Goal: Task Accomplishment & Management: Manage account settings

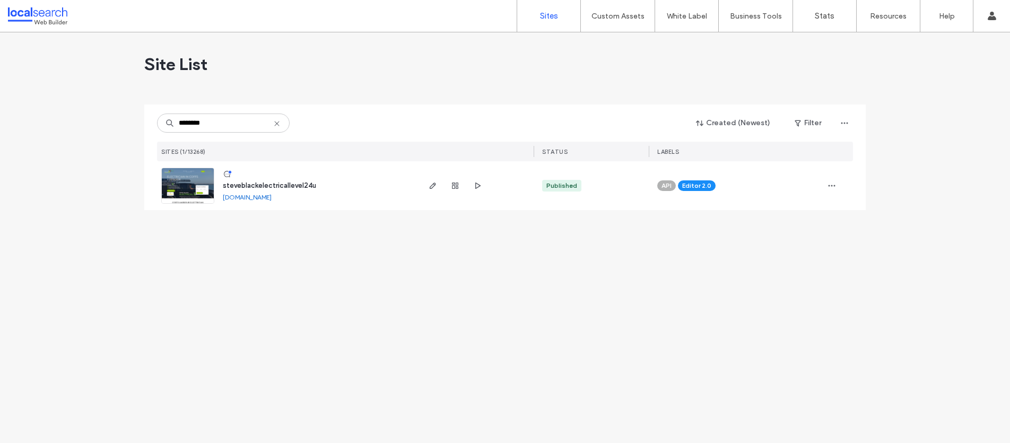
type input "********"
click at [281, 186] on span "steveblackelectricallevel24u" at bounding box center [269, 185] width 93 height 8
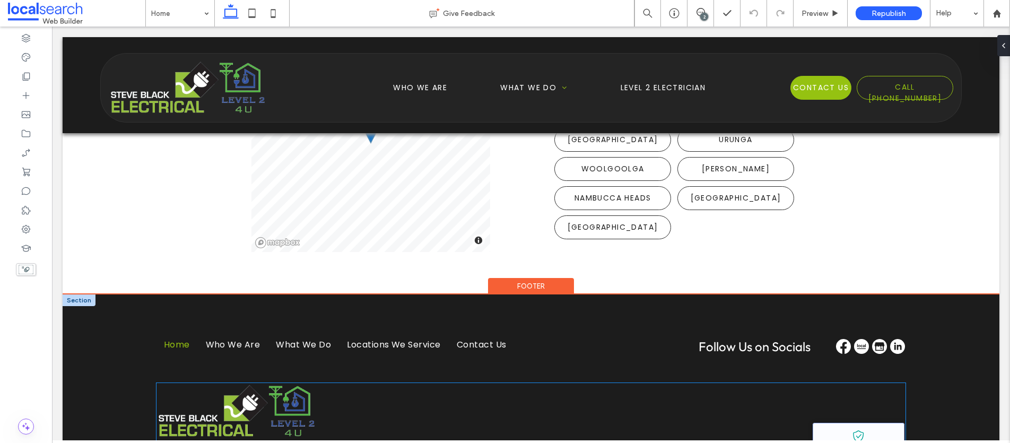
scroll to position [3136, 0]
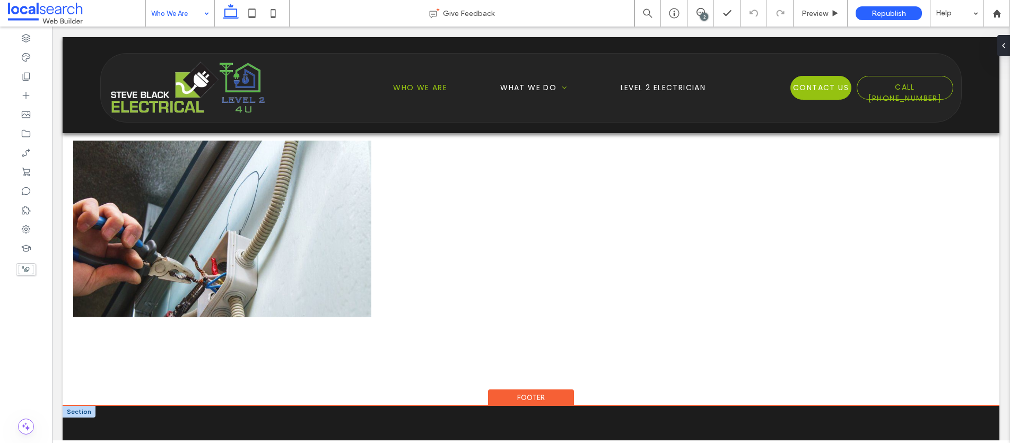
scroll to position [556, 0]
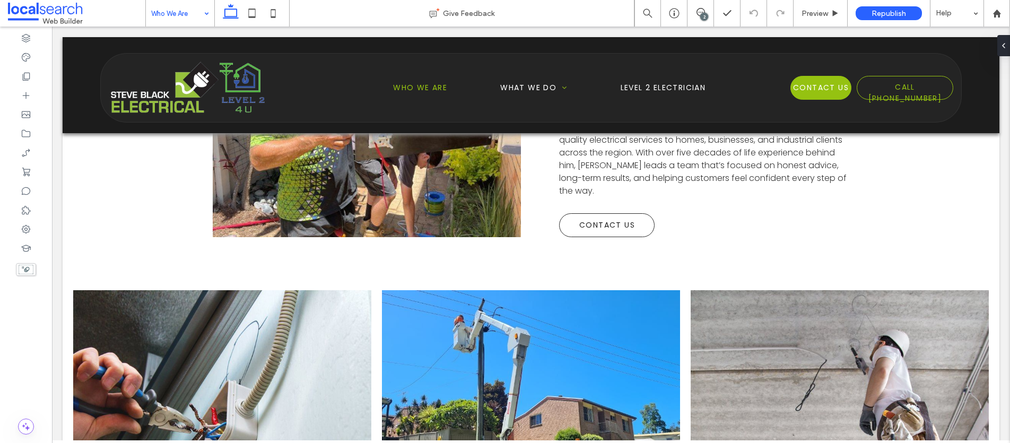
click at [178, 18] on input at bounding box center [177, 13] width 52 height 27
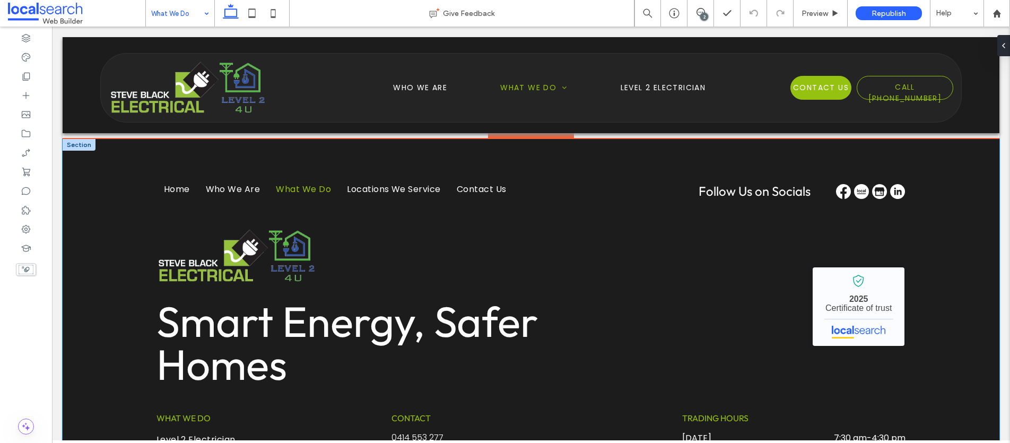
scroll to position [1350, 0]
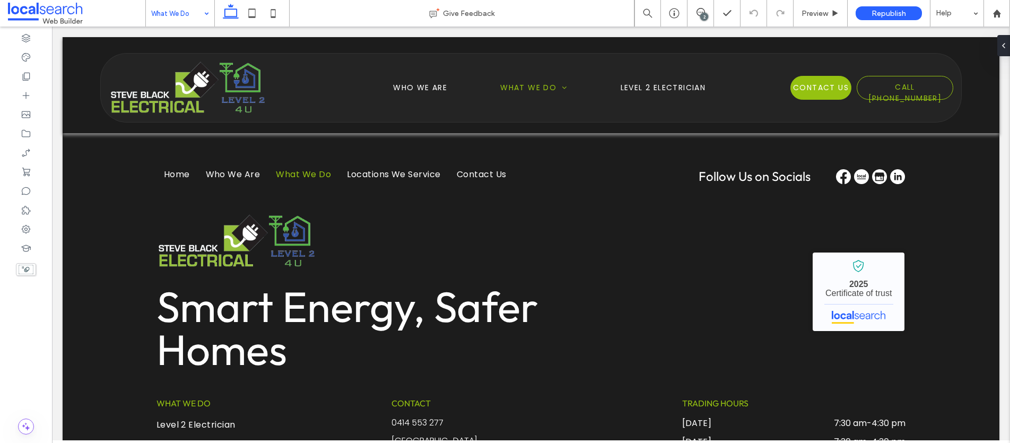
click at [194, 14] on input at bounding box center [177, 13] width 52 height 27
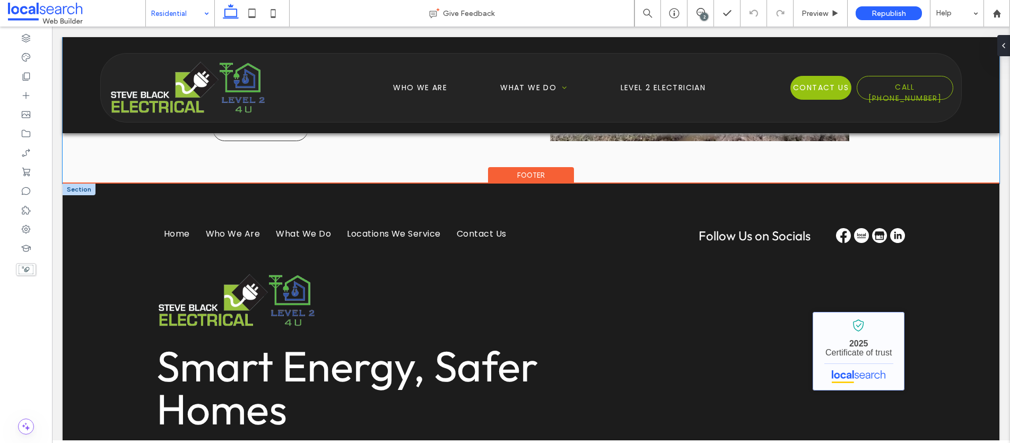
scroll to position [1186, 0]
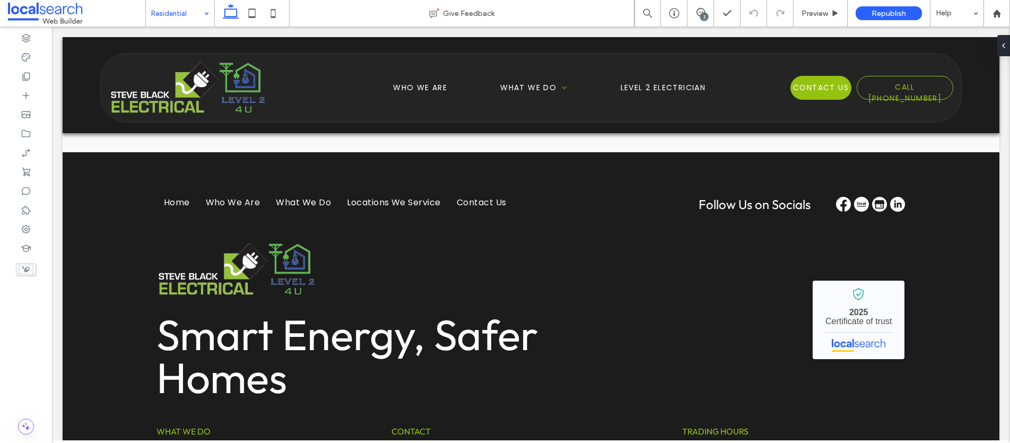
click at [172, 15] on input at bounding box center [177, 13] width 52 height 27
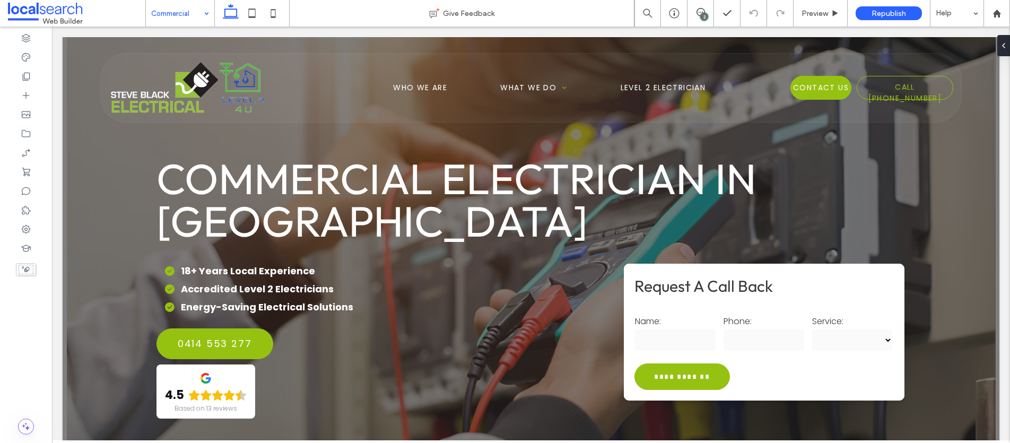
drag, startPoint x: 13, startPoint y: 315, endPoint x: 1, endPoint y: 265, distance: 52.3
click at [14, 315] on div at bounding box center [26, 235] width 52 height 416
click at [28, 131] on use at bounding box center [26, 133] width 8 height 7
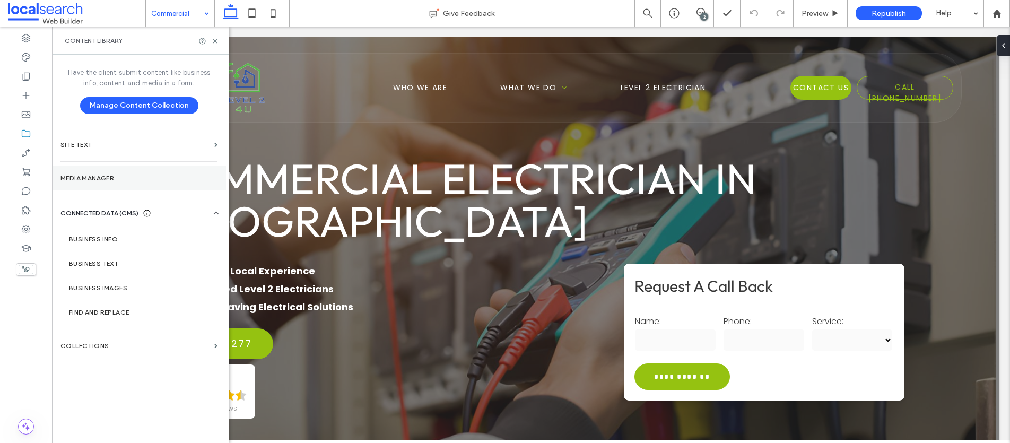
click at [106, 180] on label "Media Manager" at bounding box center [138, 177] width 157 height 7
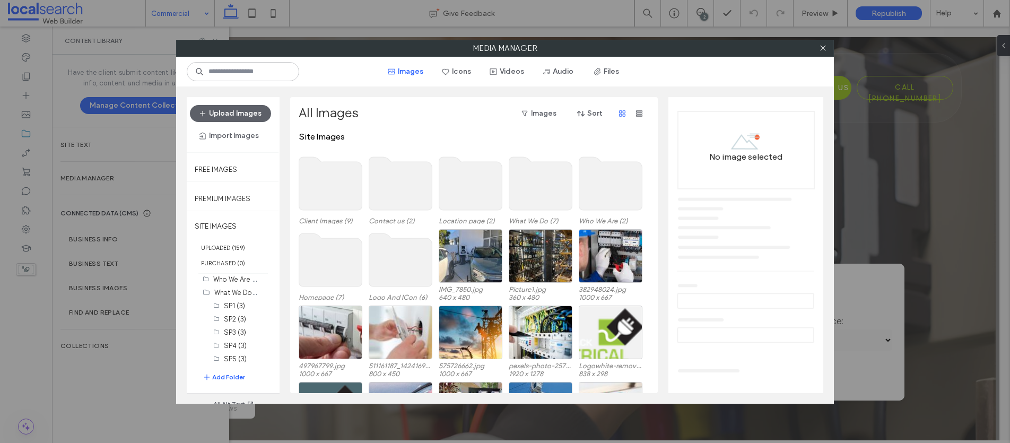
scroll to position [163, 0]
click at [222, 375] on button "Add Folder" at bounding box center [224, 377] width 42 height 11
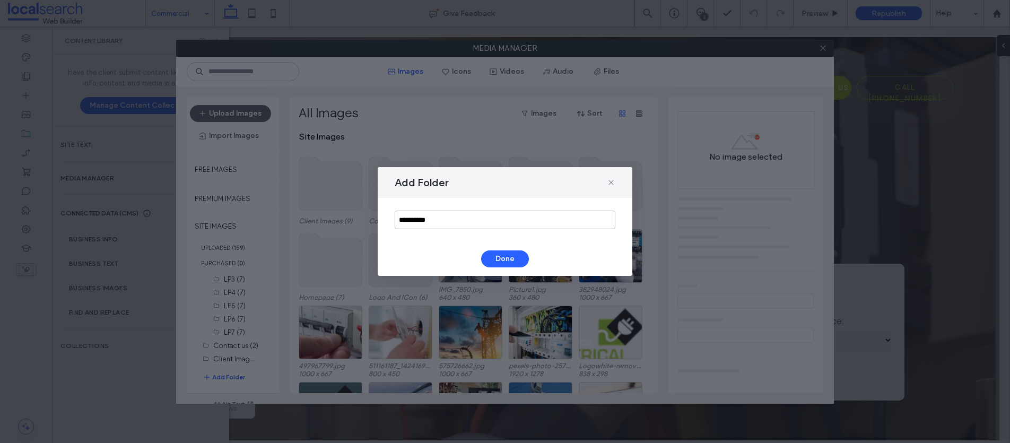
drag, startPoint x: 476, startPoint y: 217, endPoint x: 368, endPoint y: 217, distance: 107.1
click at [367, 218] on div "**********" at bounding box center [505, 221] width 1010 height 443
type input "**********"
click at [510, 260] on button "Done" at bounding box center [505, 258] width 48 height 17
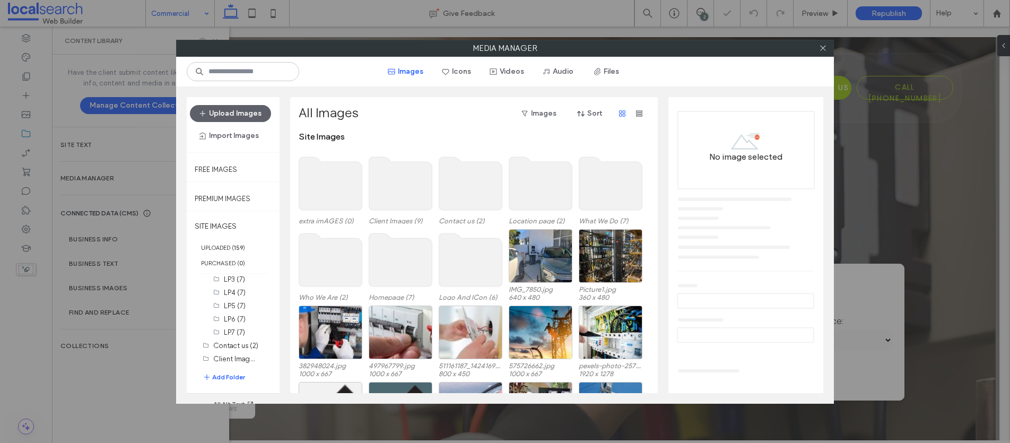
click at [315, 186] on use at bounding box center [330, 183] width 63 height 53
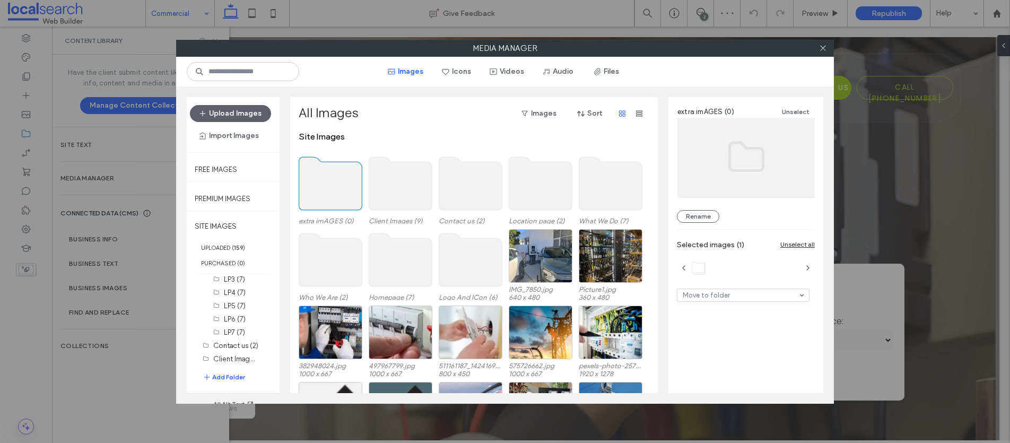
click at [324, 186] on use at bounding box center [330, 183] width 63 height 53
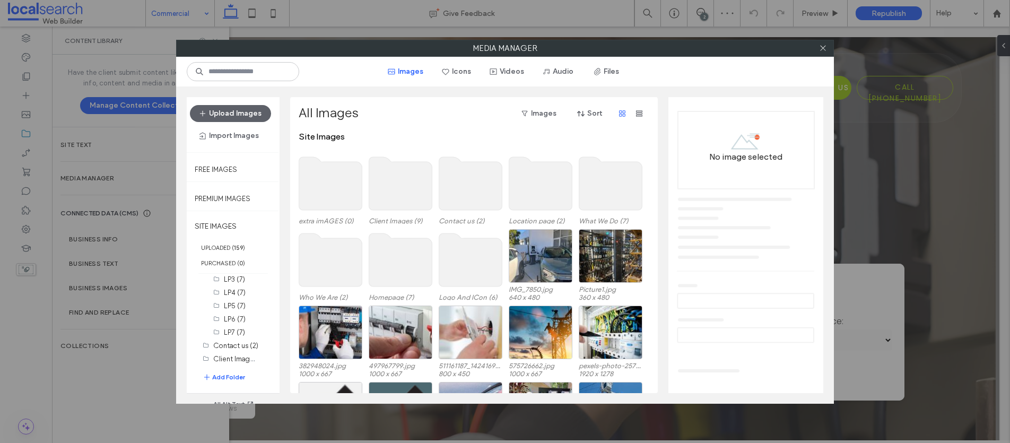
click at [324, 186] on use at bounding box center [330, 183] width 63 height 53
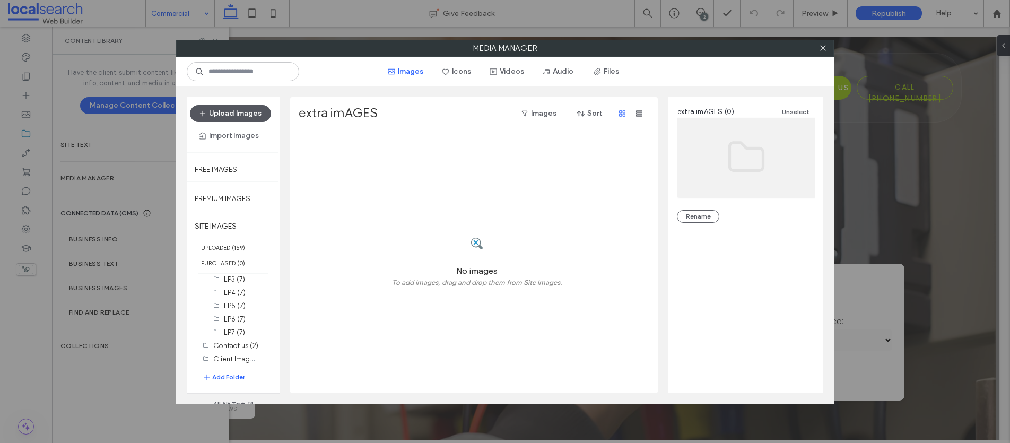
click at [239, 115] on button "Upload Images" at bounding box center [230, 113] width 81 height 17
click at [235, 111] on button "Upload Images" at bounding box center [230, 113] width 81 height 17
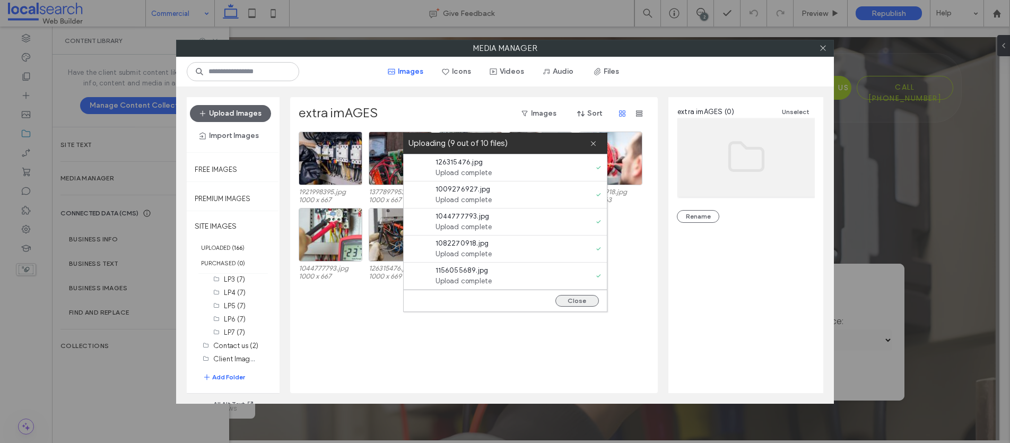
click at [582, 301] on button "Close" at bounding box center [576, 301] width 43 height 12
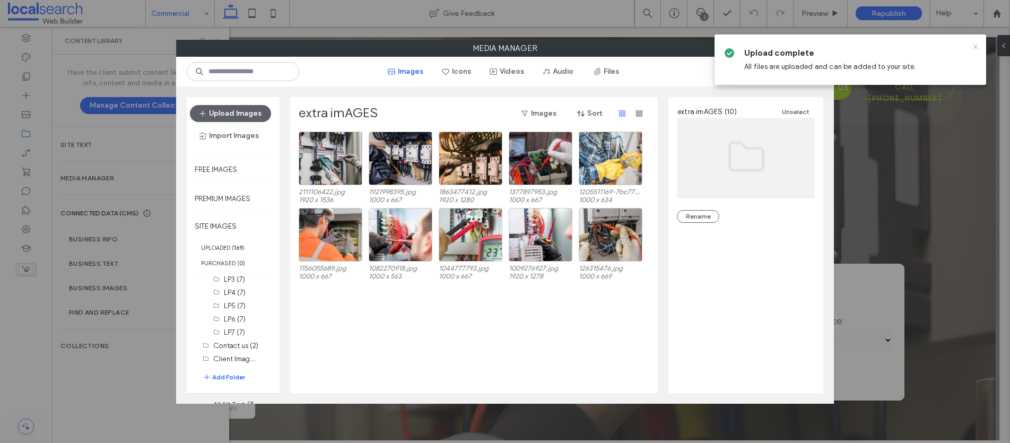
click at [973, 45] on icon at bounding box center [975, 46] width 8 height 8
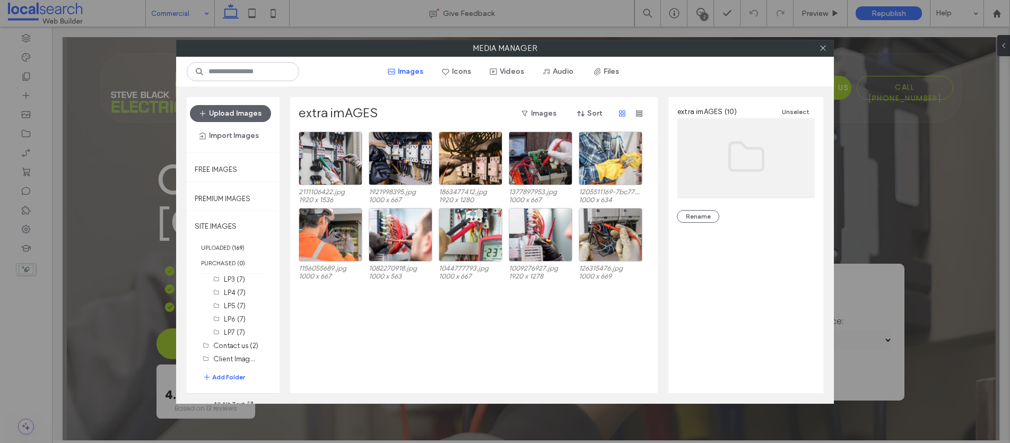
click at [827, 49] on div at bounding box center [822, 48] width 16 height 16
click at [824, 46] on icon at bounding box center [823, 48] width 8 height 8
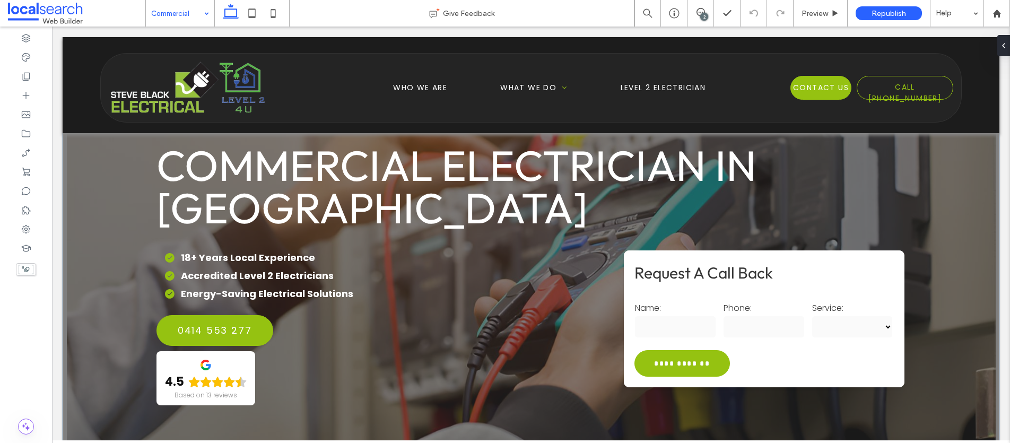
scroll to position [0, 0]
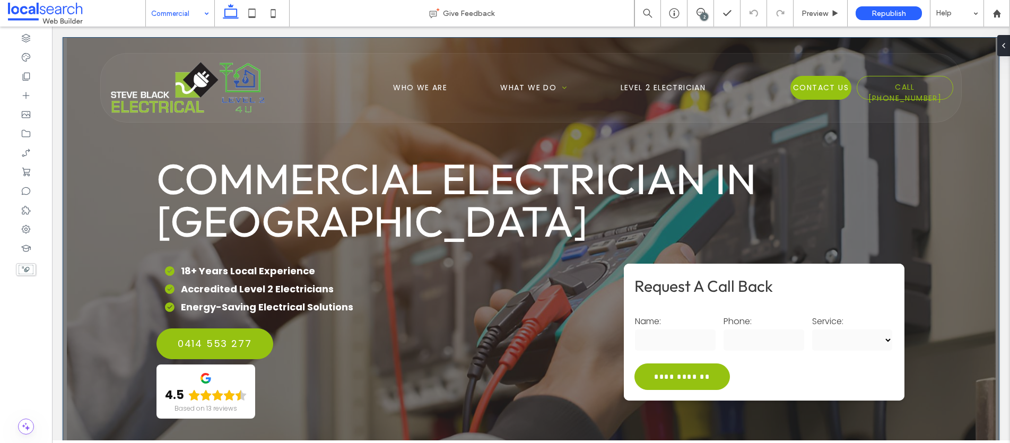
click at [97, 323] on div "**********" at bounding box center [531, 251] width 936 height 428
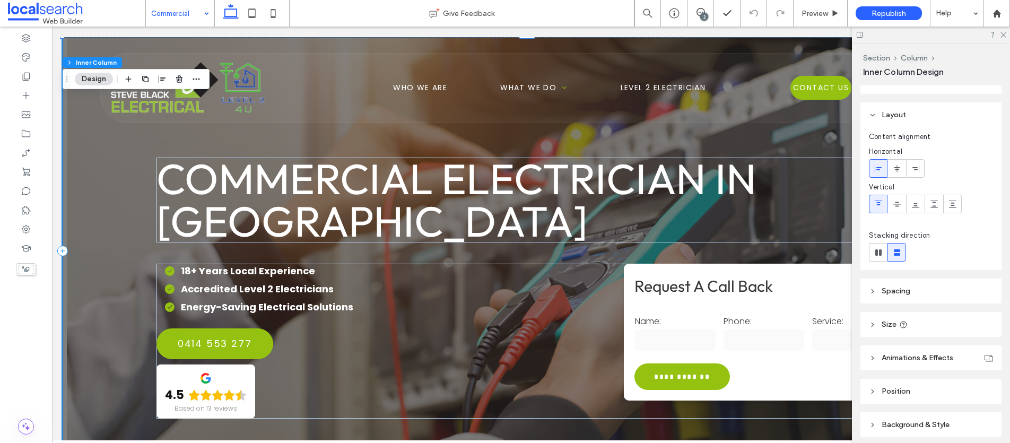
scroll to position [57, 0]
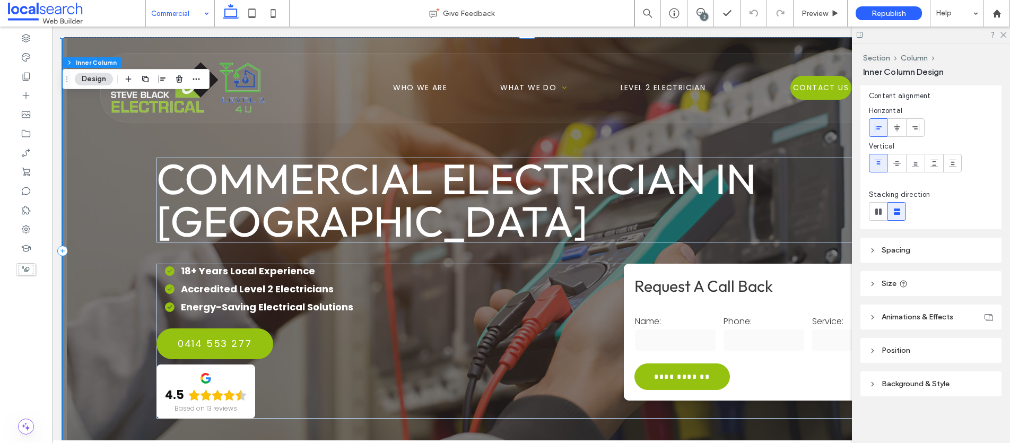
click at [925, 382] on span "Background & Style" at bounding box center [915, 383] width 68 height 9
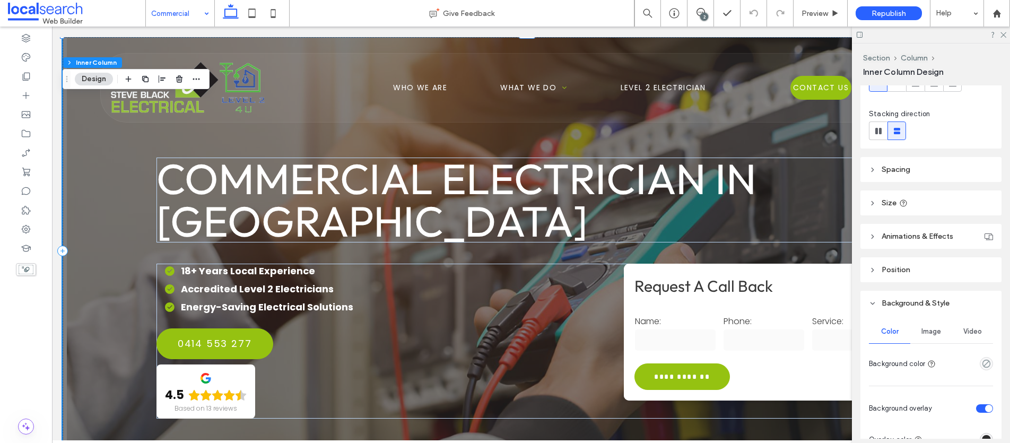
scroll to position [203, 0]
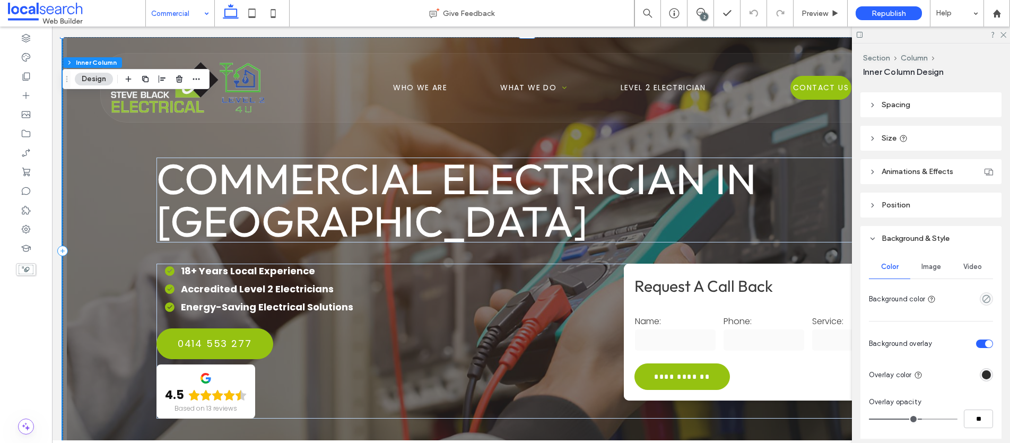
click at [932, 264] on span "Image" at bounding box center [931, 266] width 20 height 8
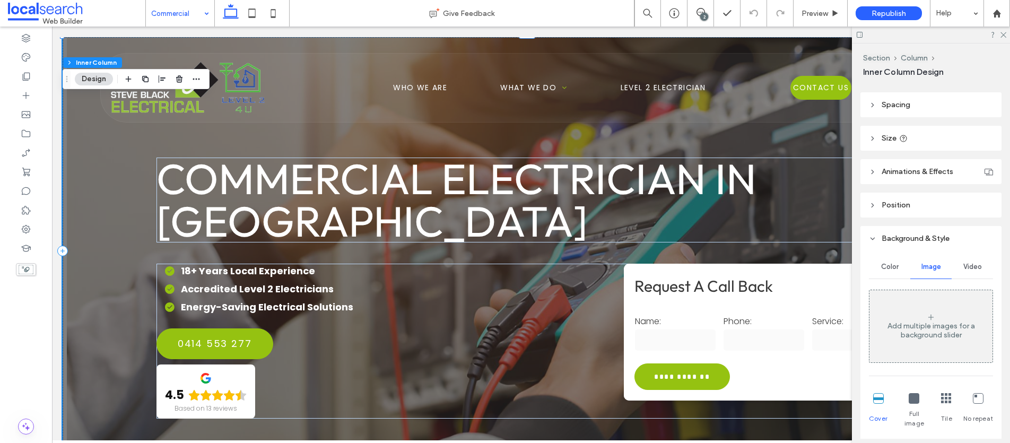
click at [94, 276] on div "**********" at bounding box center [531, 251] width 936 height 428
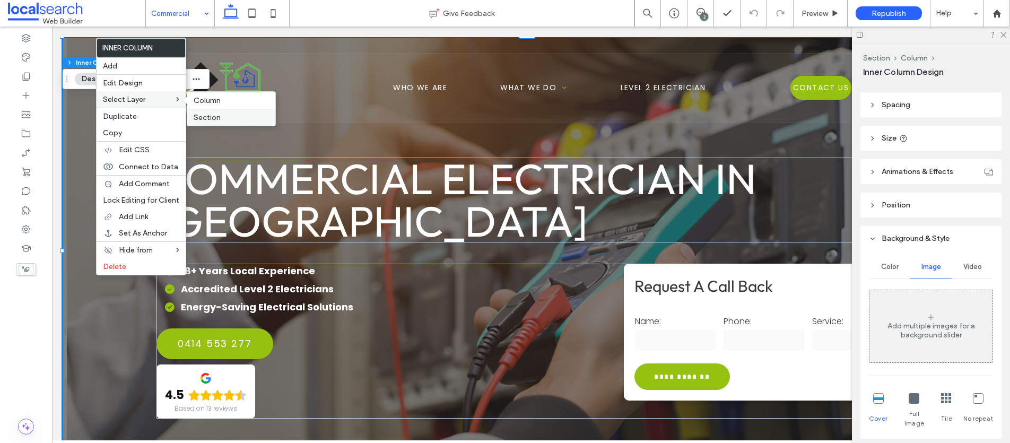
click at [218, 117] on span "Section" at bounding box center [207, 117] width 27 height 9
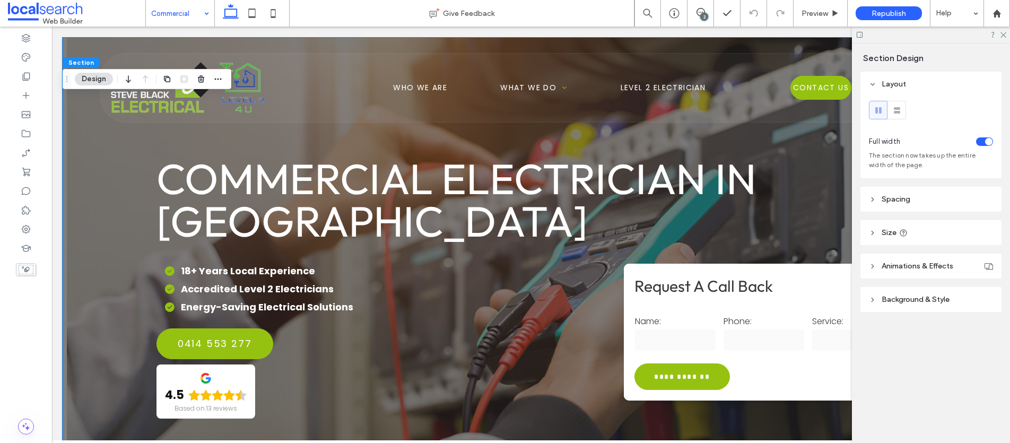
click at [919, 298] on span "Background & Style" at bounding box center [915, 299] width 68 height 9
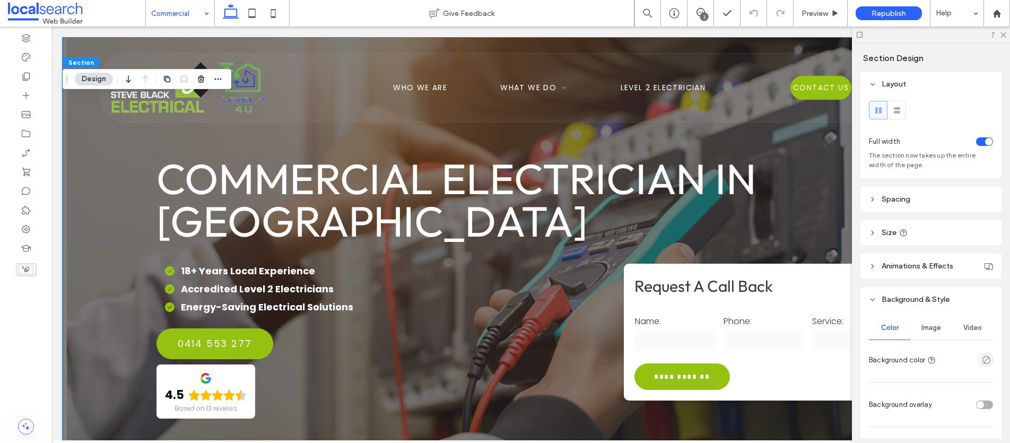
click at [933, 328] on span "Image" at bounding box center [931, 327] width 20 height 8
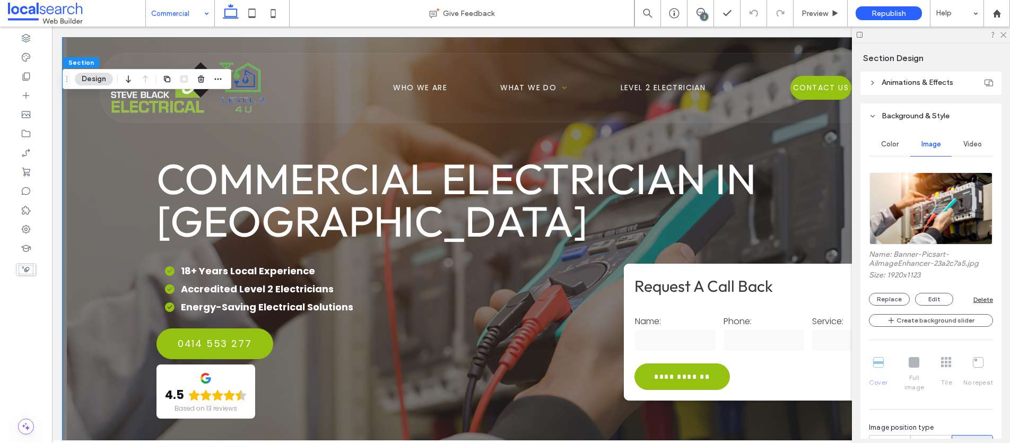
scroll to position [184, 0]
click at [885, 296] on button "Replace" at bounding box center [888, 298] width 41 height 13
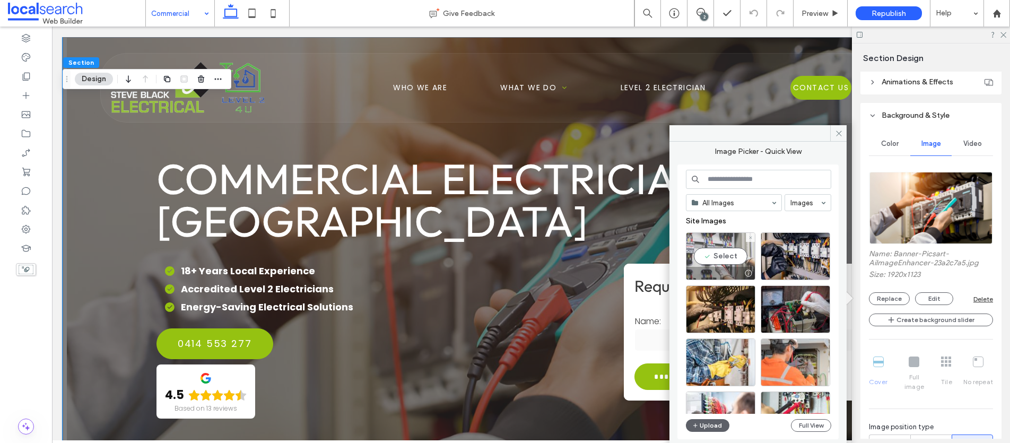
click at [715, 254] on div "Select" at bounding box center [720, 256] width 69 height 48
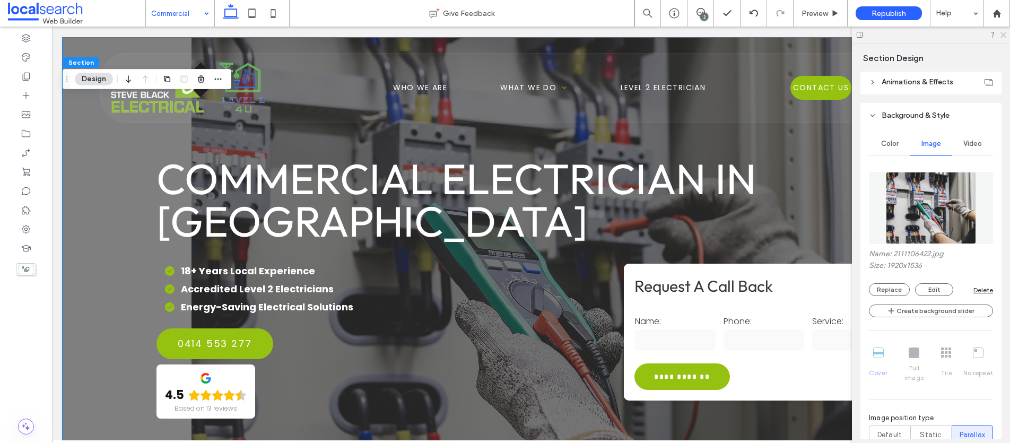
click at [1001, 34] on icon at bounding box center [1002, 34] width 7 height 7
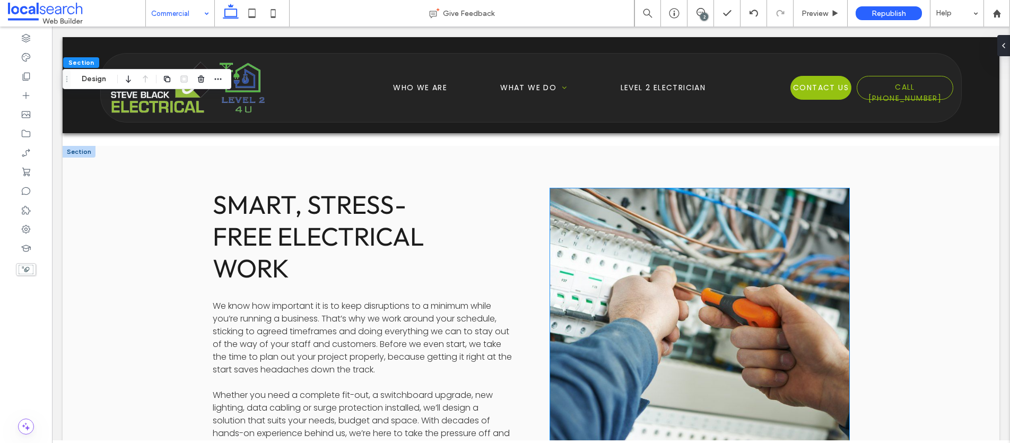
scroll to position [800, 0]
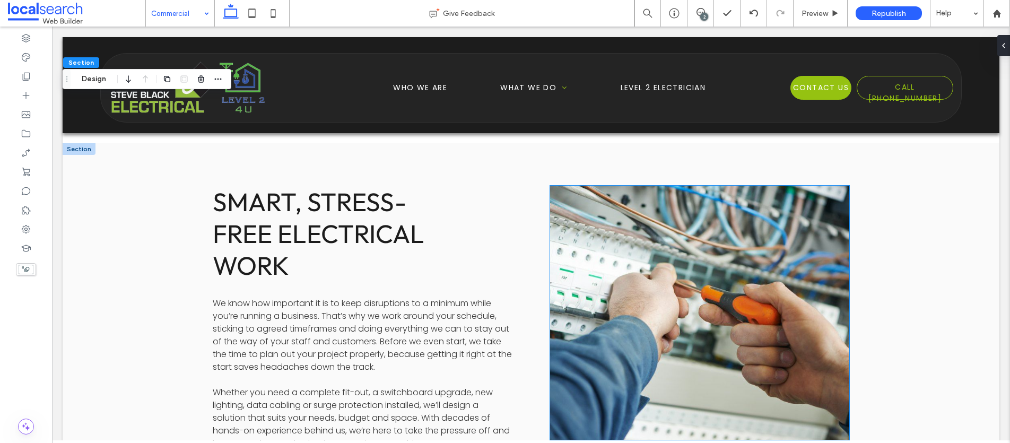
click at [623, 330] on link at bounding box center [699, 312] width 317 height 269
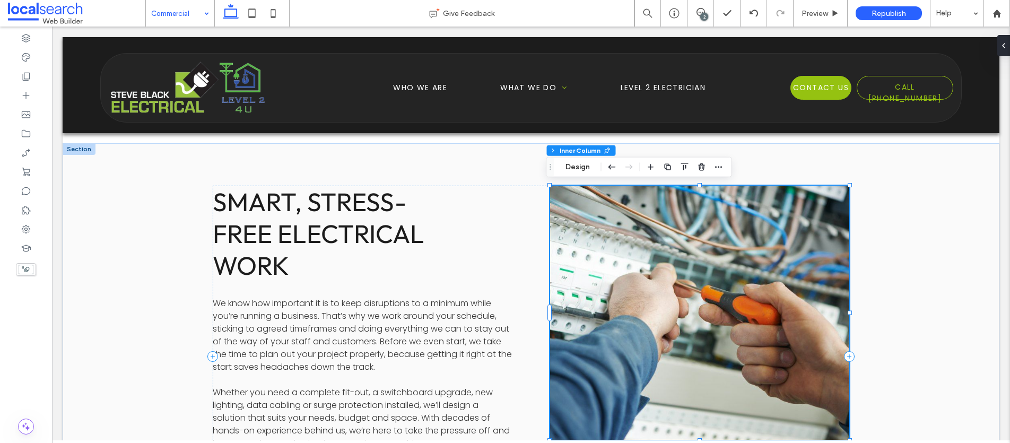
click at [633, 241] on link at bounding box center [699, 312] width 317 height 269
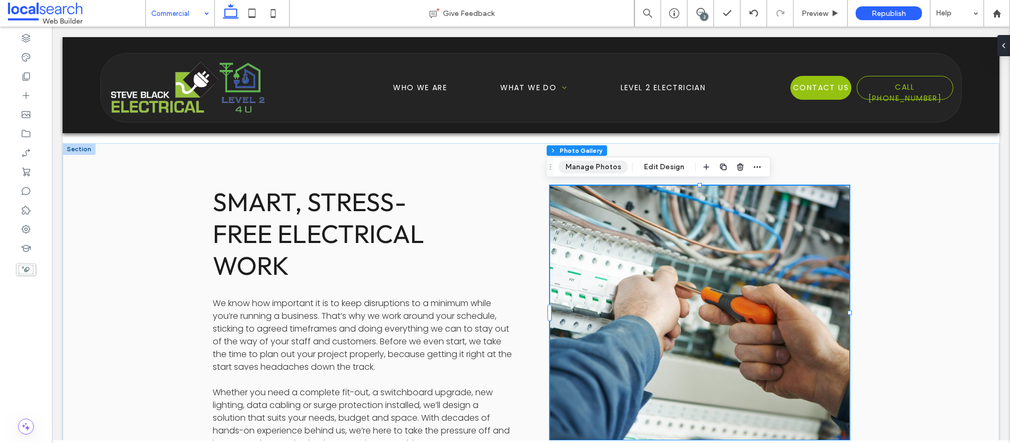
drag, startPoint x: 577, startPoint y: 169, endPoint x: 457, endPoint y: 150, distance: 121.3
click at [577, 169] on button "Manage Photos" at bounding box center [592, 167] width 69 height 13
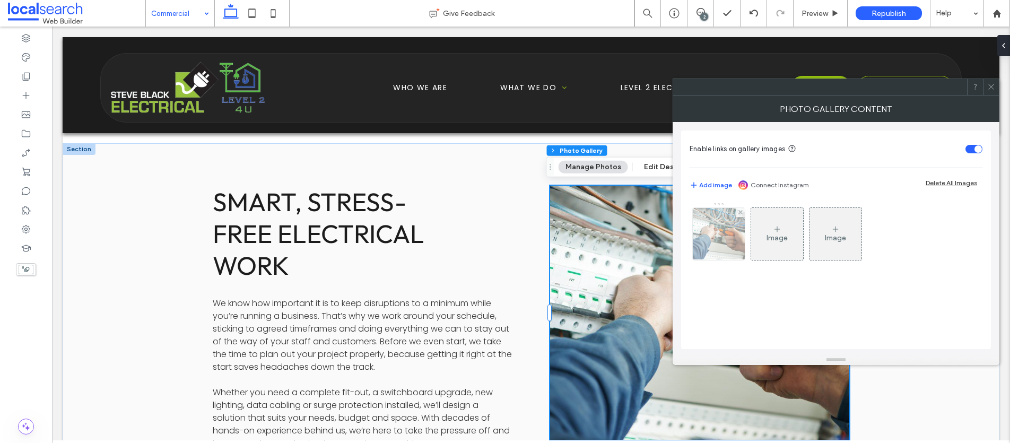
click at [712, 233] on img at bounding box center [719, 234] width 78 height 52
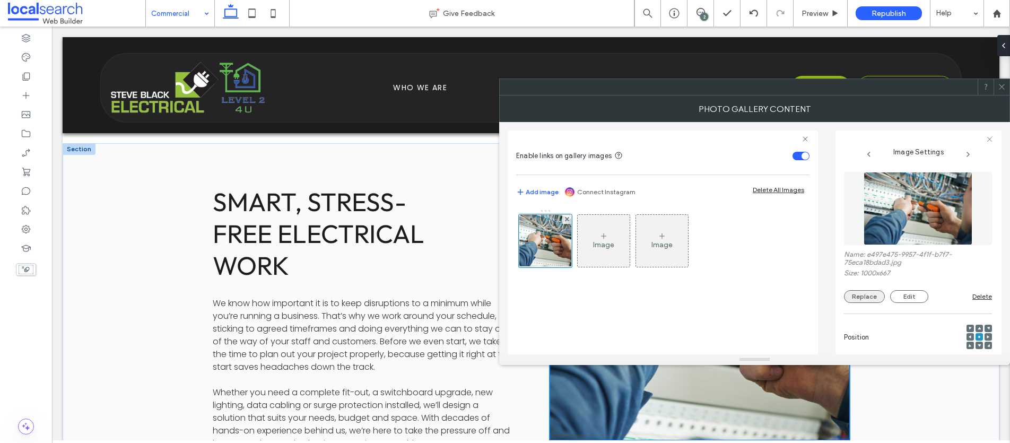
click at [865, 295] on button "Replace" at bounding box center [864, 296] width 41 height 13
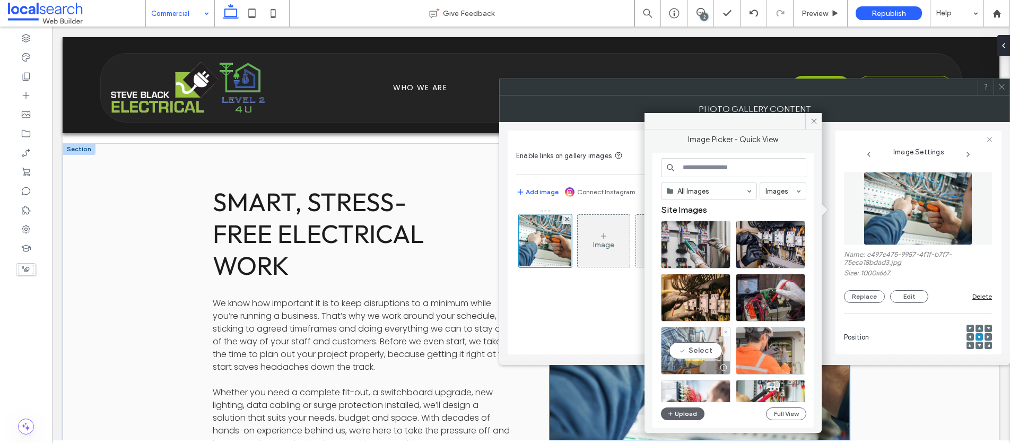
click at [697, 346] on div "Select" at bounding box center [695, 351] width 69 height 48
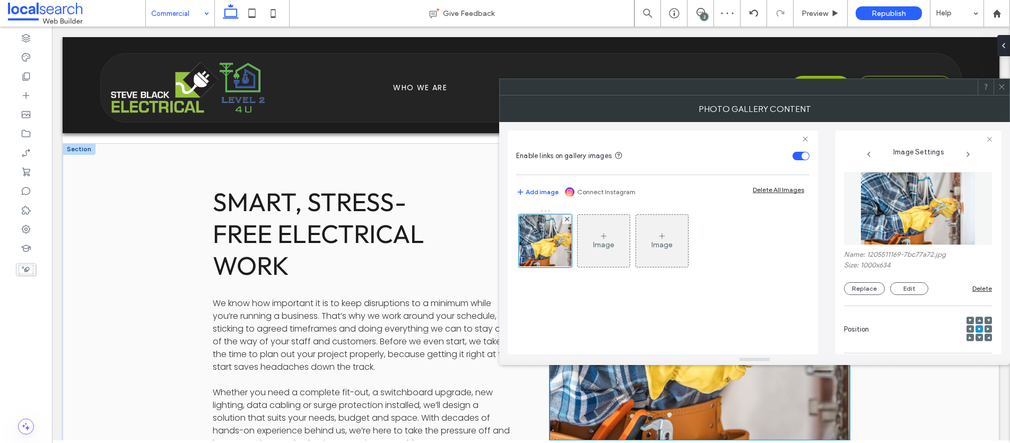
click at [1002, 88] on icon at bounding box center [1001, 87] width 8 height 8
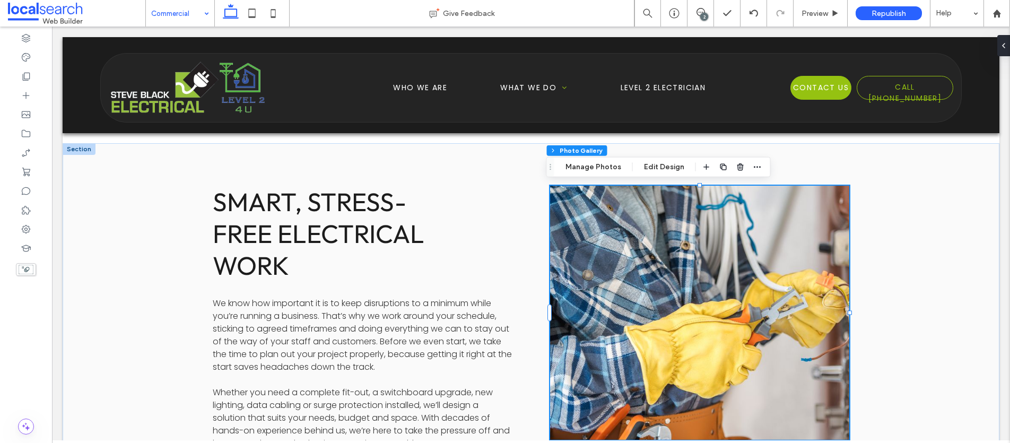
click at [606, 306] on link at bounding box center [699, 312] width 317 height 269
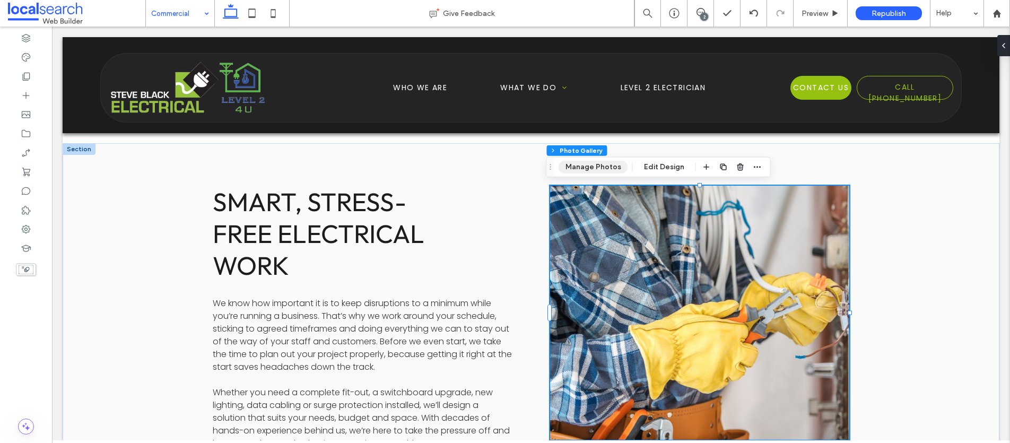
click at [585, 166] on button "Manage Photos" at bounding box center [592, 167] width 69 height 13
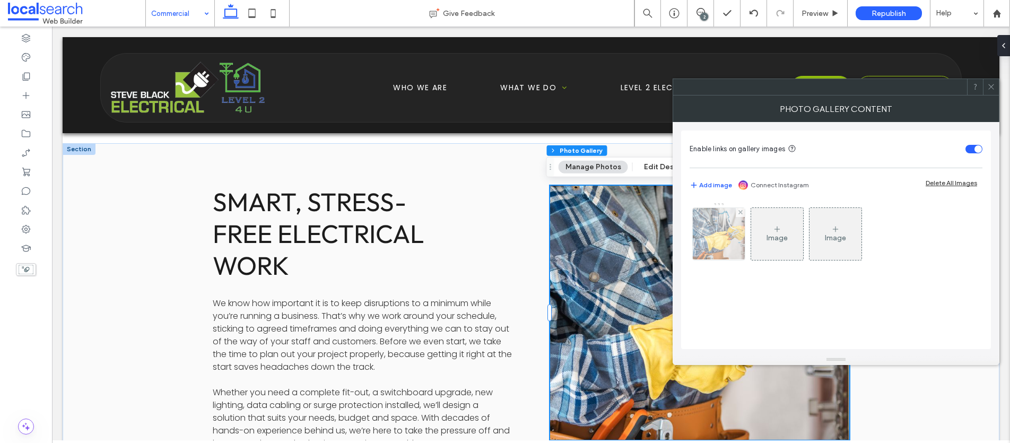
click at [733, 232] on img at bounding box center [719, 234] width 82 height 52
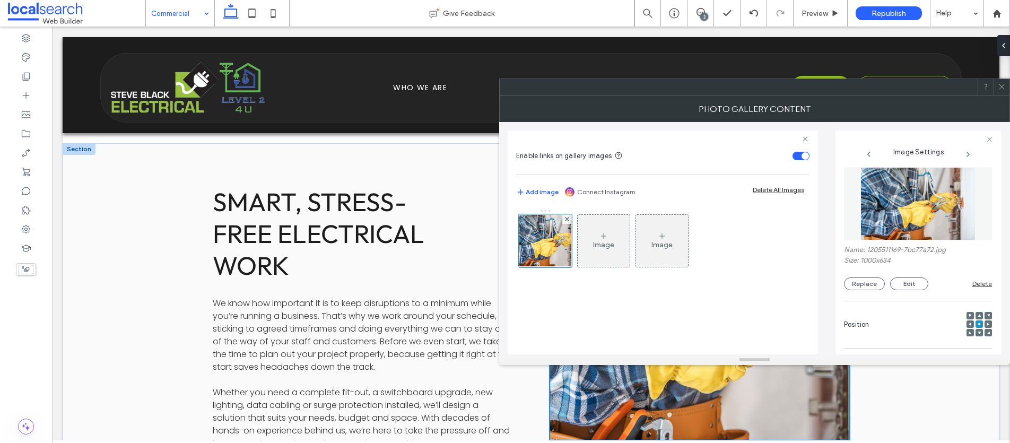
scroll to position [14, 0]
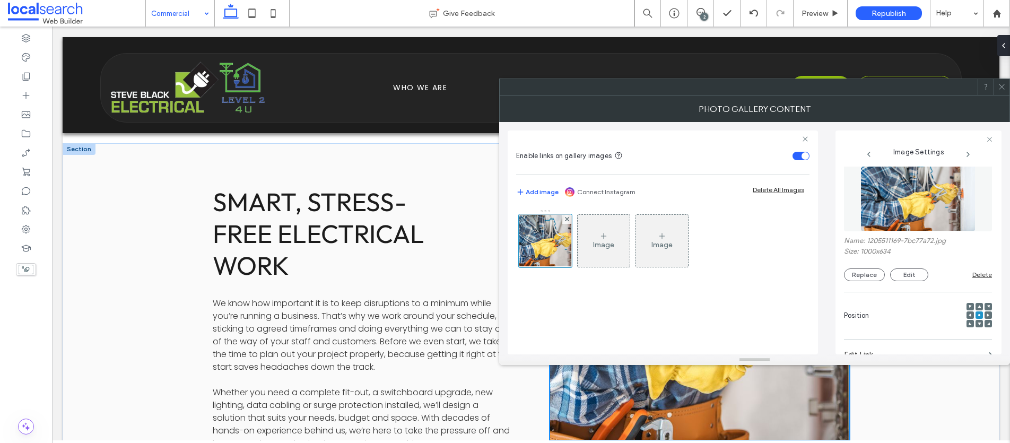
click at [986, 312] on span at bounding box center [987, 314] width 3 height 7
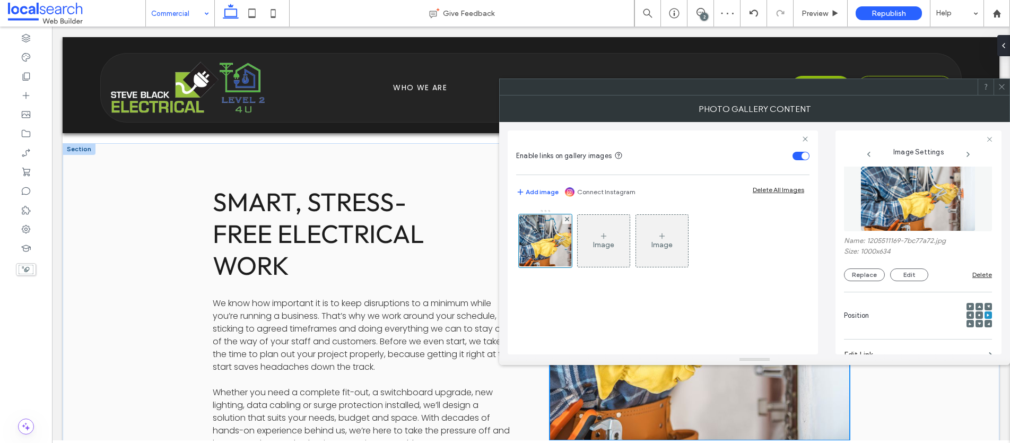
click at [1001, 85] on icon at bounding box center [1001, 87] width 8 height 8
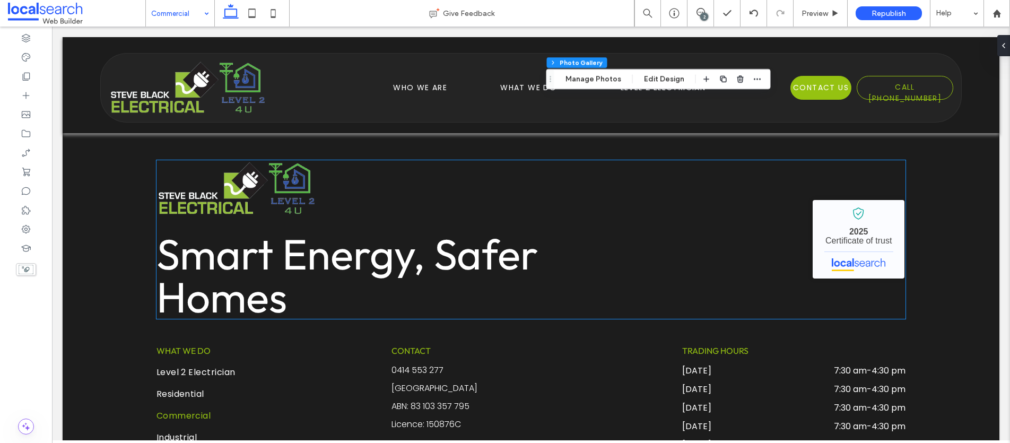
scroll to position [1298, 0]
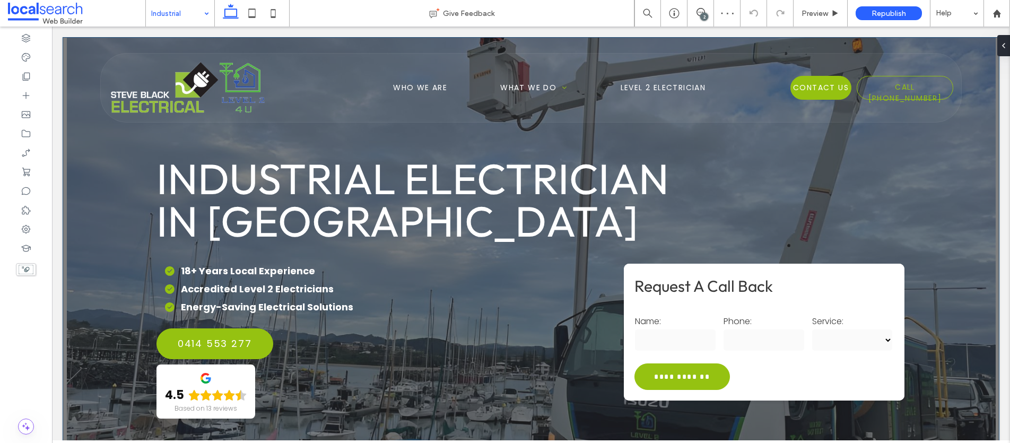
click at [86, 208] on div "**********" at bounding box center [531, 251] width 936 height 428
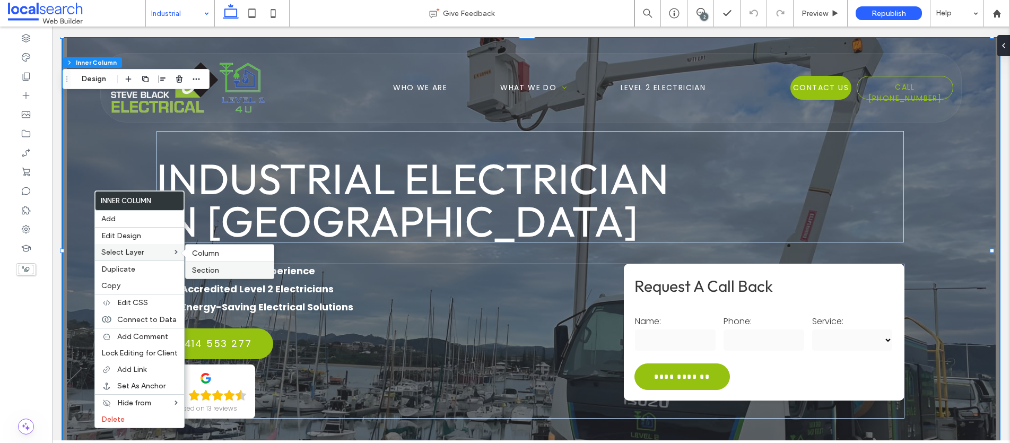
click at [209, 273] on span "Section" at bounding box center [205, 270] width 27 height 9
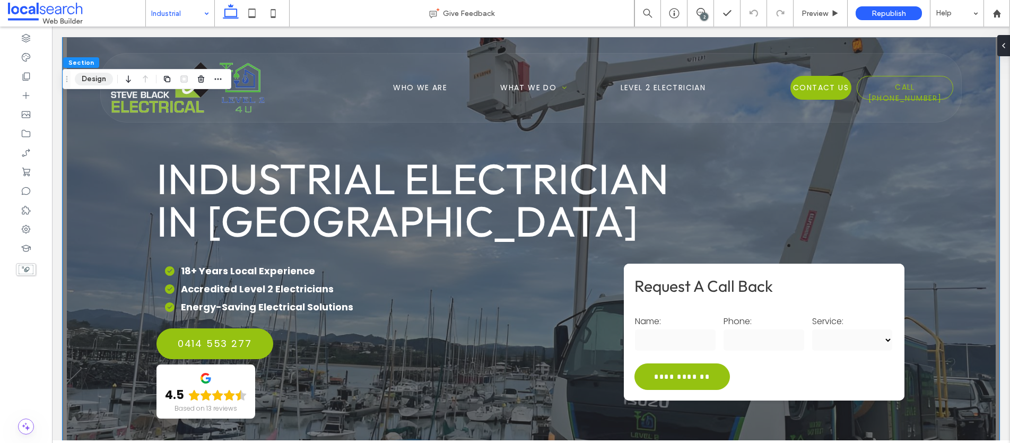
drag, startPoint x: 91, startPoint y: 75, endPoint x: 9, endPoint y: 84, distance: 82.1
click at [91, 75] on button "Design" at bounding box center [94, 79] width 38 height 13
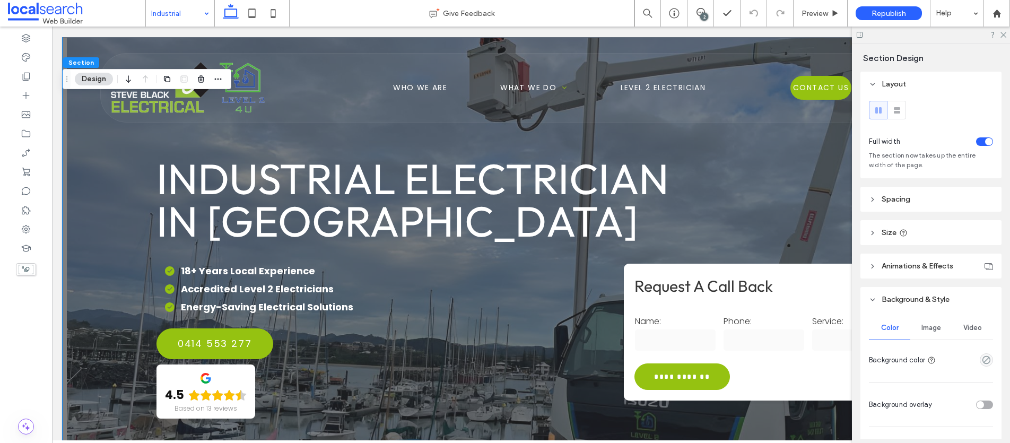
click at [936, 328] on span "Image" at bounding box center [931, 327] width 20 height 8
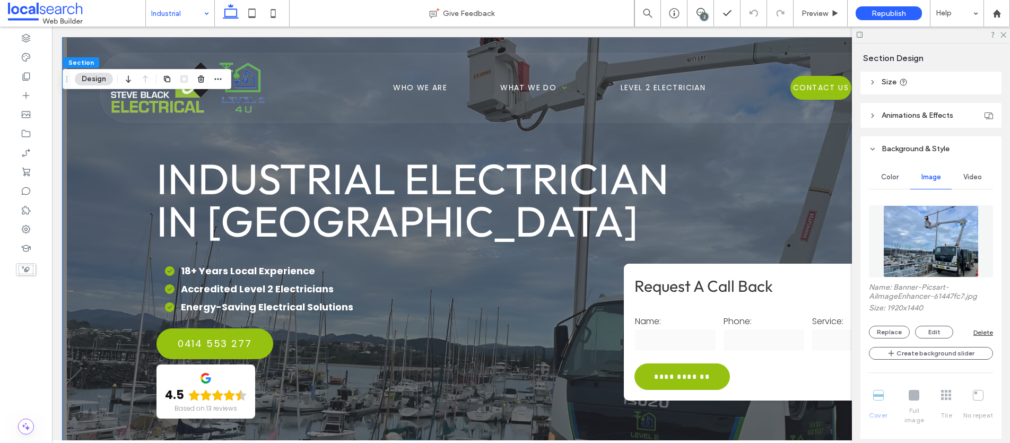
scroll to position [156, 0]
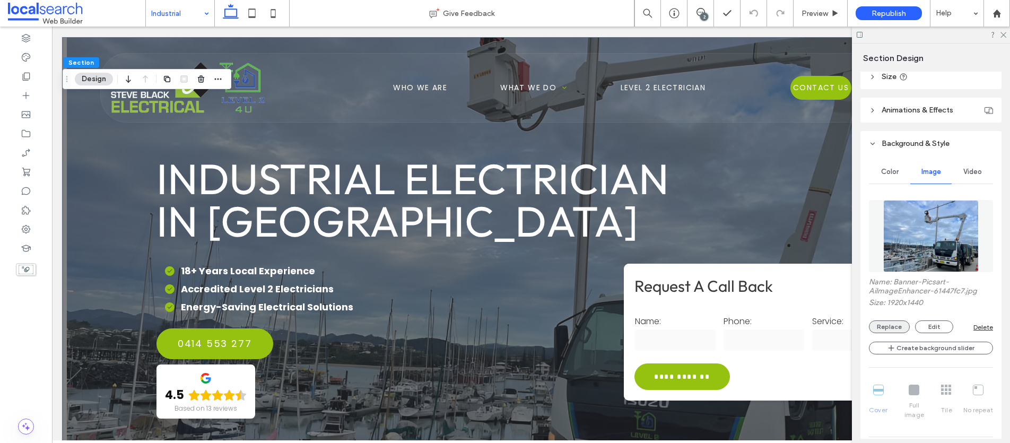
click at [889, 327] on button "Replace" at bounding box center [888, 326] width 41 height 13
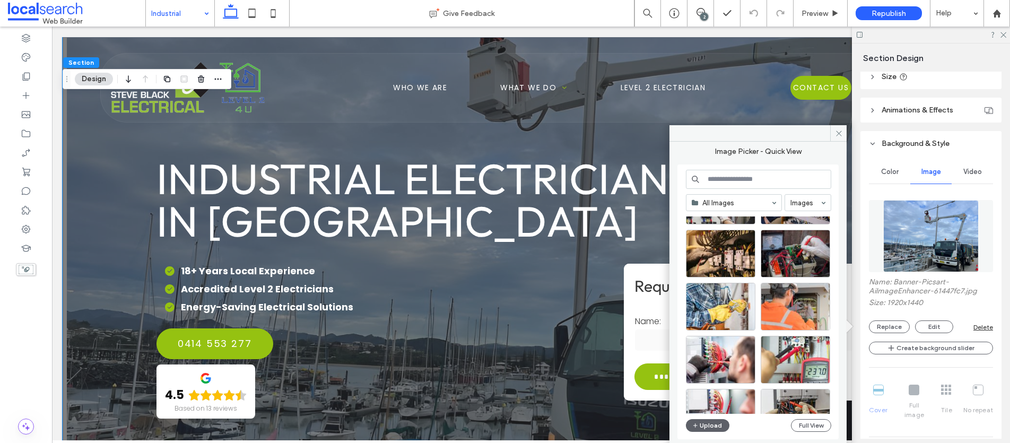
scroll to position [65, 0]
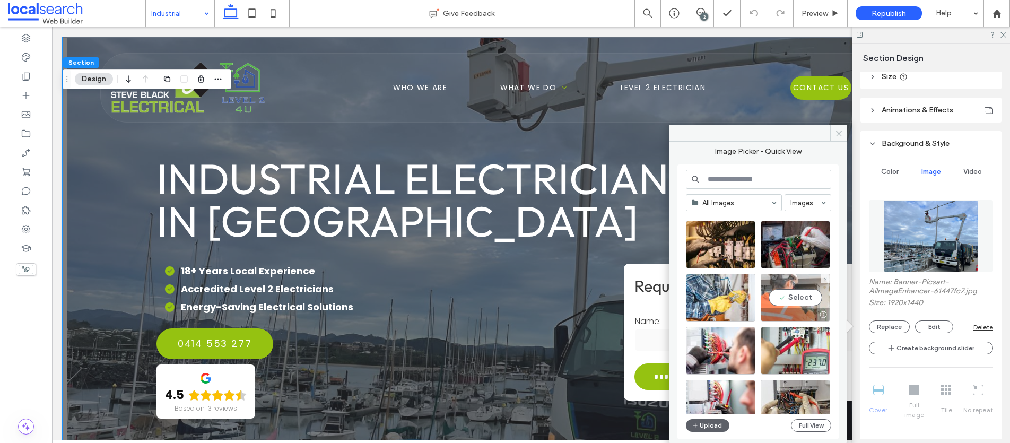
click at [798, 296] on div "Select" at bounding box center [794, 298] width 69 height 48
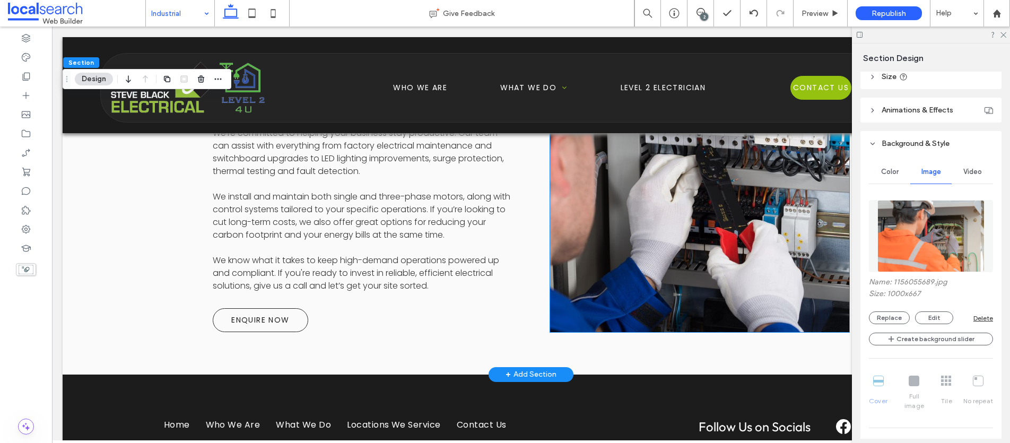
scroll to position [1166, 0]
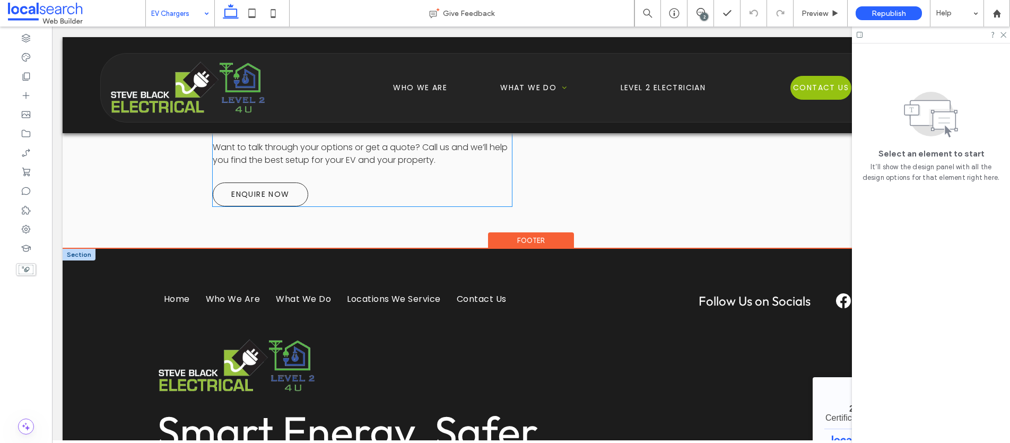
scroll to position [1195, 0]
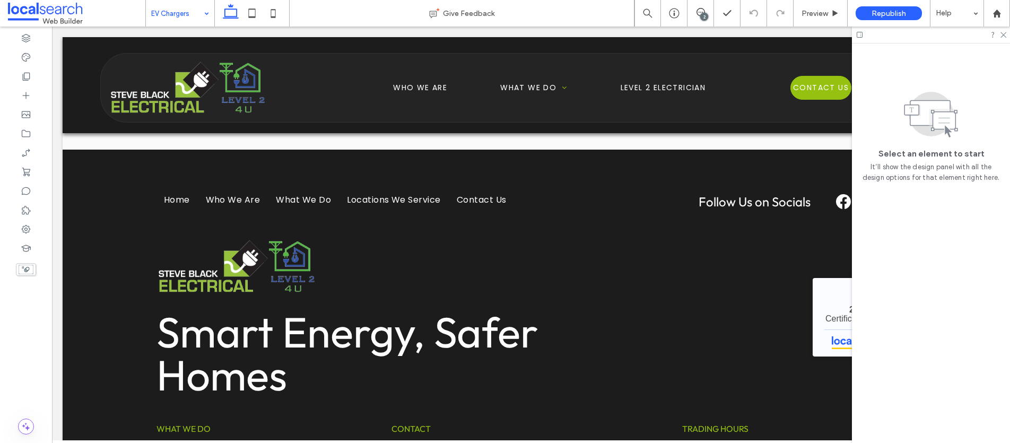
click at [171, 11] on input at bounding box center [177, 13] width 52 height 27
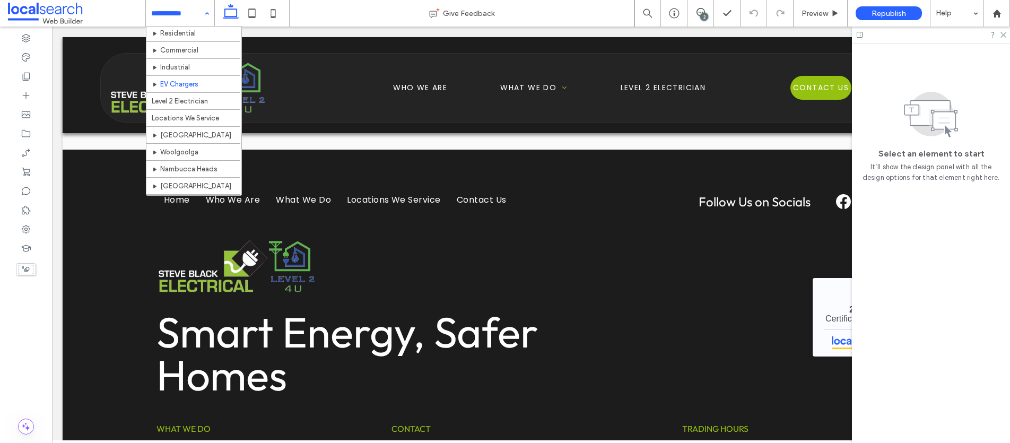
scroll to position [58, 0]
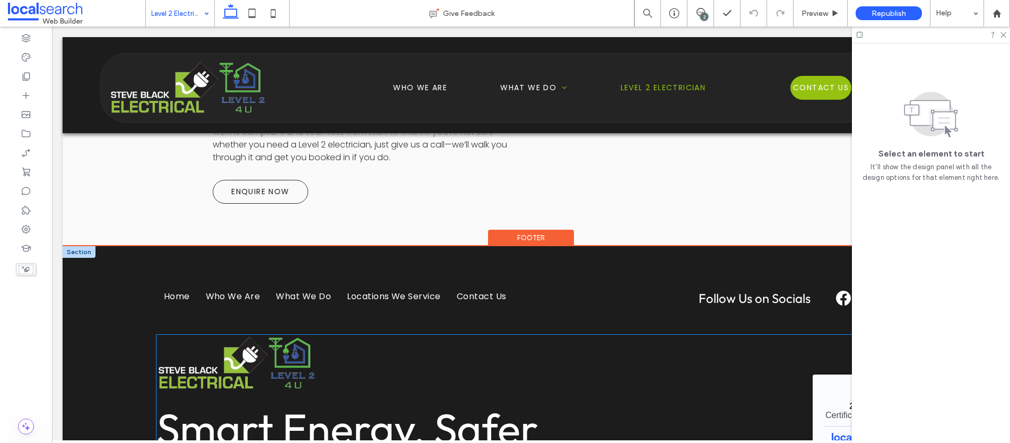
scroll to position [1244, 0]
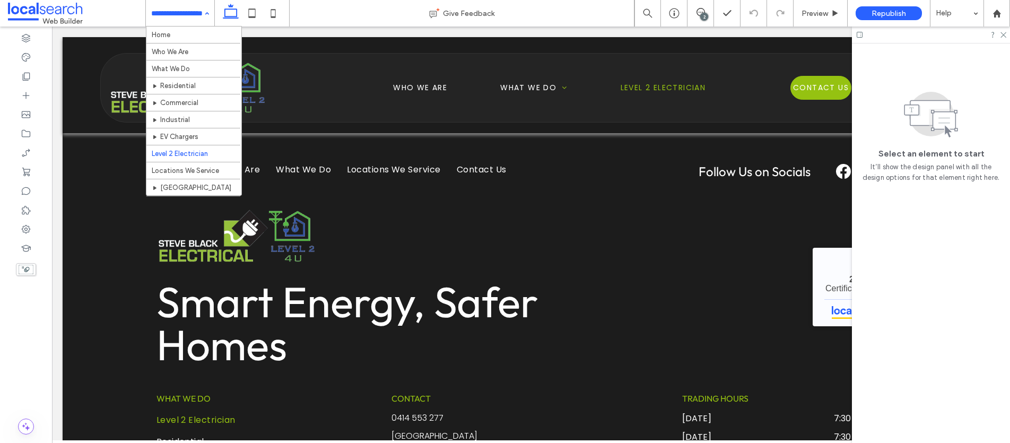
click at [192, 15] on input at bounding box center [177, 13] width 52 height 27
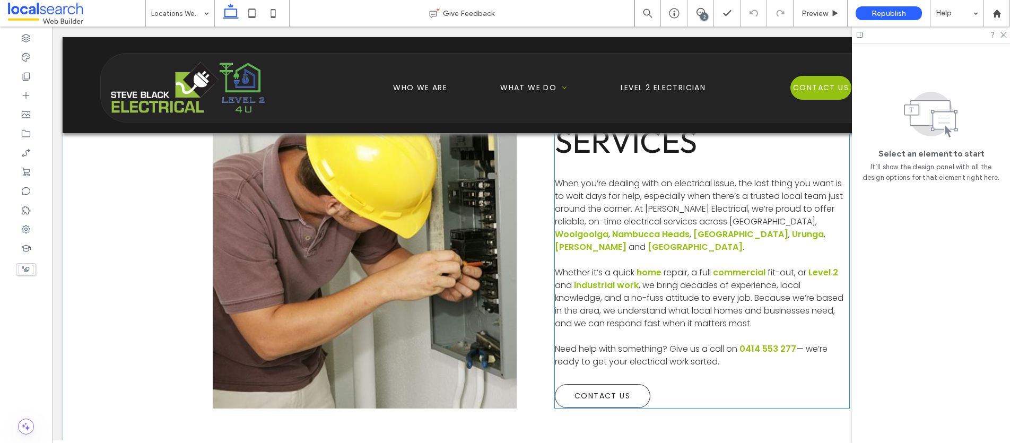
scroll to position [277, 0]
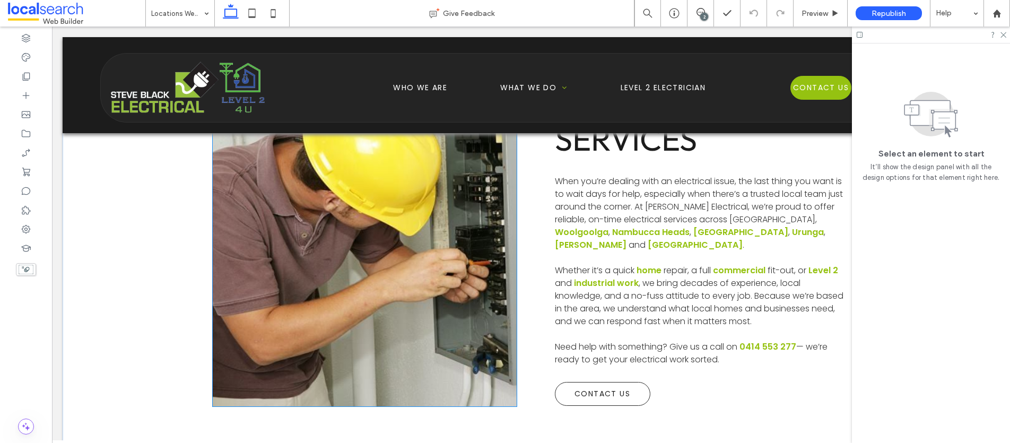
click at [366, 239] on link at bounding box center [365, 242] width 322 height 346
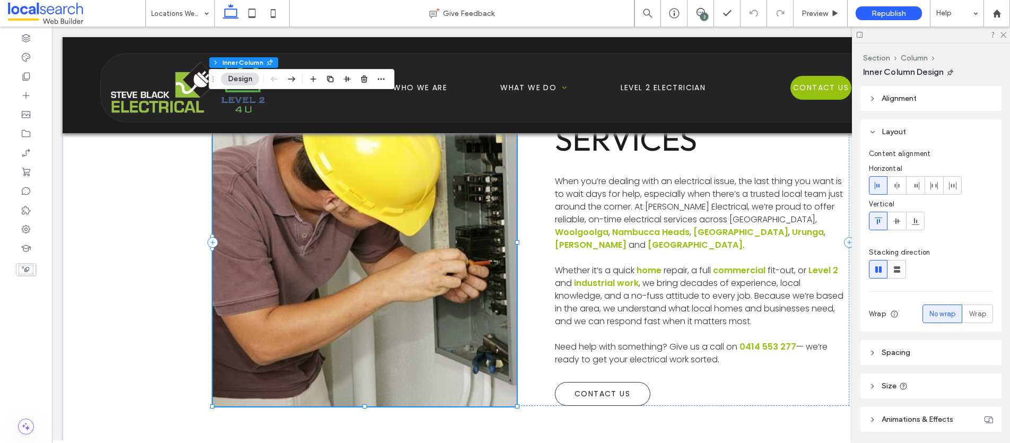
click at [323, 174] on link at bounding box center [365, 242] width 322 height 346
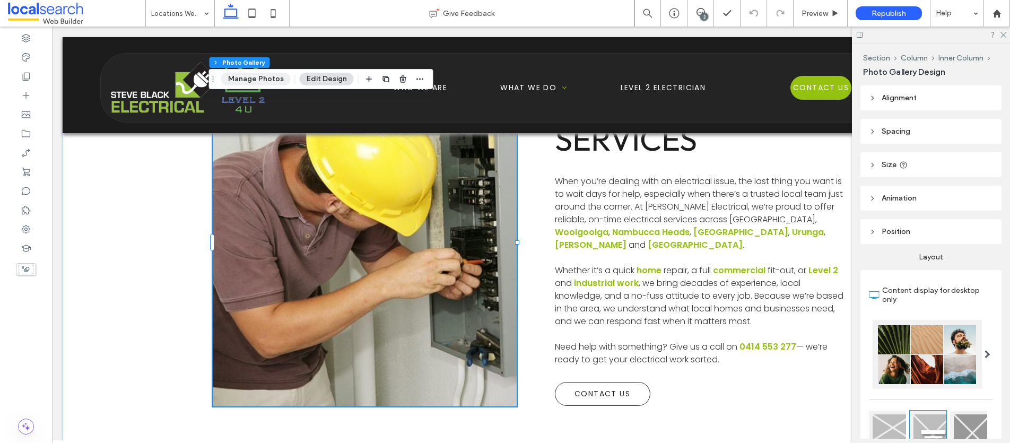
click at [257, 76] on button "Manage Photos" at bounding box center [255, 79] width 69 height 13
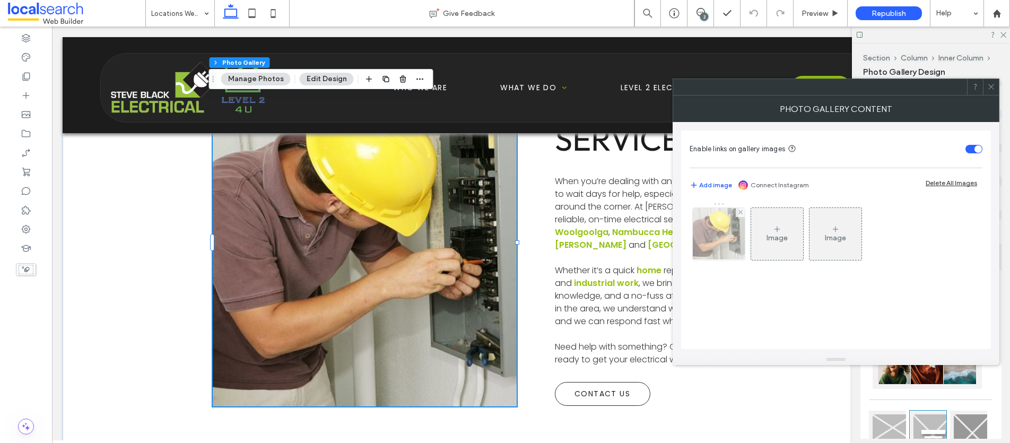
click at [726, 231] on img at bounding box center [718, 234] width 54 height 52
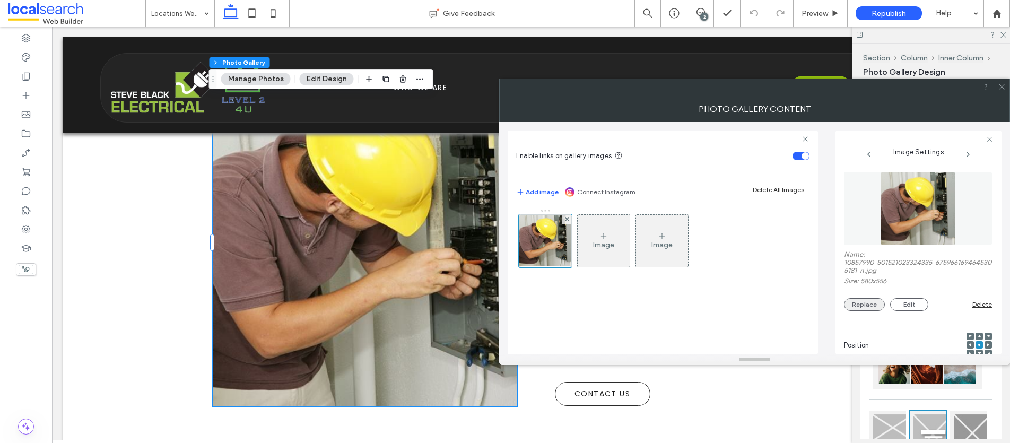
click at [861, 303] on button "Replace" at bounding box center [864, 304] width 41 height 13
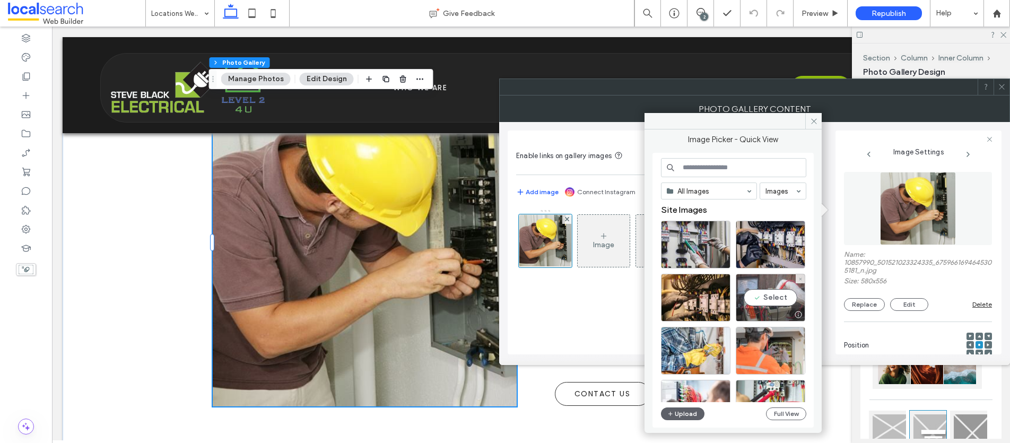
click at [783, 289] on div "Select" at bounding box center [769, 298] width 69 height 48
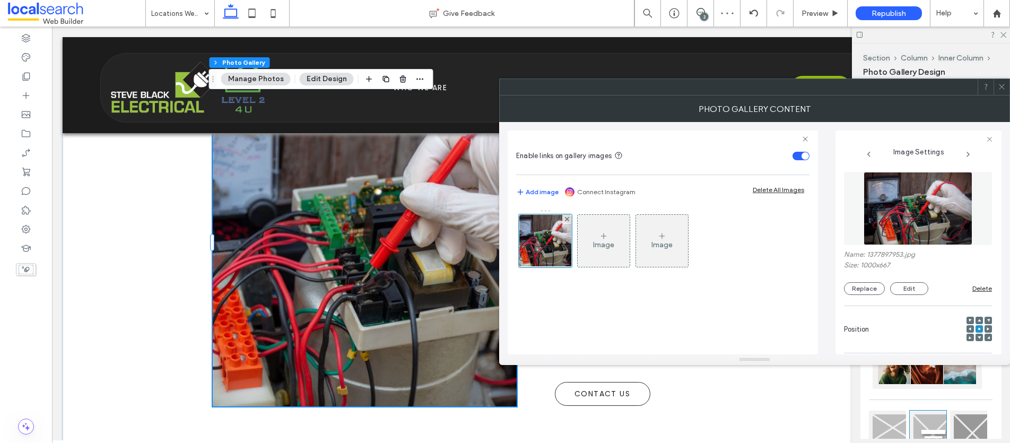
click at [1000, 86] on icon at bounding box center [1001, 87] width 8 height 8
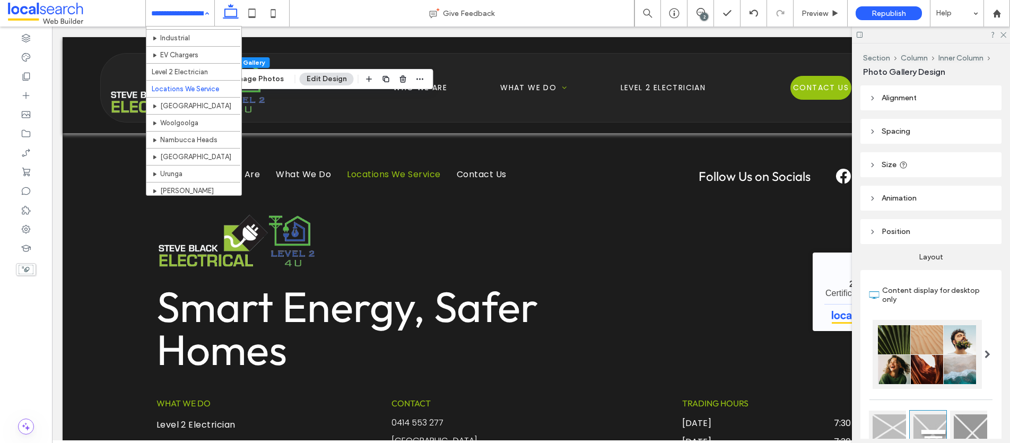
scroll to position [84, 0]
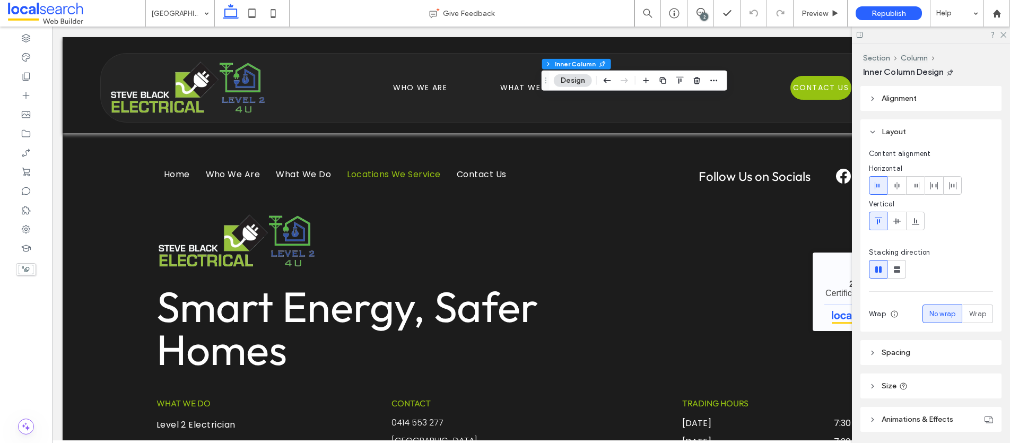
type input "**"
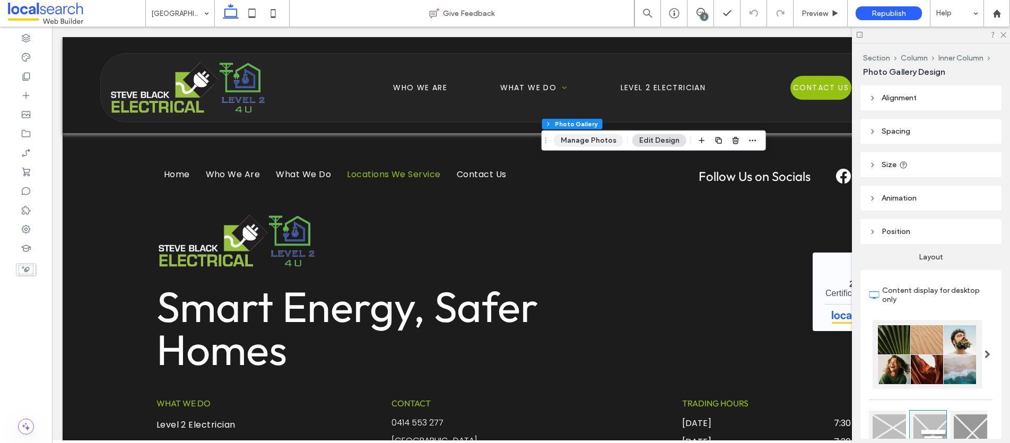
click at [581, 144] on button "Manage Photos" at bounding box center [588, 140] width 69 height 13
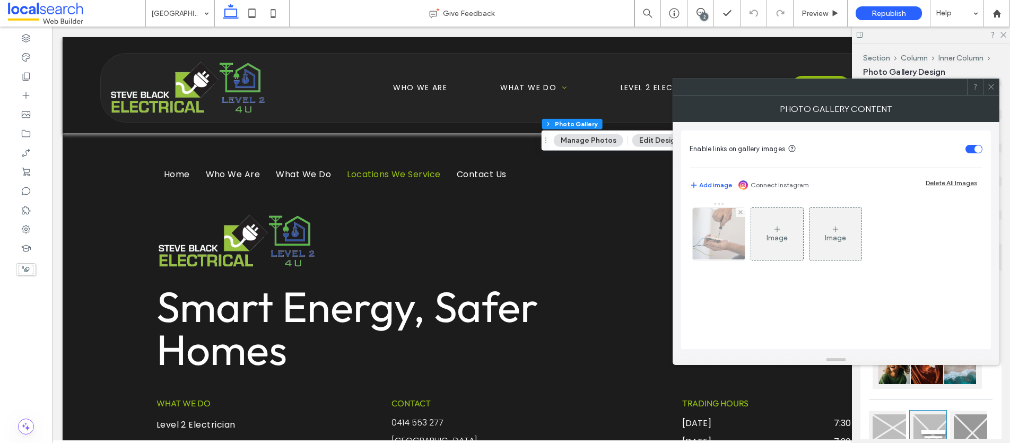
click at [699, 228] on img at bounding box center [719, 234] width 78 height 52
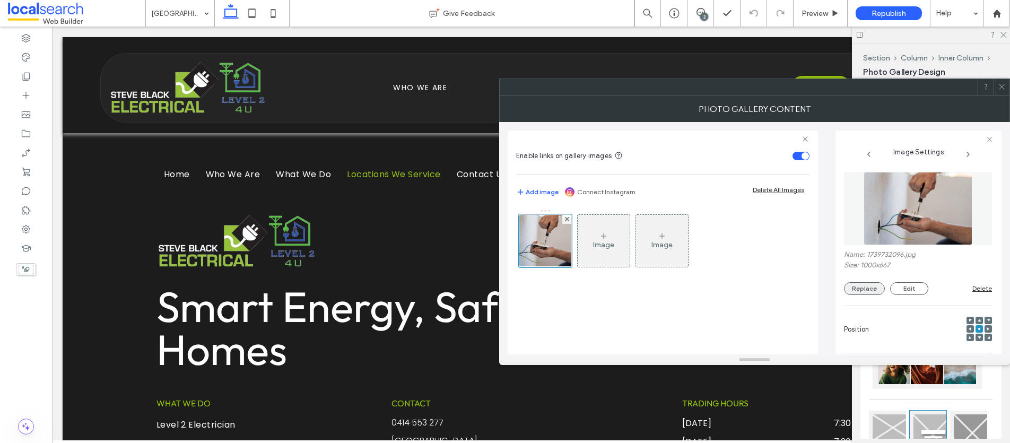
click at [862, 284] on button "Replace" at bounding box center [864, 288] width 41 height 13
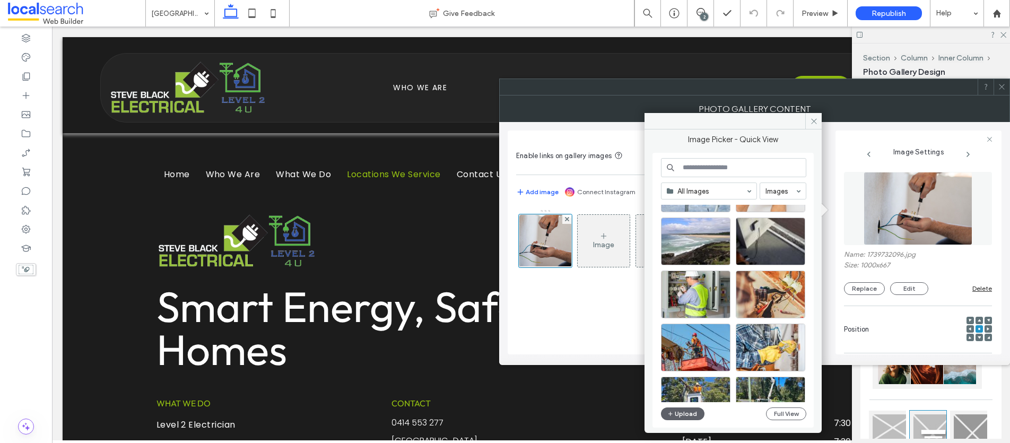
scroll to position [957, 0]
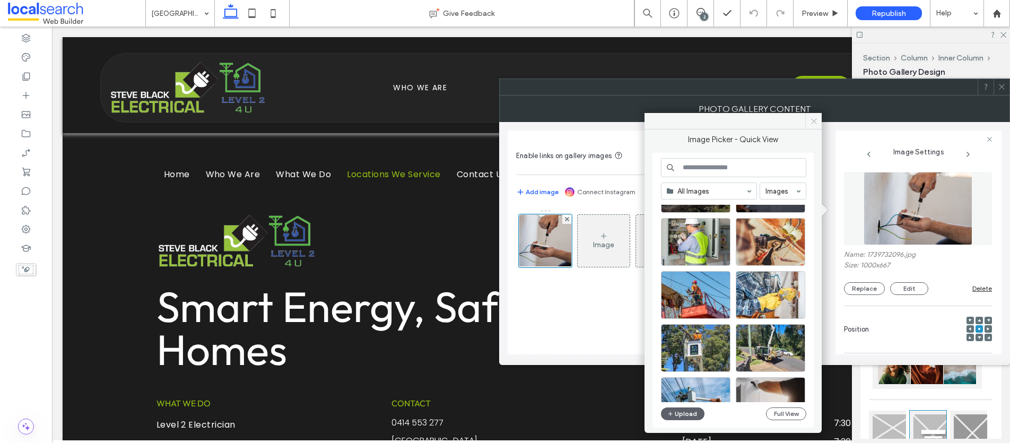
click at [812, 122] on use at bounding box center [813, 120] width 5 height 5
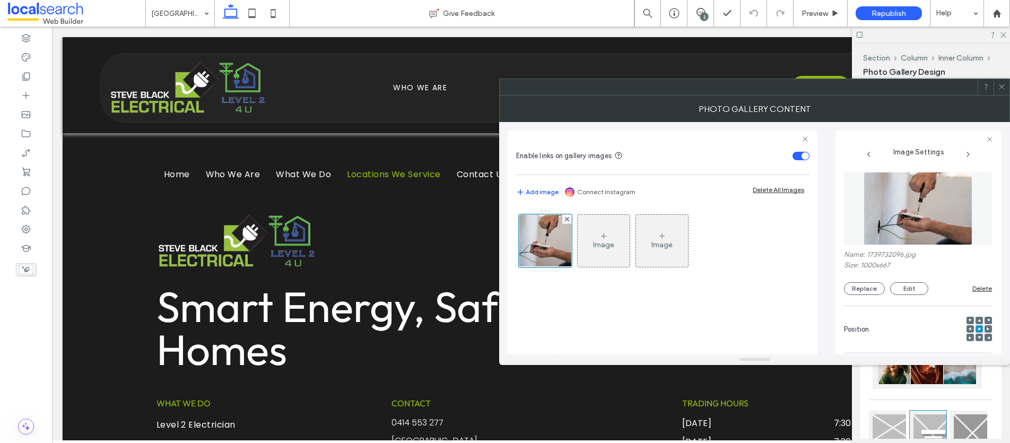
click at [998, 84] on icon at bounding box center [1001, 87] width 8 height 8
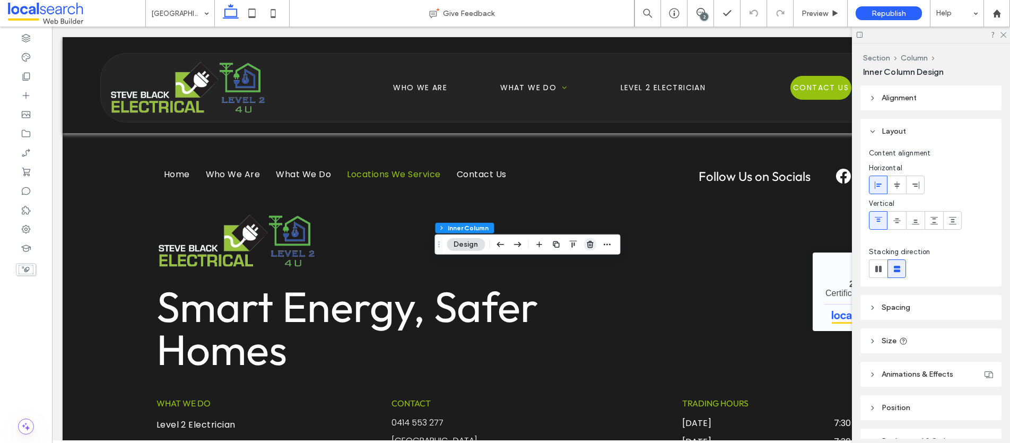
click at [591, 244] on icon "button" at bounding box center [589, 244] width 8 height 8
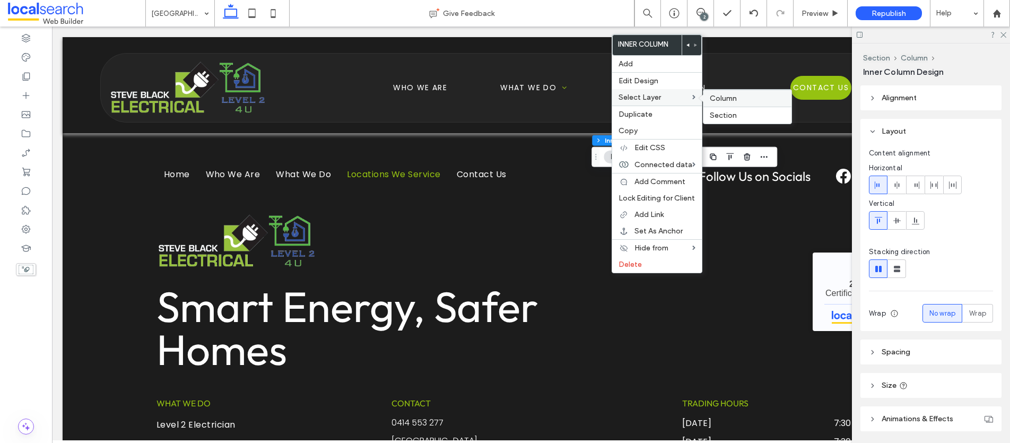
click at [719, 97] on span "Column" at bounding box center [722, 98] width 27 height 9
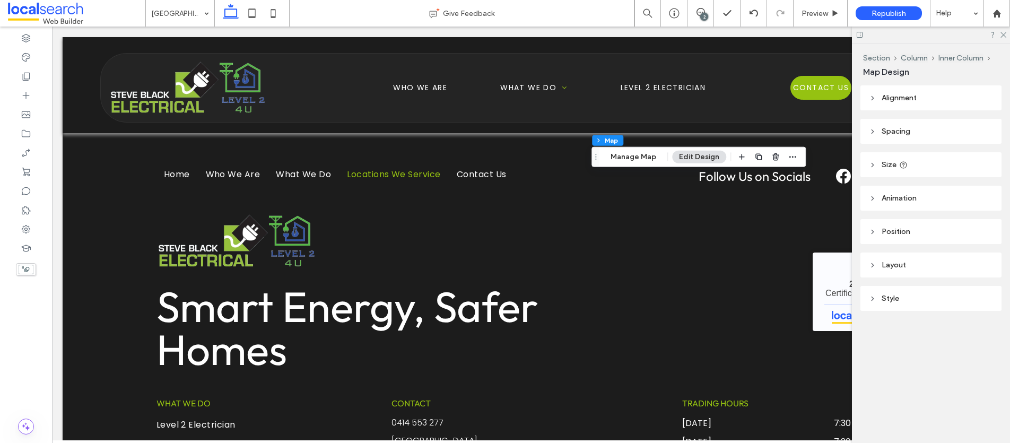
click at [877, 299] on header "Style" at bounding box center [930, 298] width 141 height 25
click at [892, 256] on header "Layout" at bounding box center [930, 264] width 141 height 25
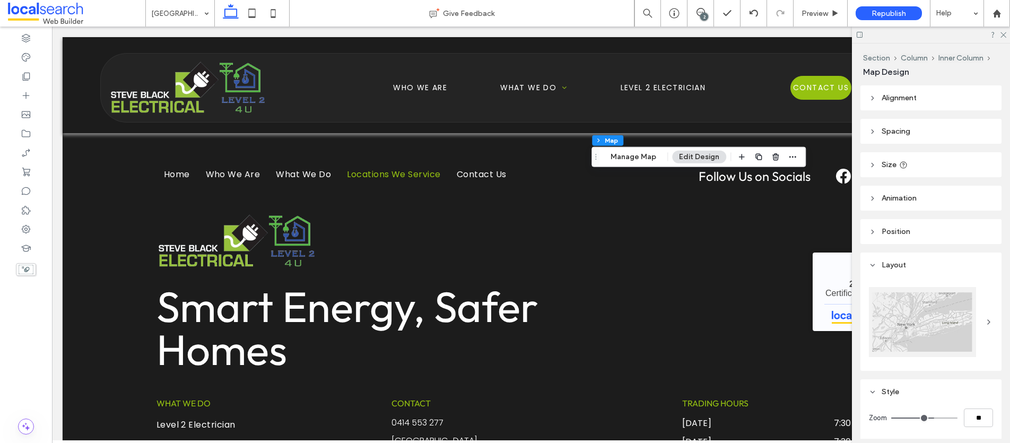
click at [884, 232] on span "Position" at bounding box center [895, 231] width 29 height 9
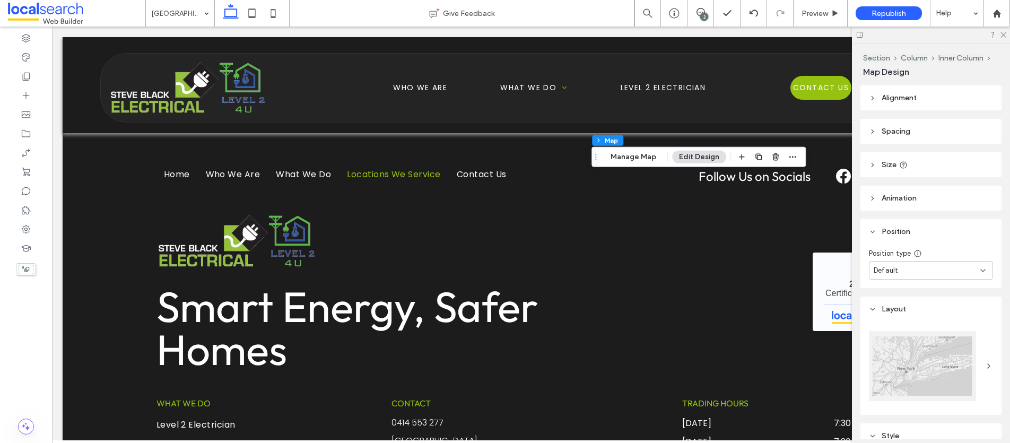
click at [874, 196] on icon at bounding box center [871, 198] width 7 height 7
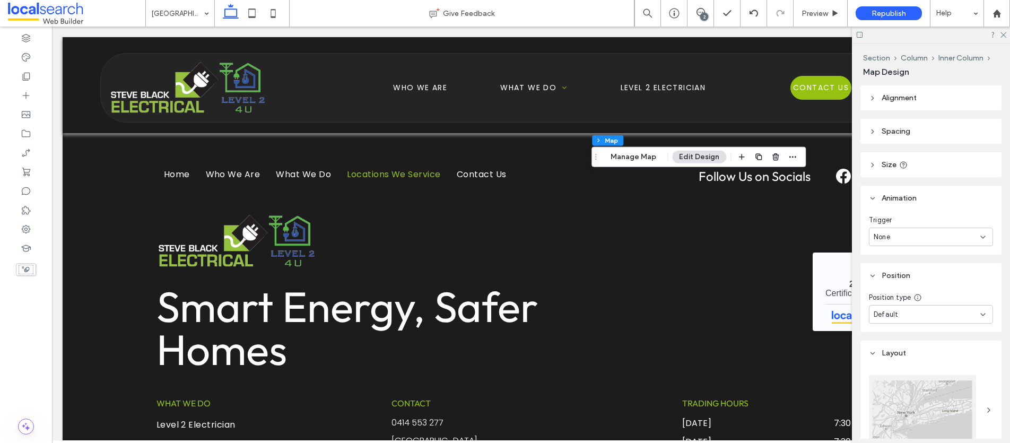
click at [873, 165] on icon at bounding box center [871, 164] width 7 height 7
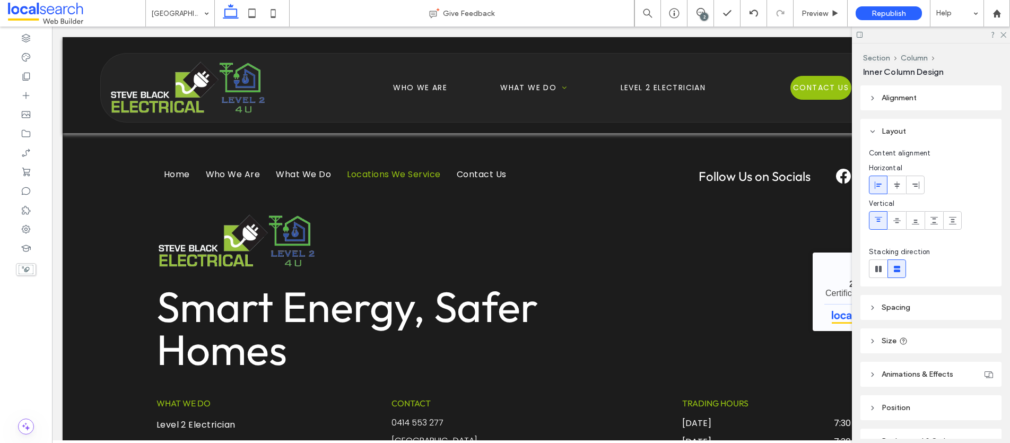
type input "**"
type input "****"
type input "**"
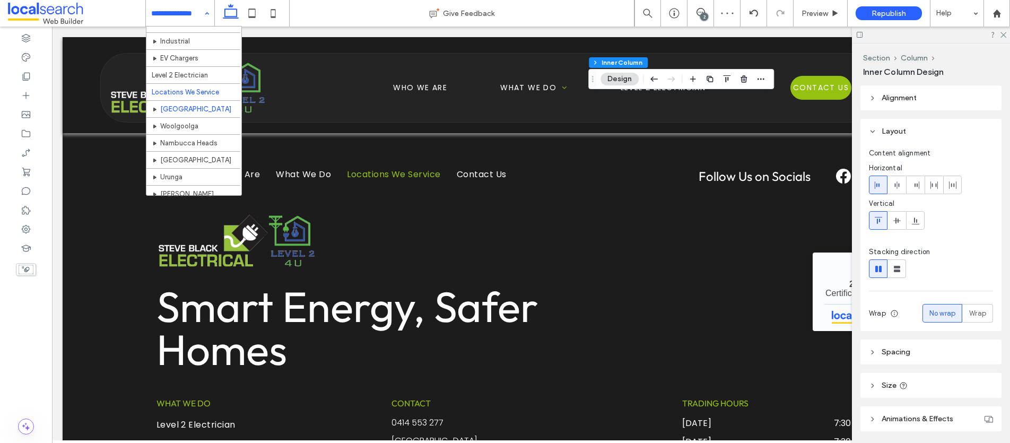
scroll to position [82, 0]
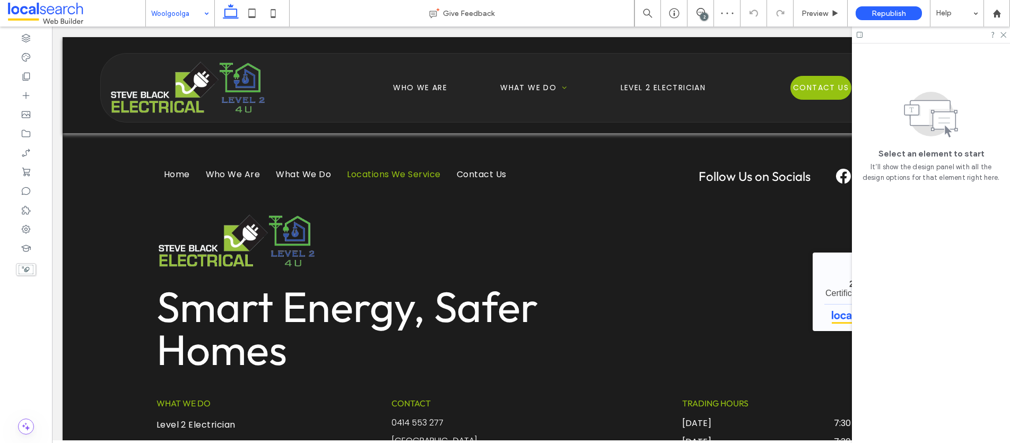
click at [1006, 34] on div at bounding box center [931, 35] width 158 height 16
click at [1003, 32] on icon at bounding box center [1002, 34] width 7 height 7
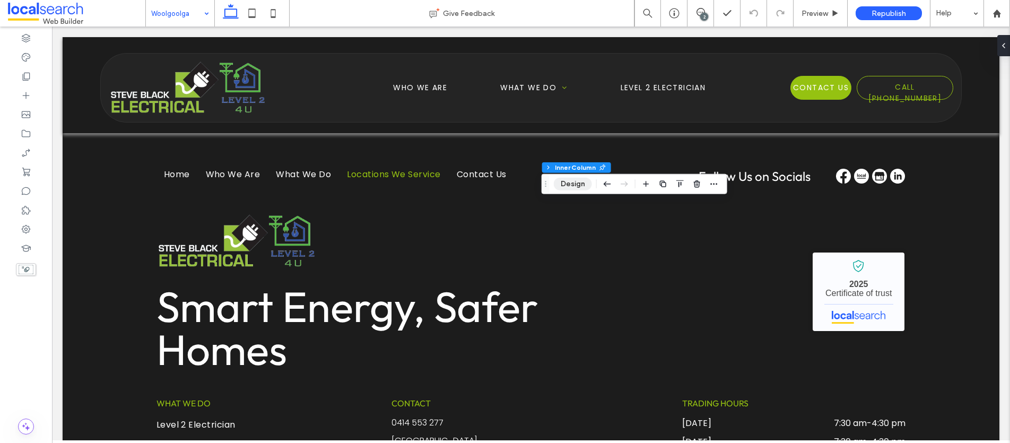
click at [578, 187] on button "Design" at bounding box center [573, 184] width 38 height 13
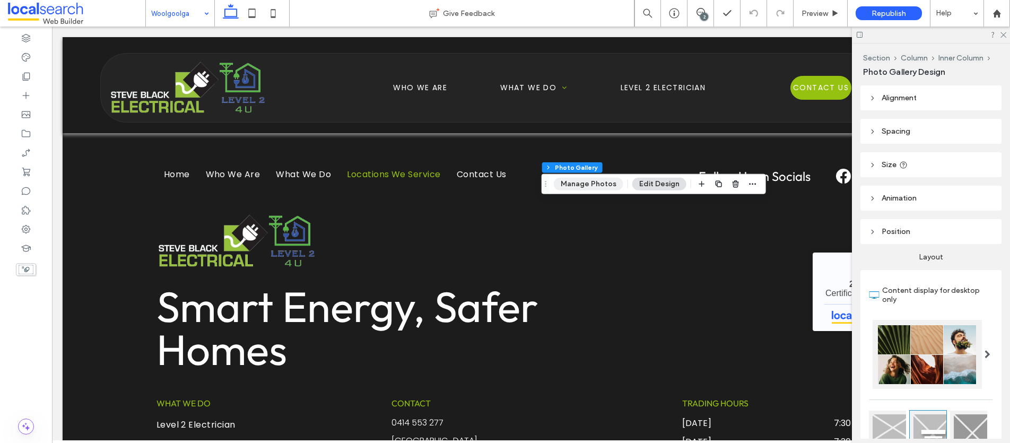
click at [586, 180] on button "Manage Photos" at bounding box center [588, 184] width 69 height 13
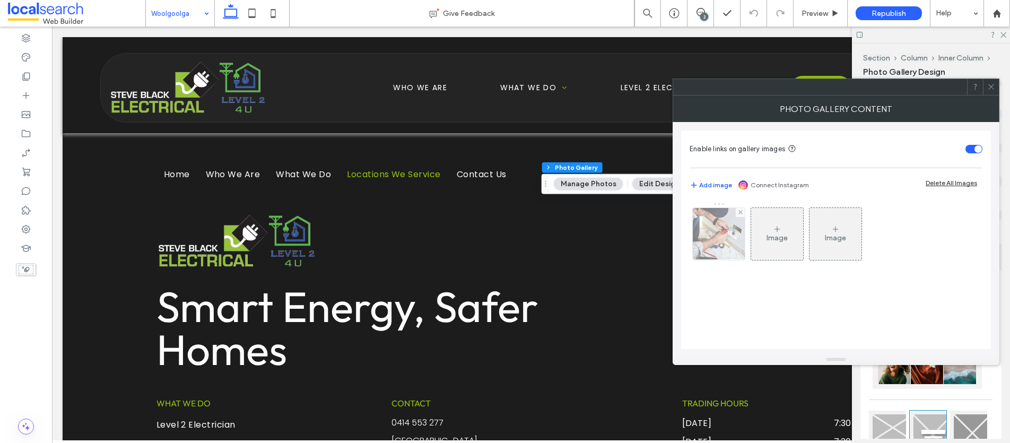
click at [733, 236] on img at bounding box center [718, 234] width 69 height 52
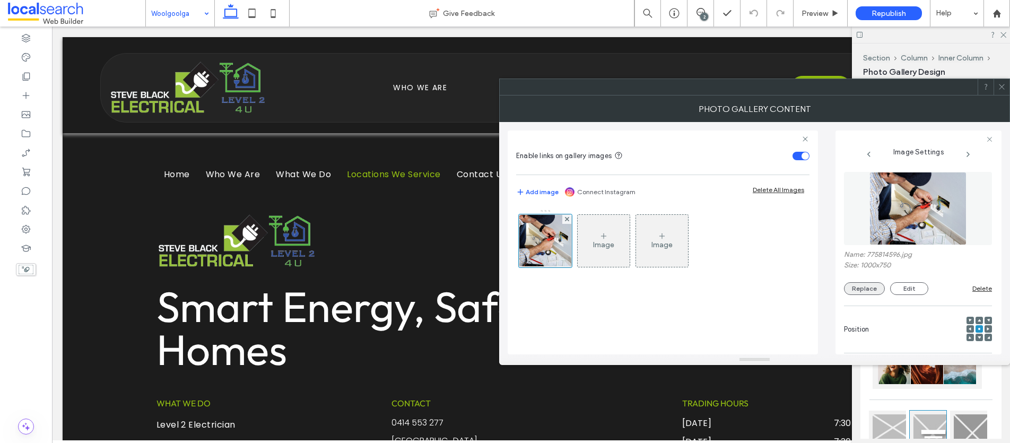
click at [875, 289] on button "Replace" at bounding box center [864, 288] width 41 height 13
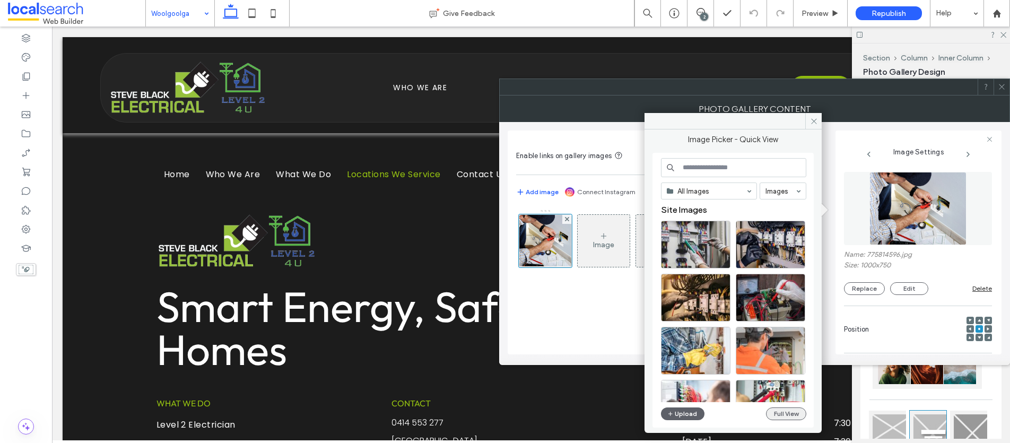
click at [779, 417] on button "Full View" at bounding box center [786, 413] width 40 height 13
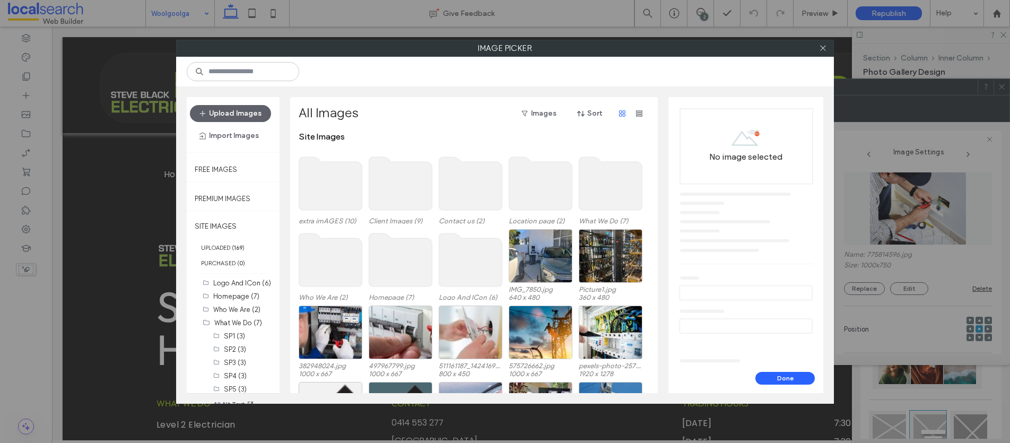
click at [391, 178] on use at bounding box center [400, 183] width 63 height 53
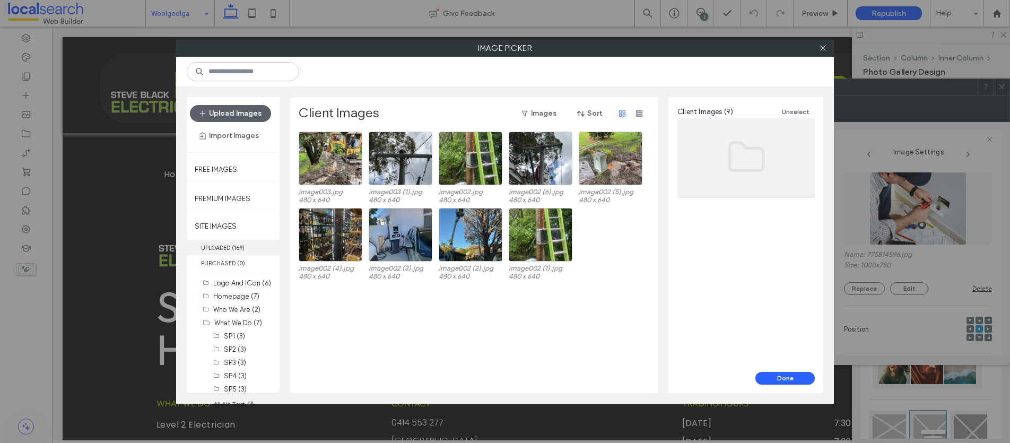
click at [230, 249] on label "UPLOADED ( 169 )" at bounding box center [233, 247] width 93 height 15
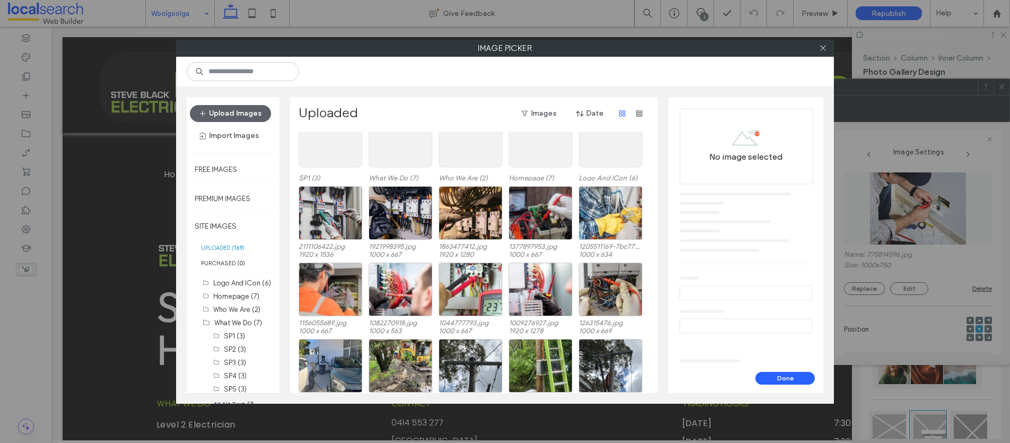
scroll to position [426, 0]
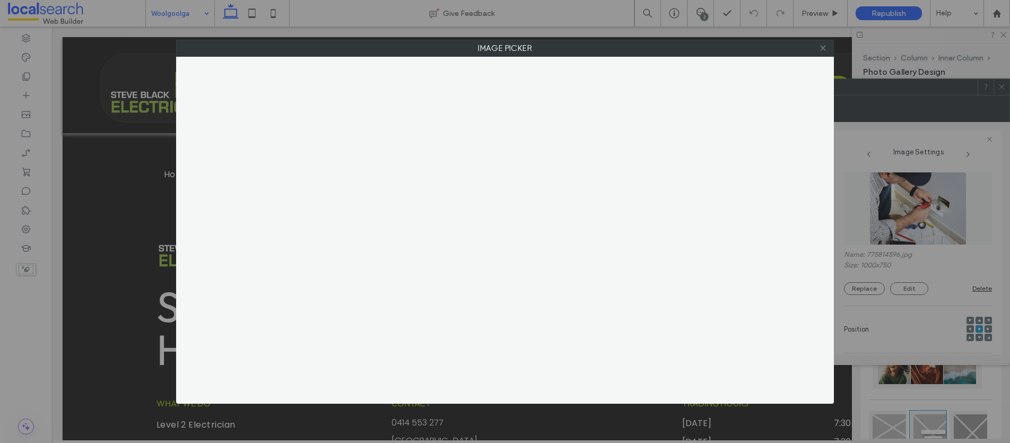
click at [819, 49] on icon at bounding box center [823, 48] width 8 height 8
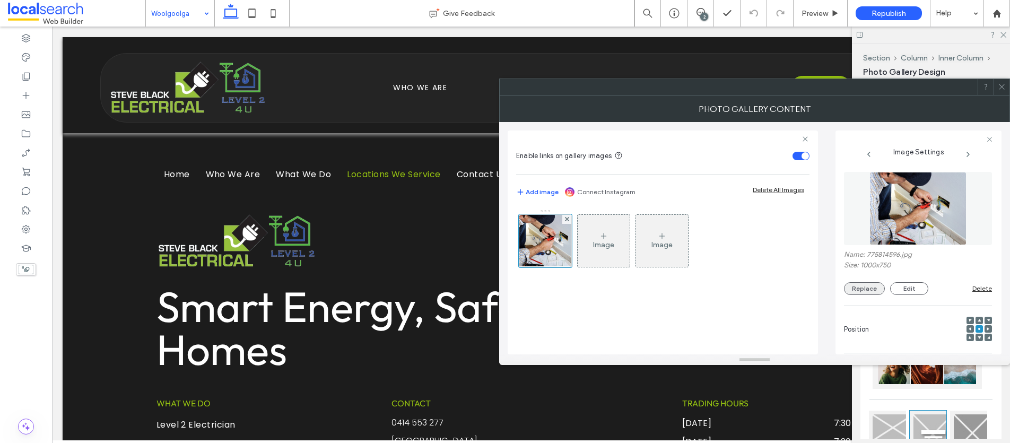
click at [862, 288] on button "Replace" at bounding box center [864, 288] width 41 height 13
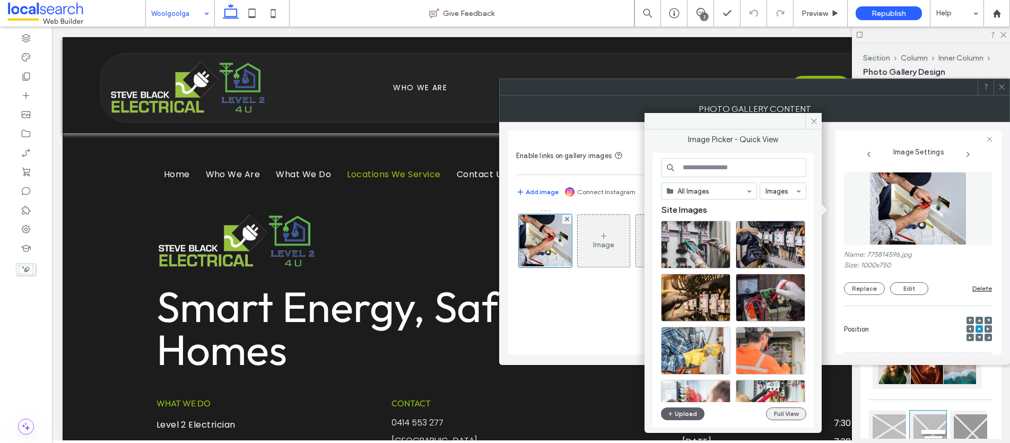
click at [793, 415] on button "Full View" at bounding box center [786, 413] width 40 height 13
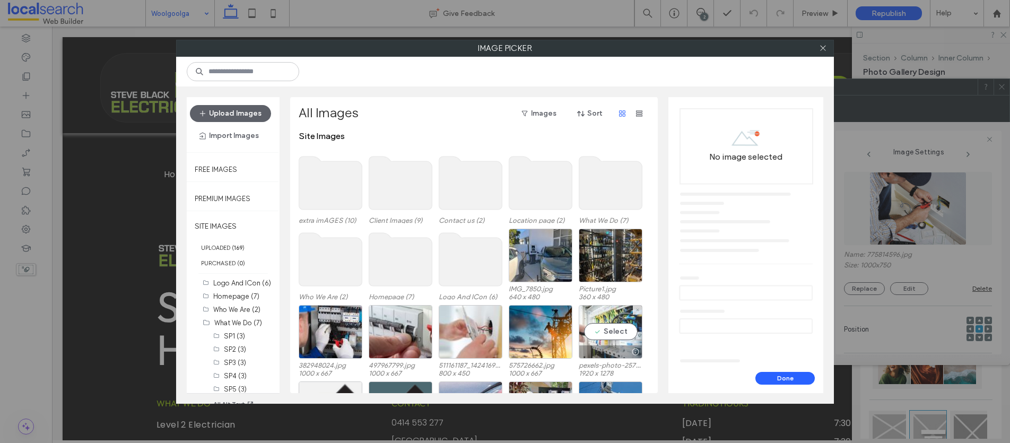
scroll to position [0, 0]
click at [344, 192] on use at bounding box center [330, 183] width 63 height 53
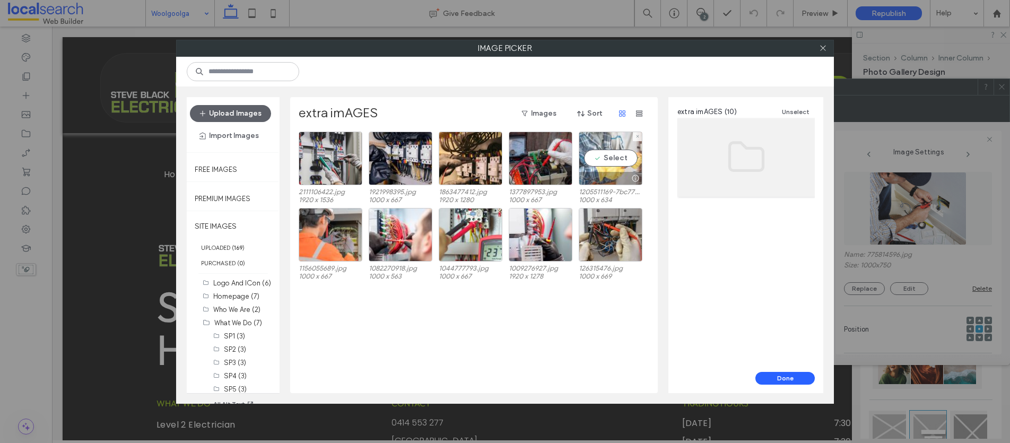
click at [612, 161] on div "Select" at bounding box center [610, 158] width 64 height 54
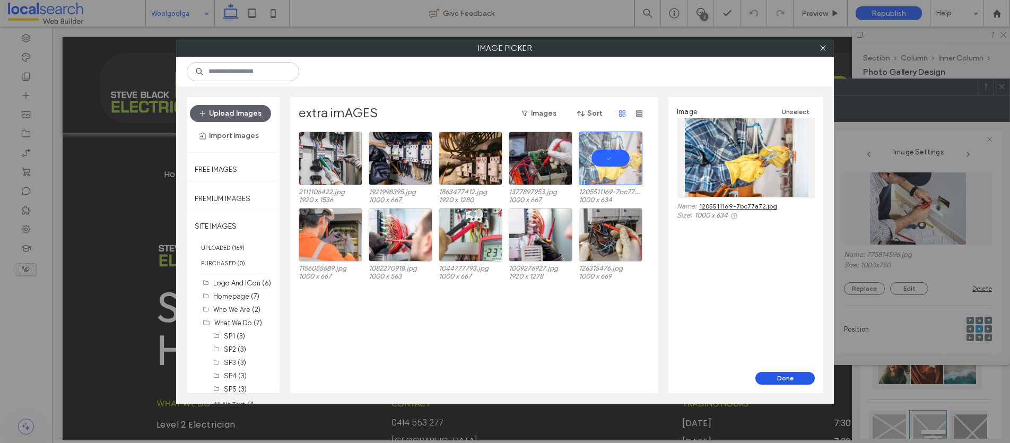
click at [787, 376] on button "Done" at bounding box center [784, 378] width 59 height 13
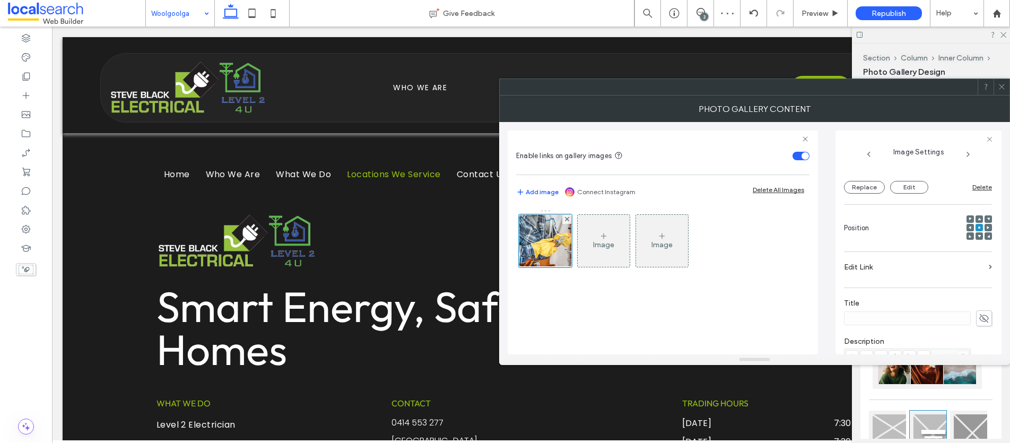
scroll to position [324, 0]
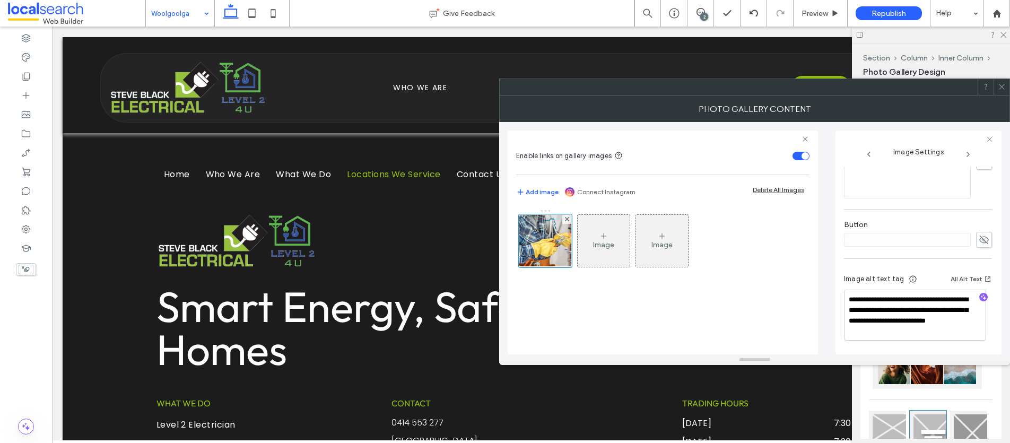
click at [1002, 88] on use at bounding box center [1000, 86] width 5 height 5
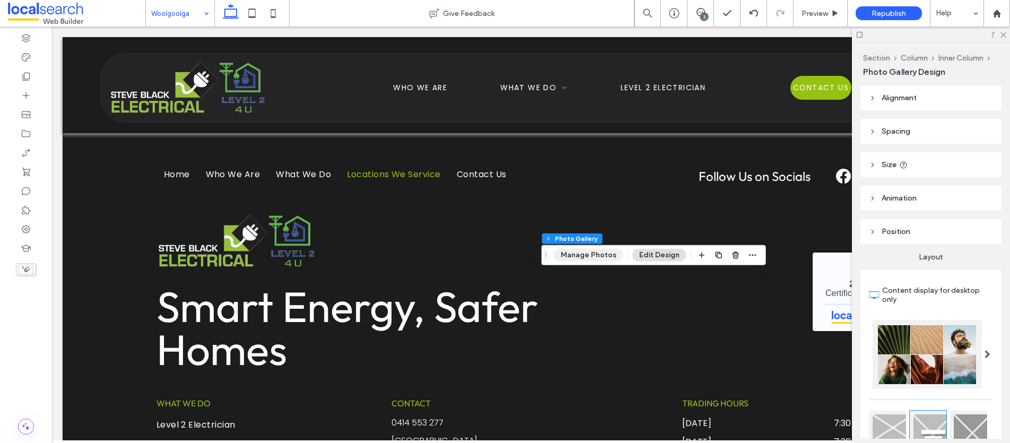
click at [584, 251] on button "Manage Photos" at bounding box center [588, 255] width 69 height 13
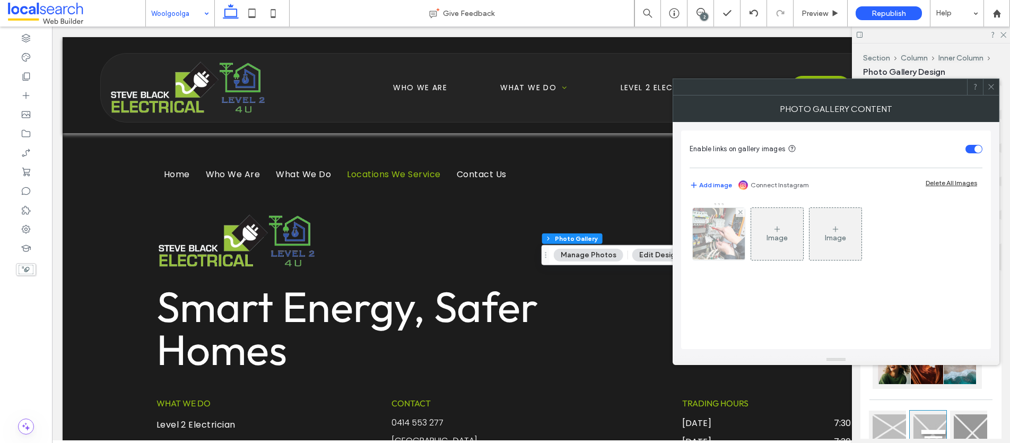
click at [716, 224] on img at bounding box center [719, 234] width 78 height 52
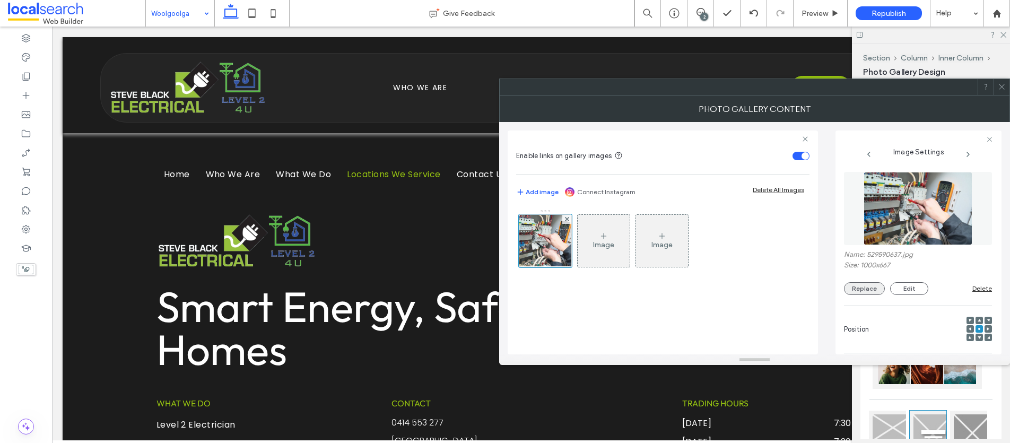
click at [874, 287] on button "Replace" at bounding box center [864, 288] width 41 height 13
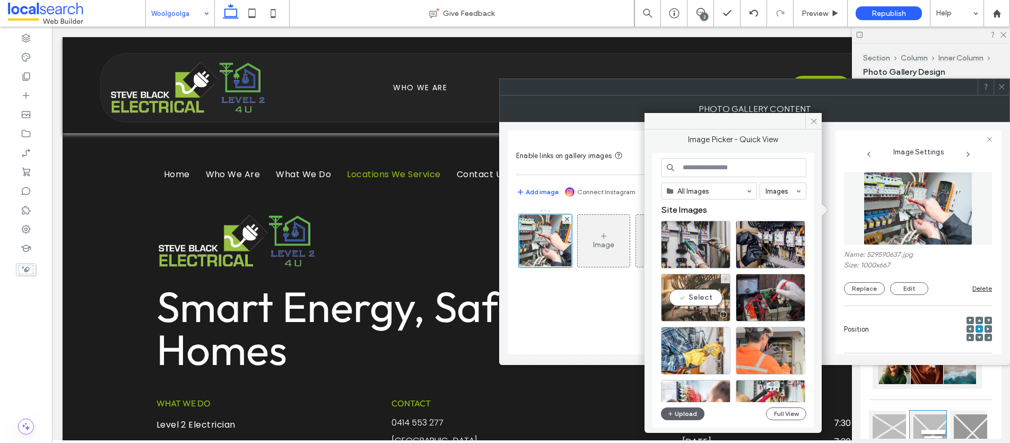
click at [699, 297] on div "Select" at bounding box center [695, 298] width 69 height 48
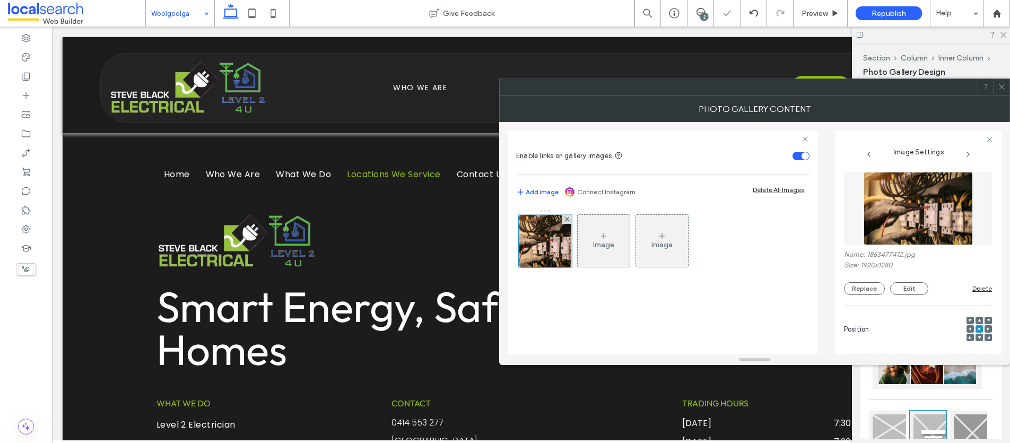
click at [999, 86] on icon at bounding box center [1001, 87] width 8 height 8
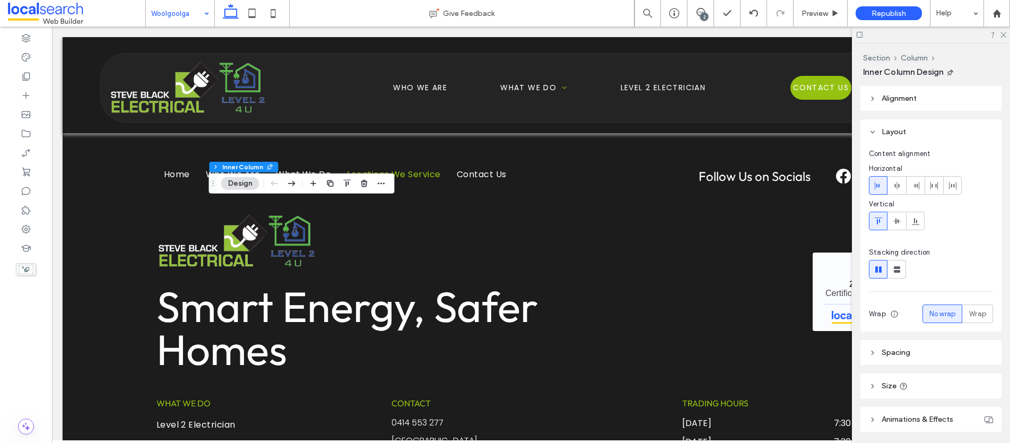
type input "**"
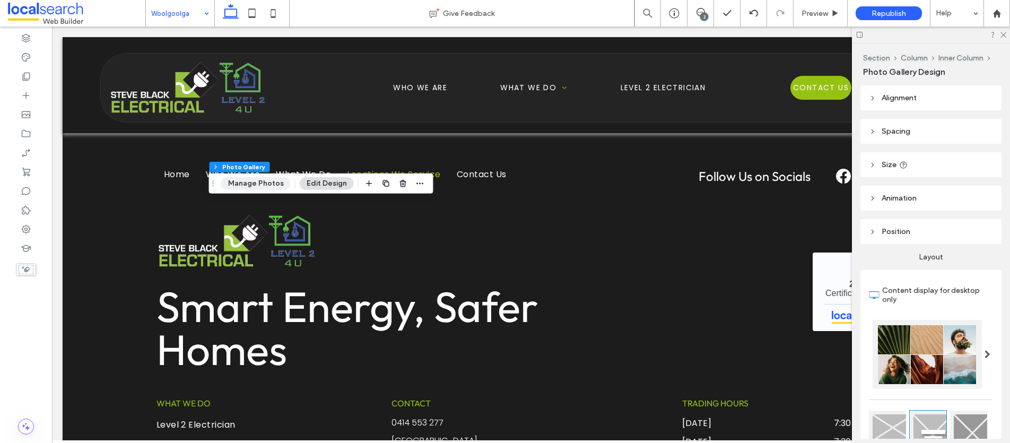
click at [247, 181] on button "Manage Photos" at bounding box center [255, 183] width 69 height 13
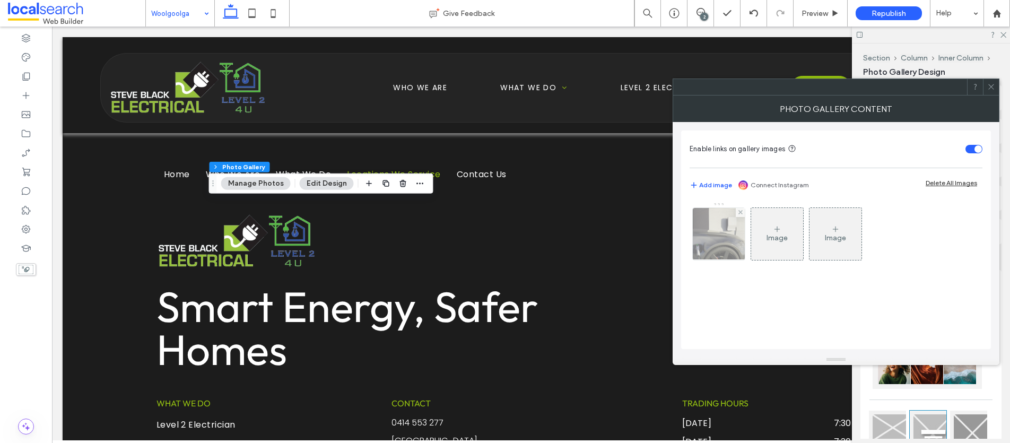
click at [722, 239] on img at bounding box center [718, 234] width 86 height 52
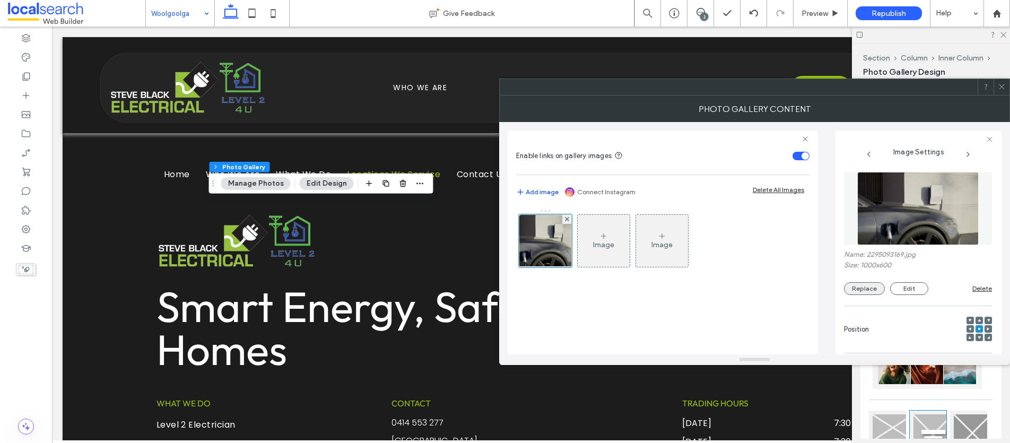
click at [864, 292] on button "Replace" at bounding box center [864, 288] width 41 height 13
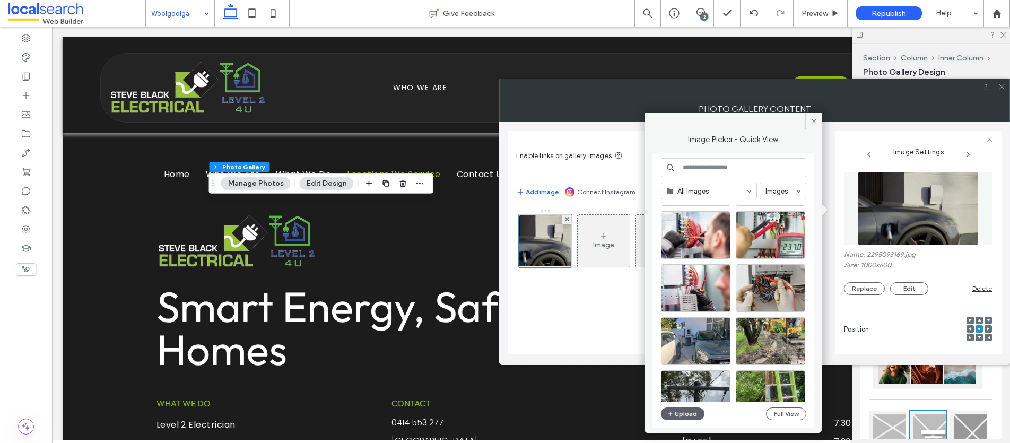
scroll to position [169, 0]
click at [697, 344] on div "Select" at bounding box center [695, 341] width 69 height 48
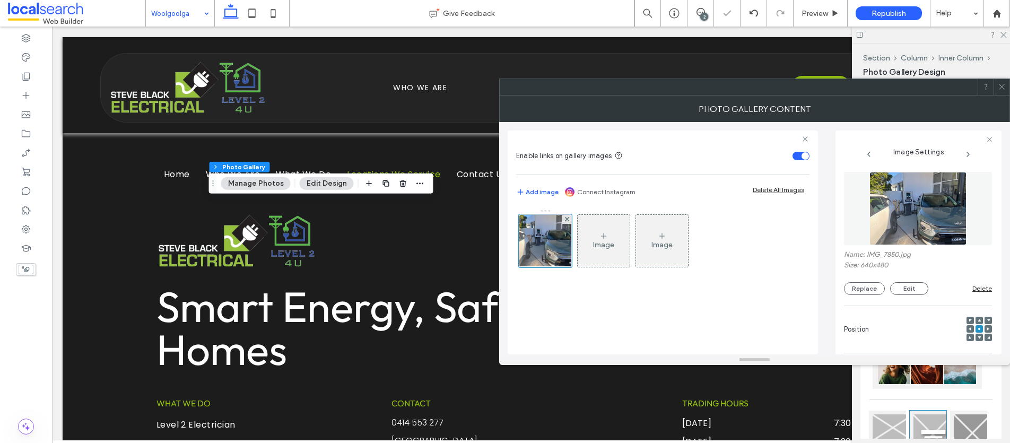
click at [1001, 87] on icon at bounding box center [1001, 87] width 8 height 8
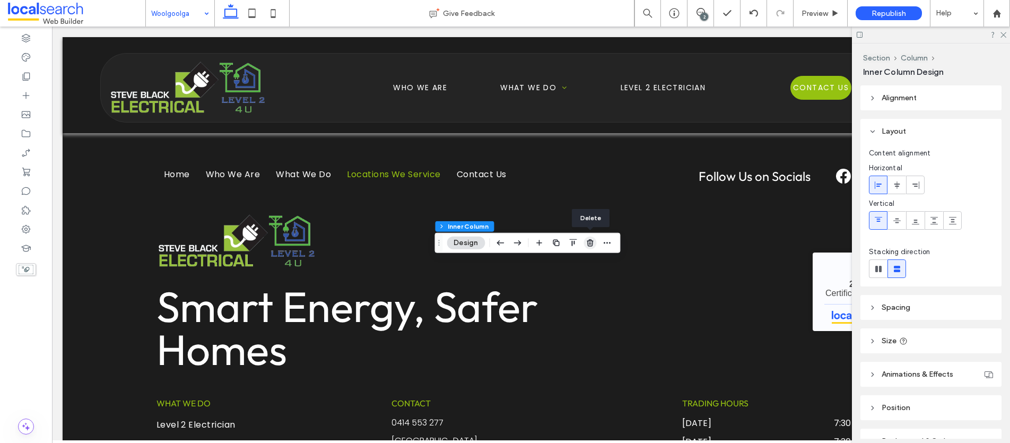
click at [593, 243] on icon "button" at bounding box center [589, 243] width 8 height 8
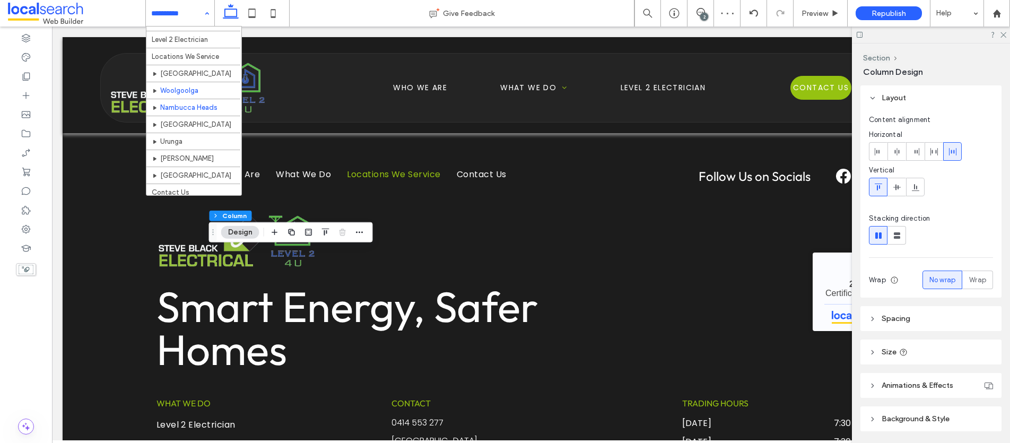
scroll to position [118, 0]
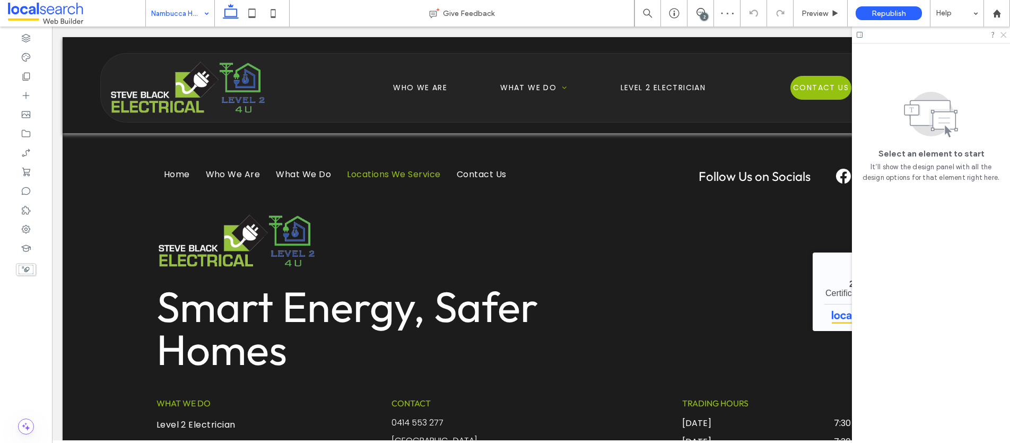
click at [1005, 32] on icon at bounding box center [1002, 34] width 7 height 7
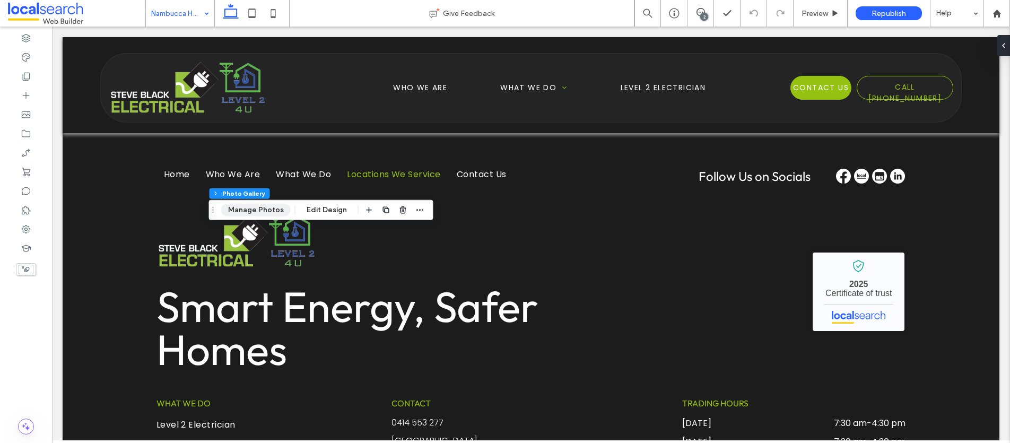
click at [253, 208] on button "Manage Photos" at bounding box center [255, 210] width 69 height 13
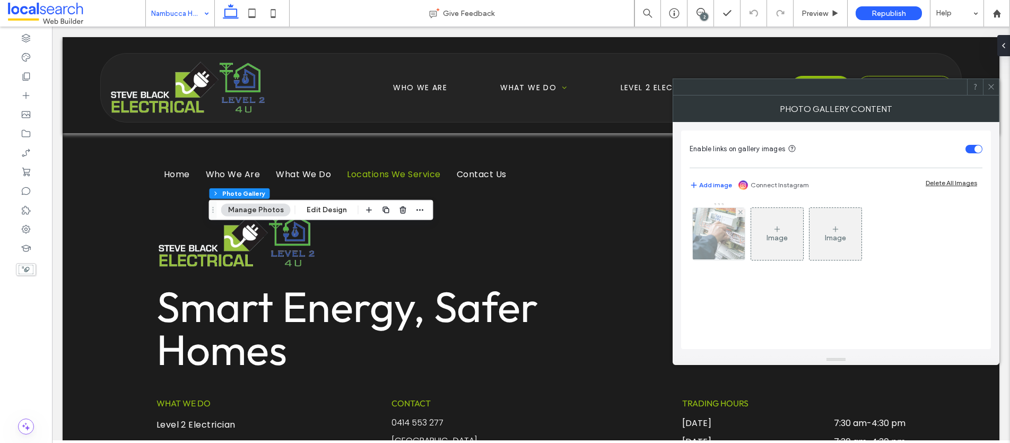
click at [717, 235] on img at bounding box center [718, 234] width 78 height 52
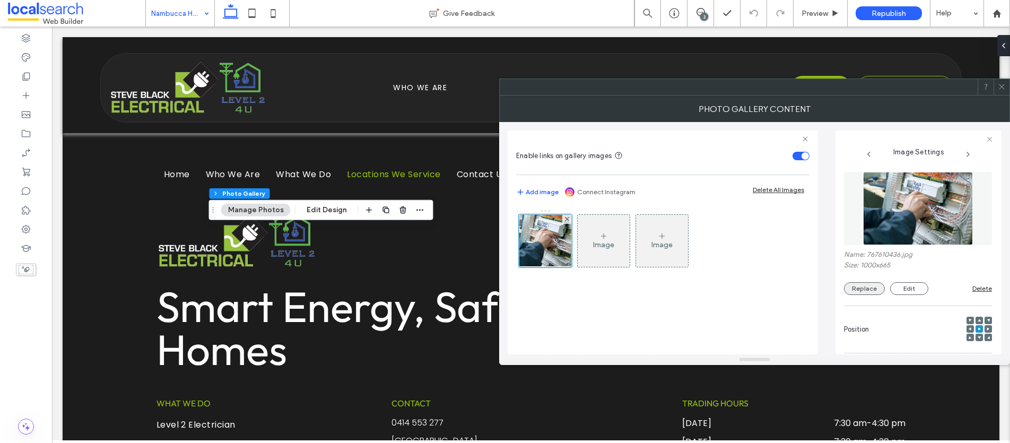
click at [863, 290] on button "Replace" at bounding box center [864, 288] width 41 height 13
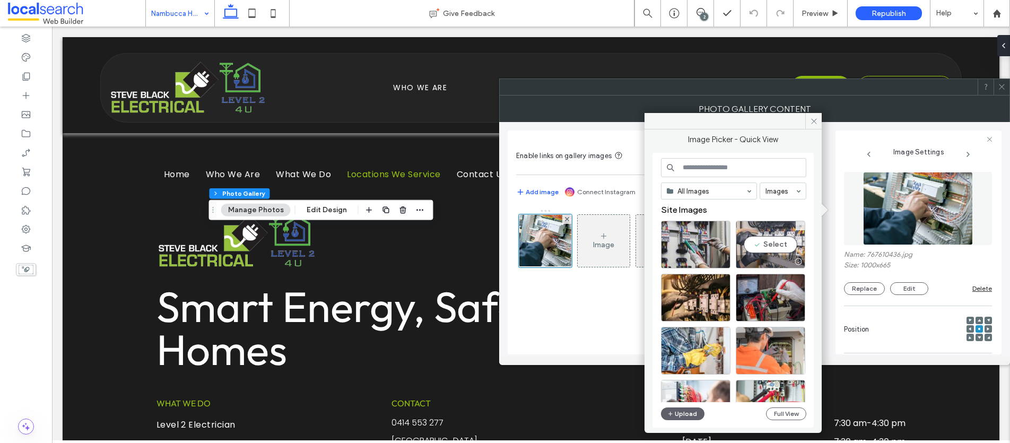
click at [772, 243] on div "Select" at bounding box center [769, 245] width 69 height 48
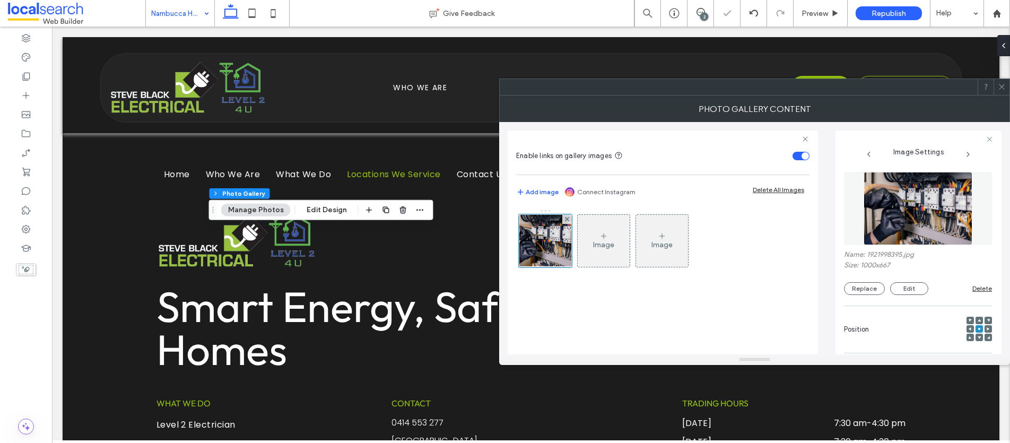
click at [1004, 87] on icon at bounding box center [1001, 87] width 8 height 8
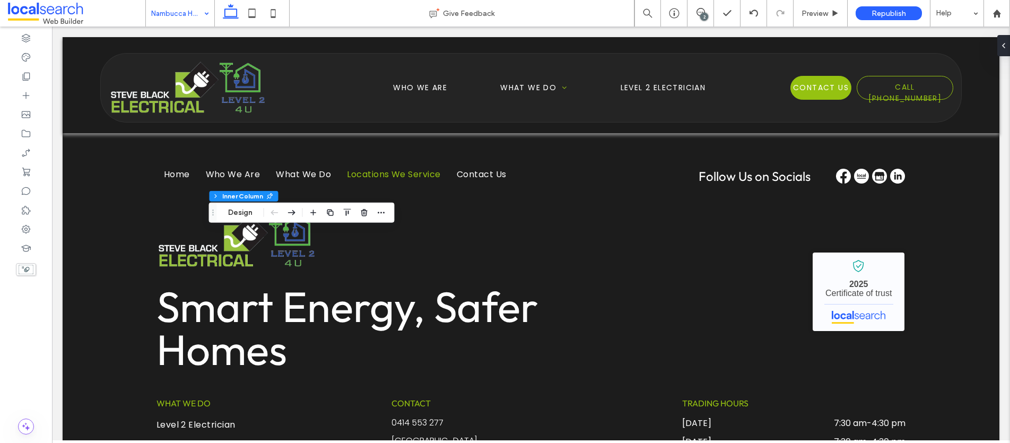
type input "**"
click at [257, 213] on button "Manage Photos" at bounding box center [255, 212] width 69 height 13
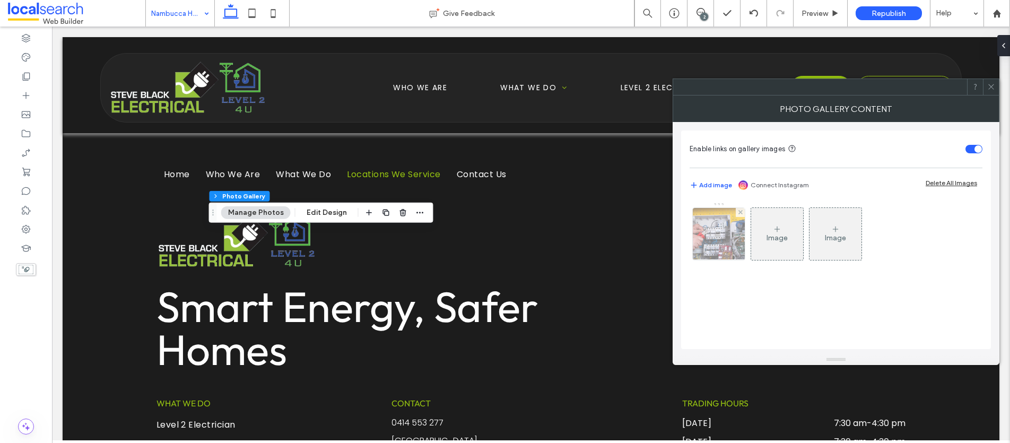
click at [703, 238] on img at bounding box center [719, 234] width 78 height 52
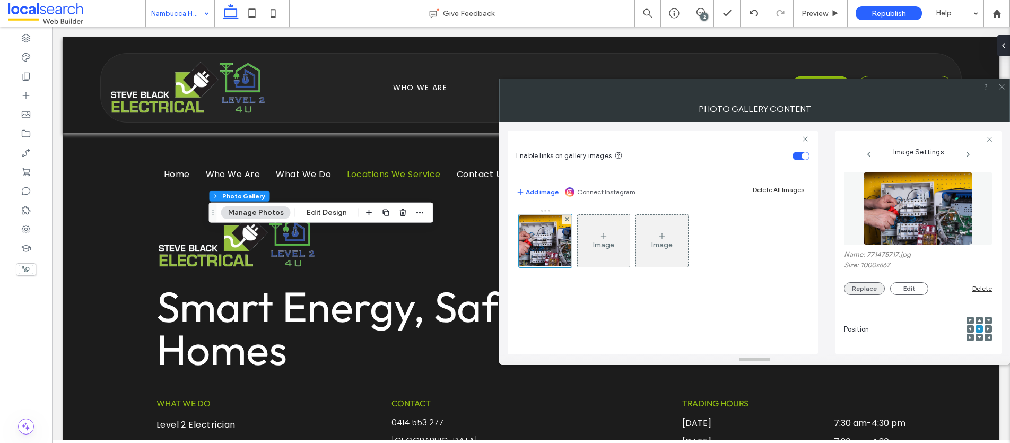
click at [873, 286] on button "Replace" at bounding box center [864, 288] width 41 height 13
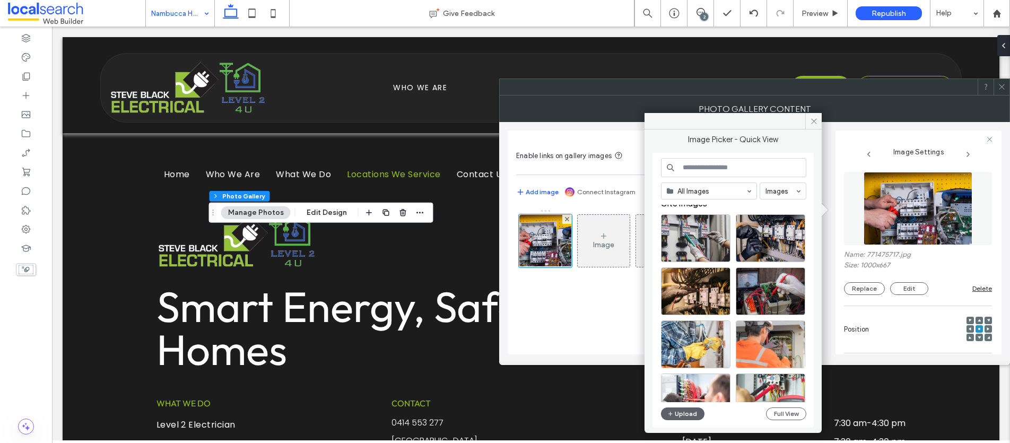
scroll to position [50, 0]
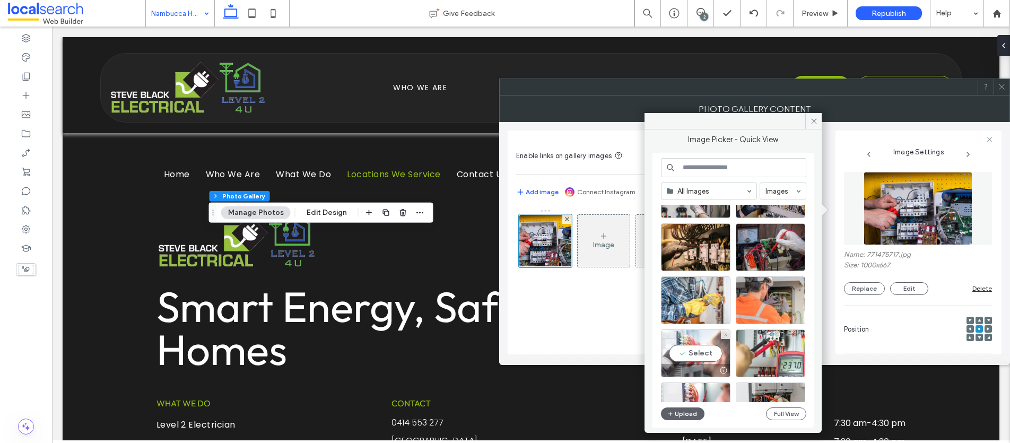
click at [691, 354] on div "Select" at bounding box center [695, 353] width 69 height 48
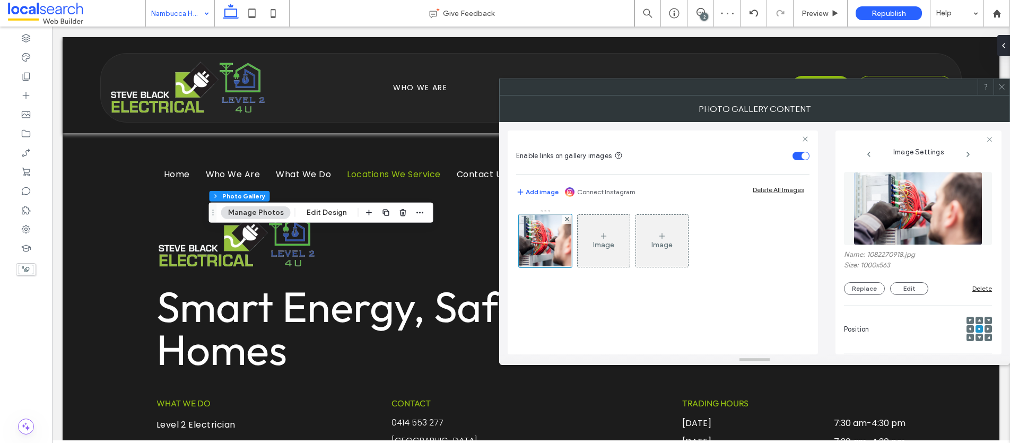
click at [998, 85] on icon at bounding box center [1001, 87] width 8 height 8
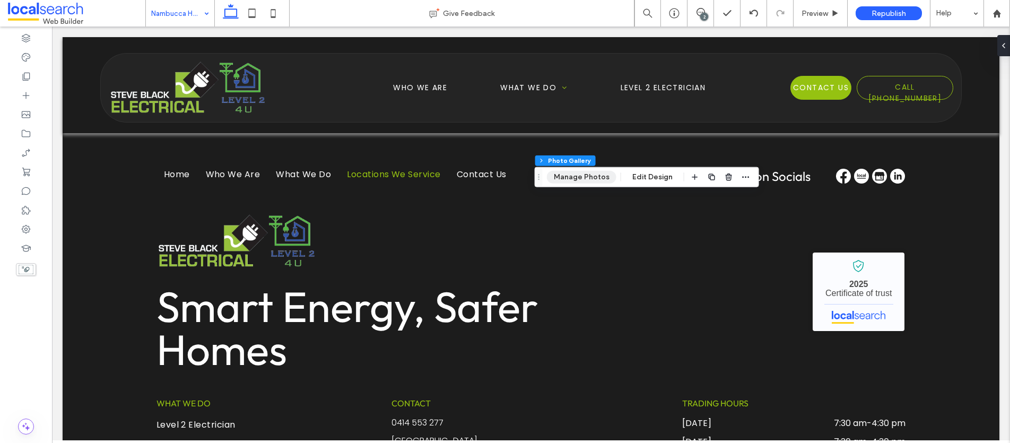
click at [594, 174] on button "Manage Photos" at bounding box center [581, 177] width 69 height 13
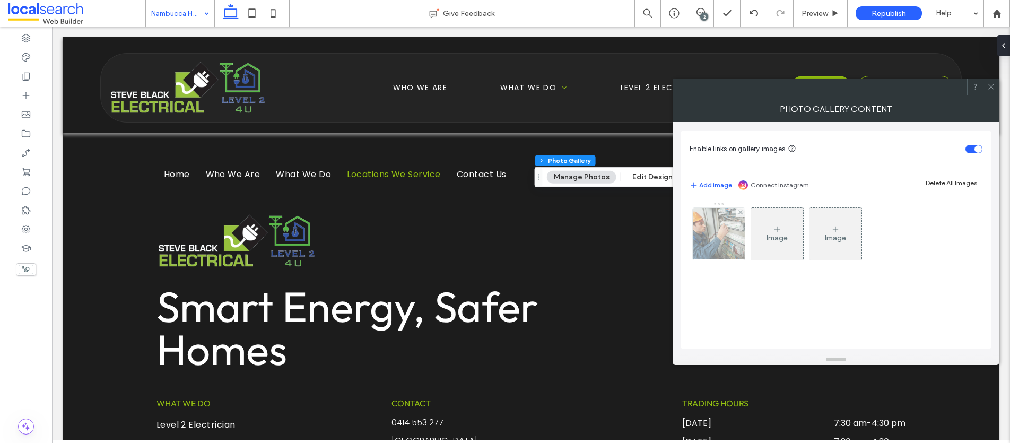
click at [714, 237] on img at bounding box center [718, 234] width 78 height 52
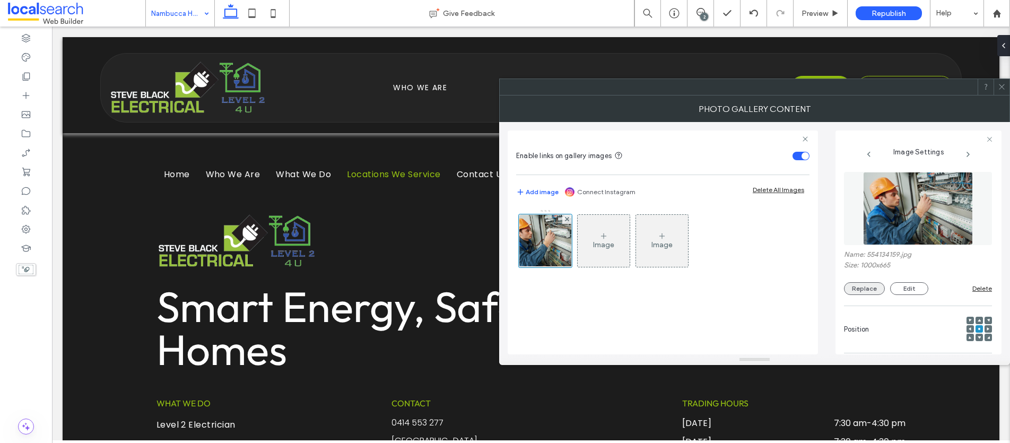
click at [853, 287] on button "Replace" at bounding box center [864, 288] width 41 height 13
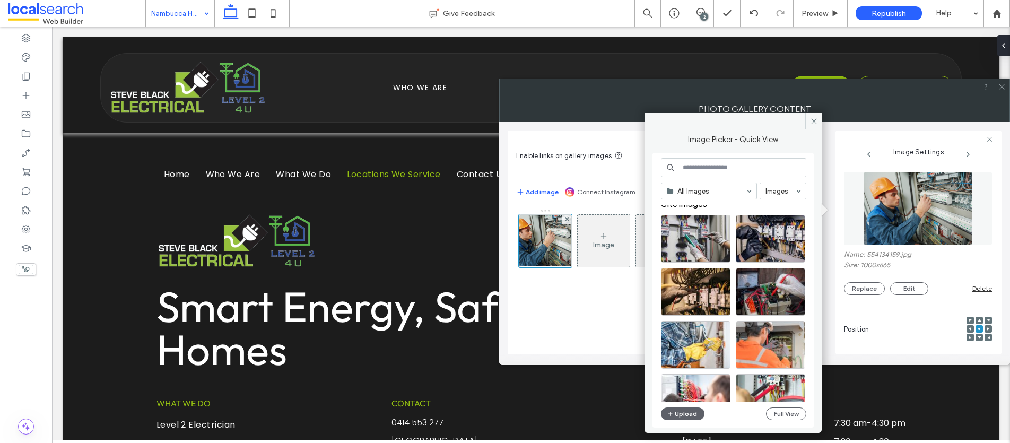
scroll to position [14, 0]
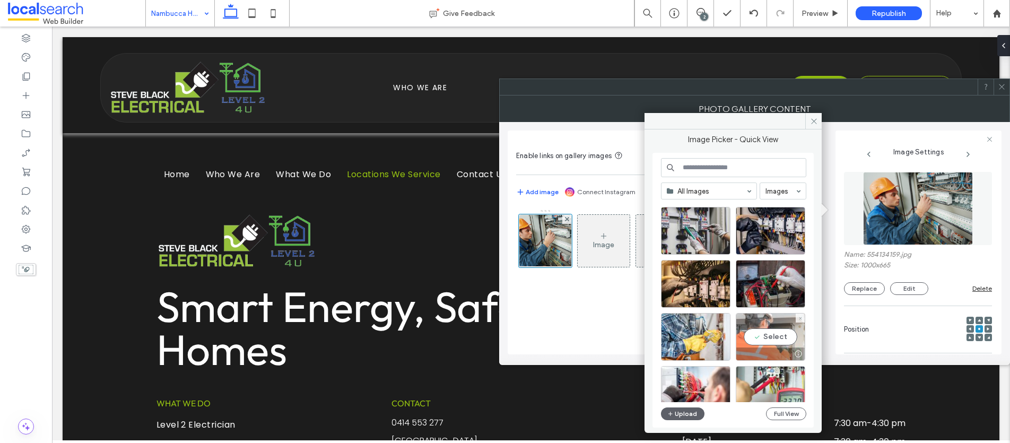
click at [770, 340] on div "Select" at bounding box center [769, 337] width 69 height 48
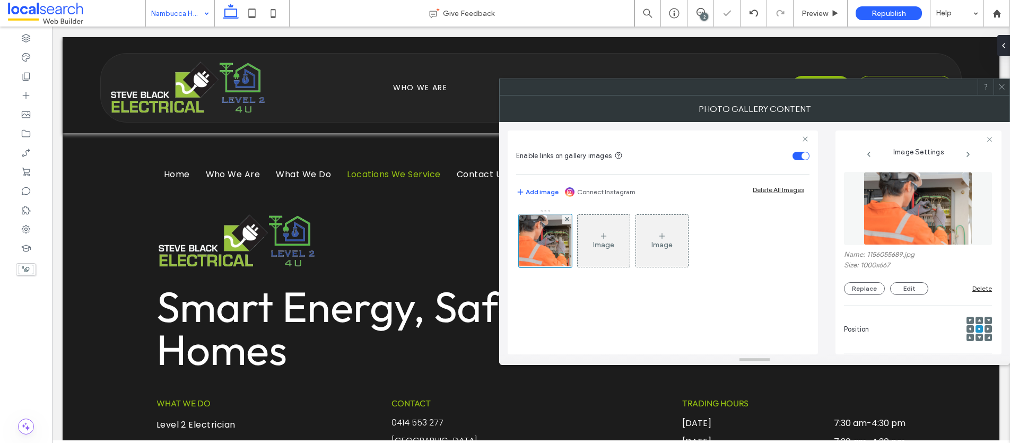
click at [1004, 84] on icon at bounding box center [1001, 87] width 8 height 8
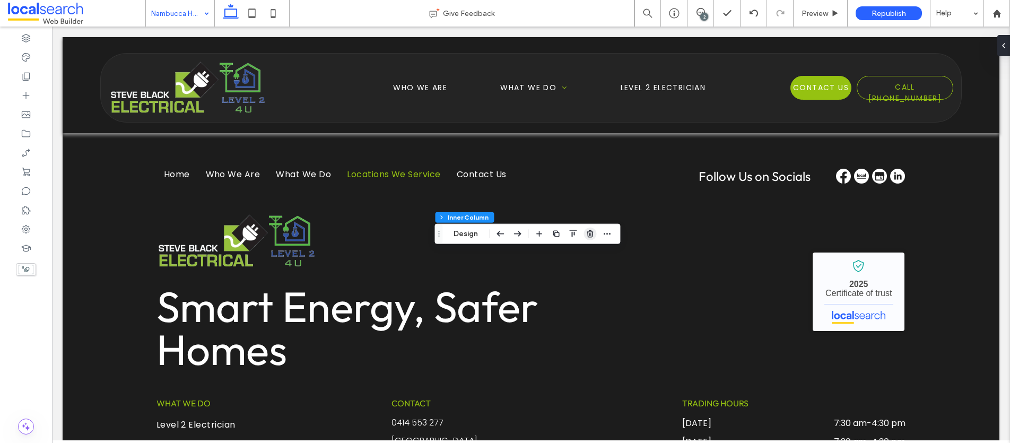
click at [593, 233] on icon "button" at bounding box center [589, 234] width 8 height 8
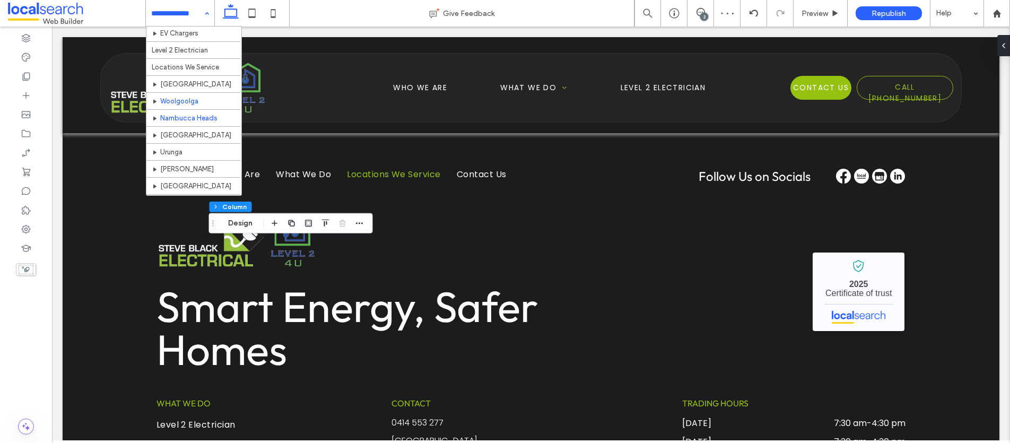
scroll to position [111, 0]
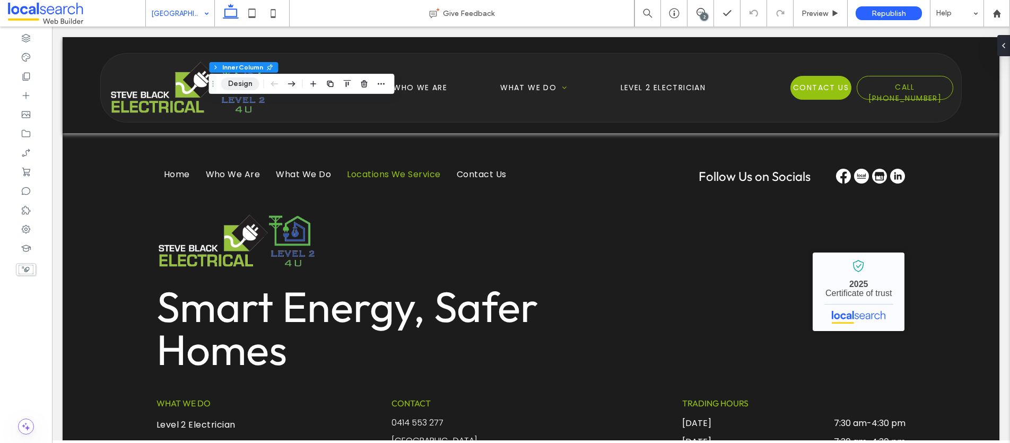
click at [238, 82] on button "Design" at bounding box center [240, 83] width 38 height 13
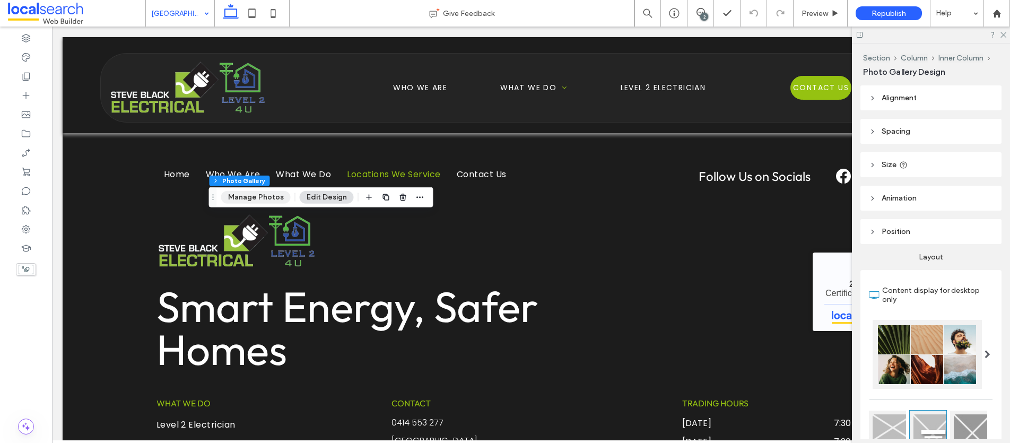
click at [262, 197] on button "Manage Photos" at bounding box center [255, 197] width 69 height 13
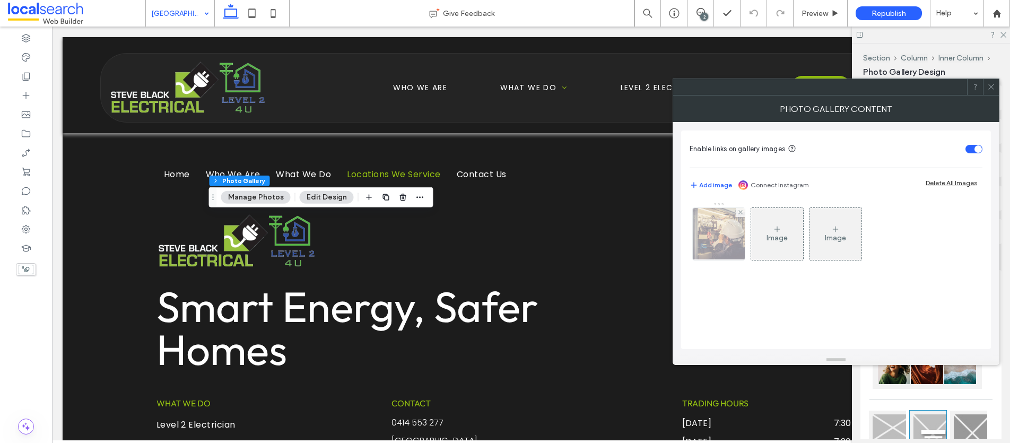
click at [719, 233] on img at bounding box center [719, 234] width 78 height 52
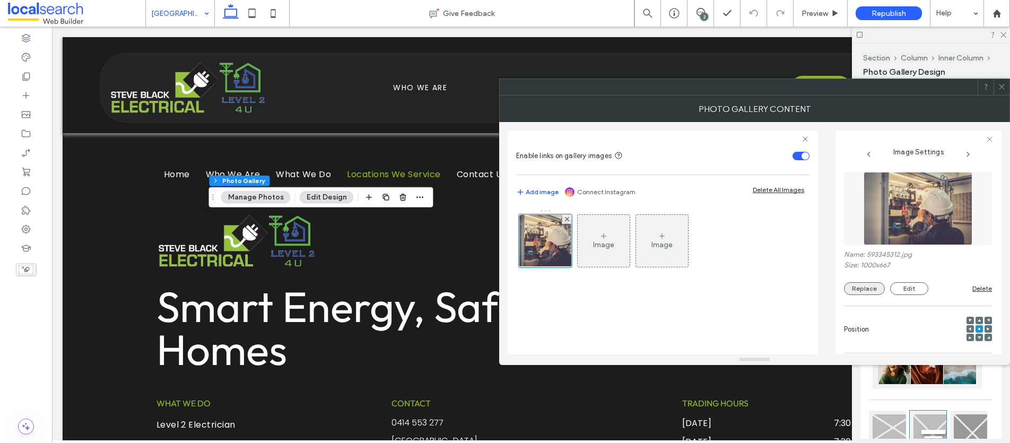
click at [859, 288] on button "Replace" at bounding box center [864, 288] width 41 height 13
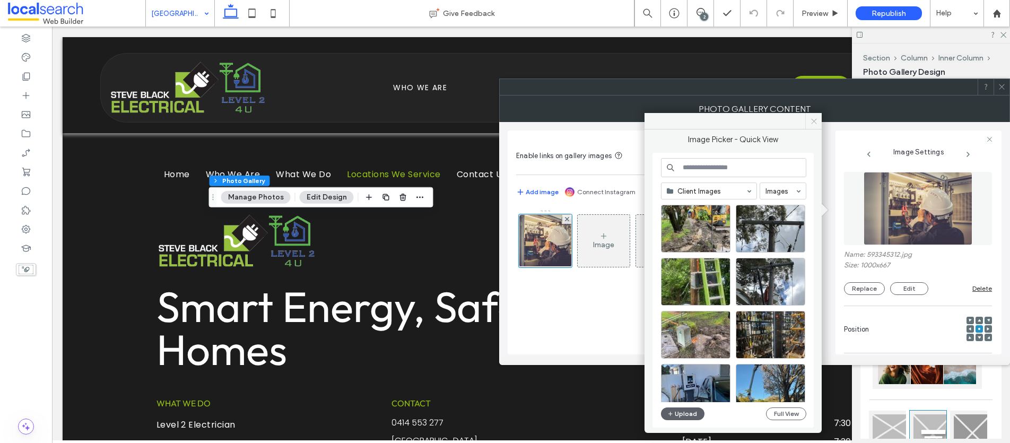
click at [816, 117] on icon at bounding box center [814, 121] width 8 height 8
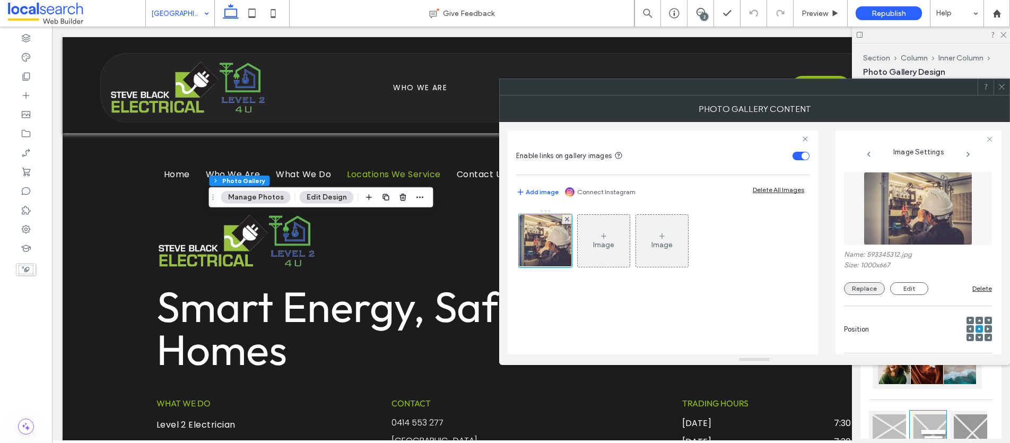
click at [866, 286] on button "Replace" at bounding box center [864, 288] width 41 height 13
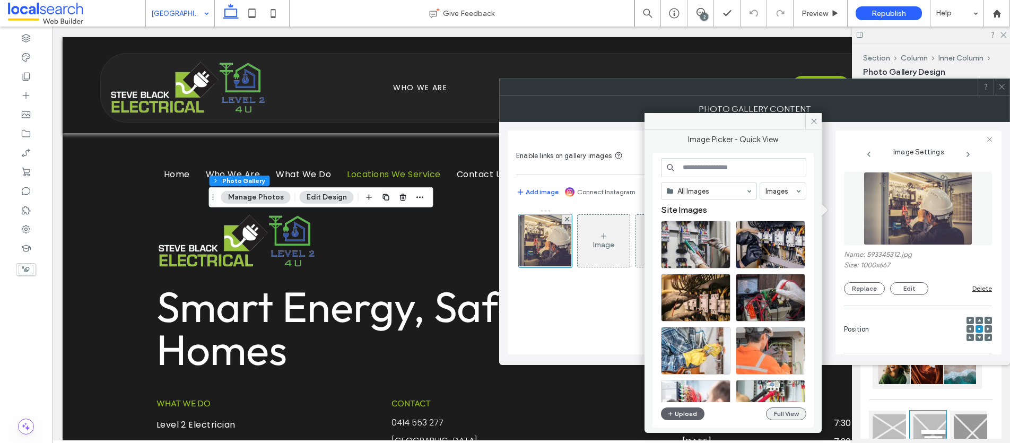
click at [784, 416] on button "Full View" at bounding box center [786, 413] width 40 height 13
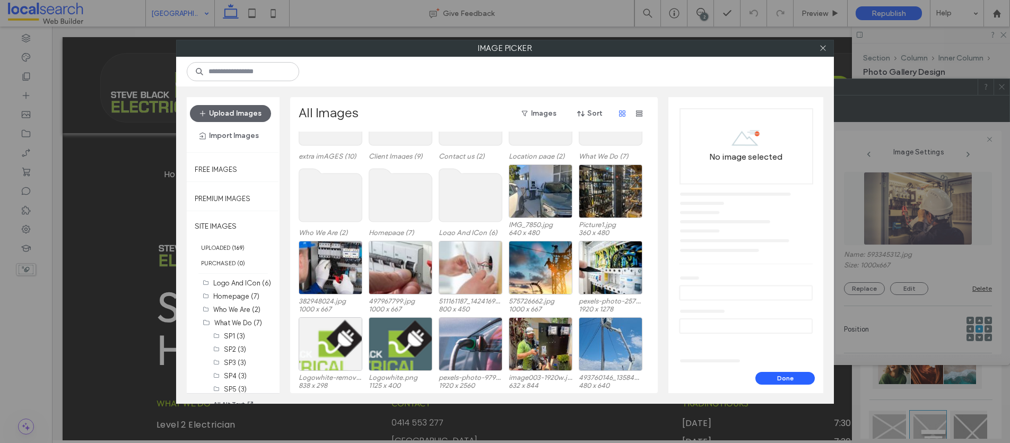
scroll to position [65, 0]
click at [539, 332] on div "Select" at bounding box center [540, 344] width 64 height 54
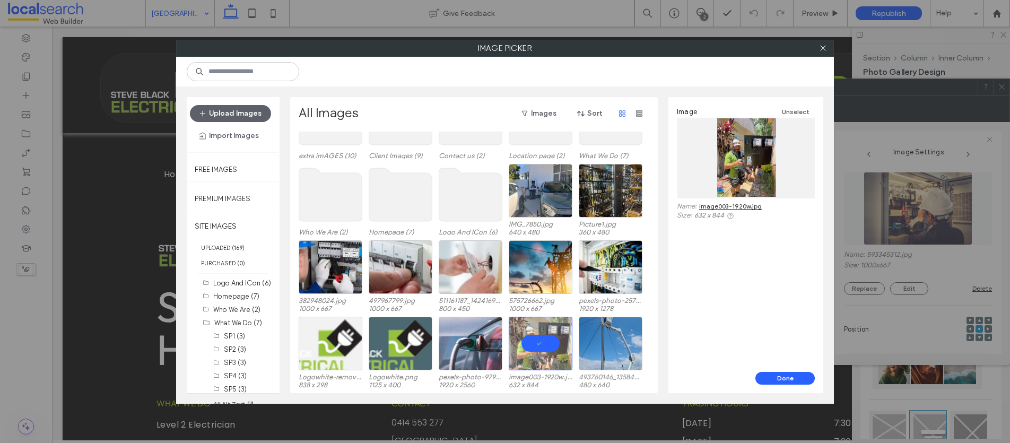
click at [788, 370] on div "Image Unselect Name: image003-1920w.jpg Size: 632 x 844" at bounding box center [745, 234] width 155 height 275
click at [788, 378] on button "Done" at bounding box center [784, 378] width 59 height 13
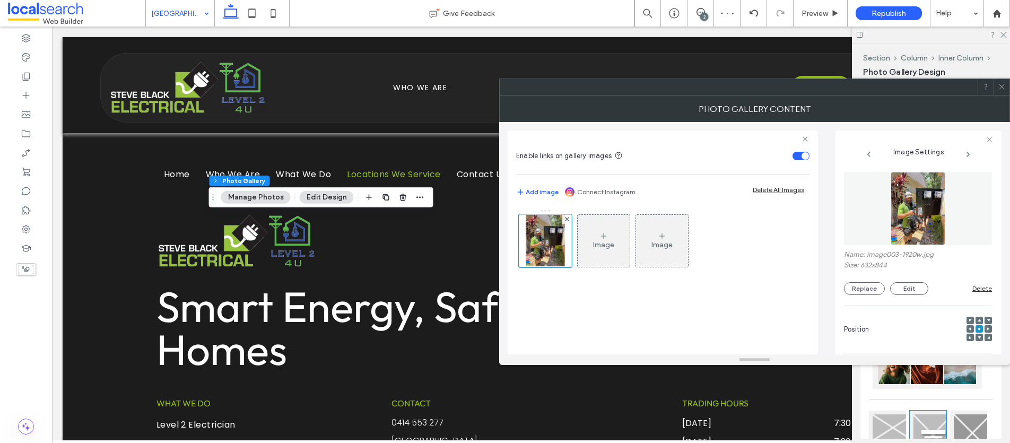
click at [1002, 83] on icon at bounding box center [1001, 87] width 8 height 8
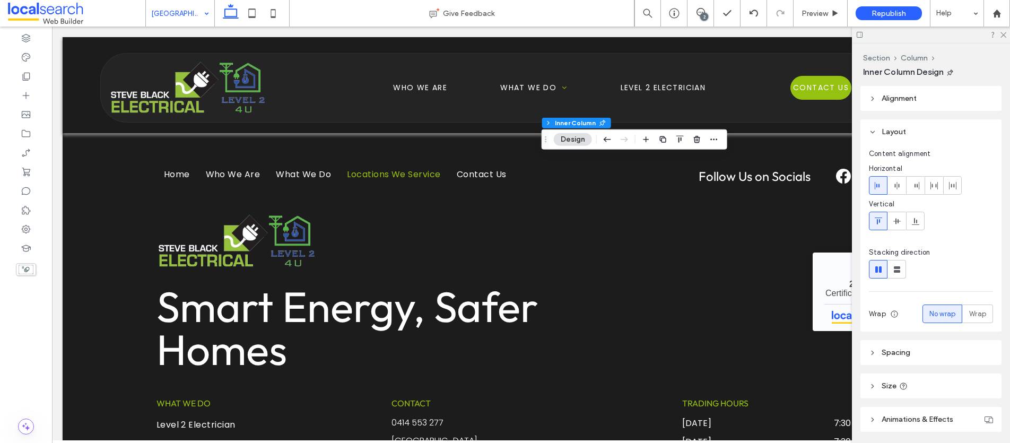
click at [566, 142] on button "Design" at bounding box center [573, 139] width 38 height 13
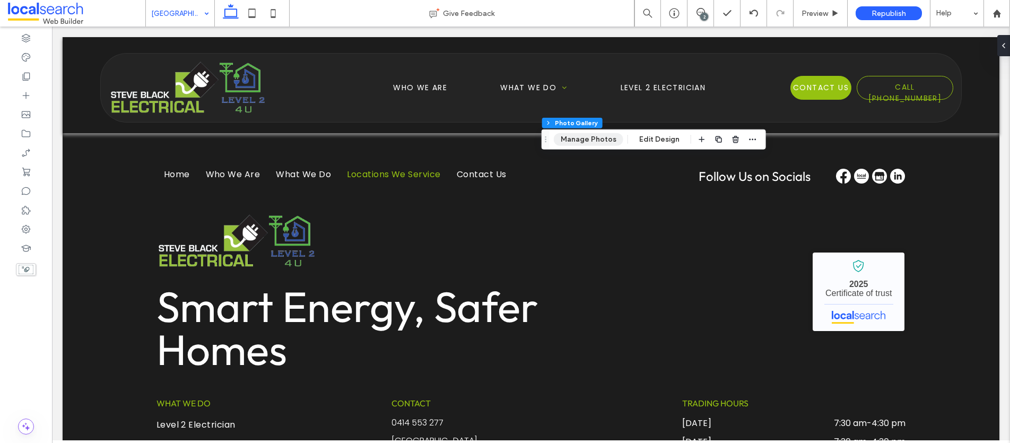
click at [586, 144] on button "Manage Photos" at bounding box center [588, 139] width 69 height 13
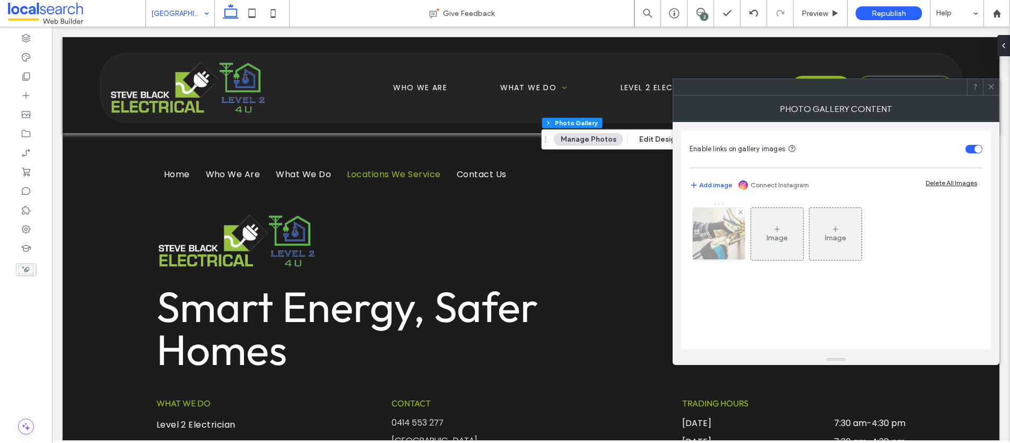
click at [716, 238] on img at bounding box center [718, 234] width 77 height 52
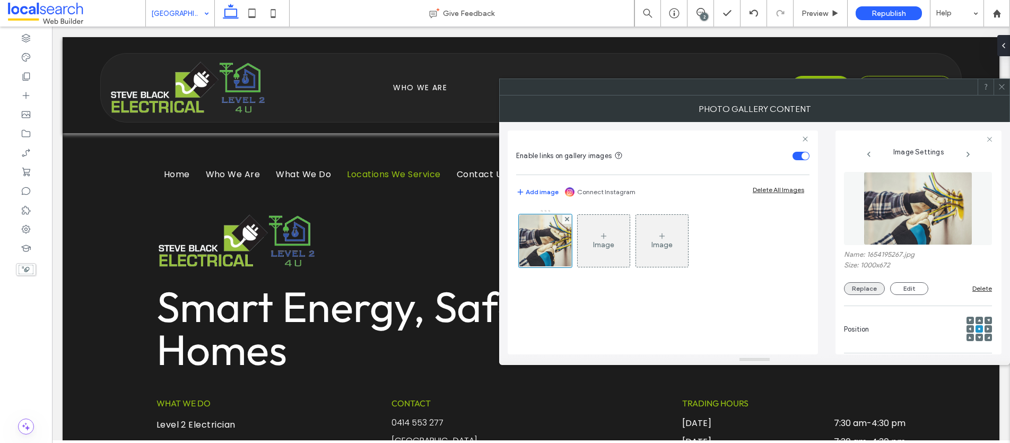
click at [866, 288] on button "Replace" at bounding box center [864, 288] width 41 height 13
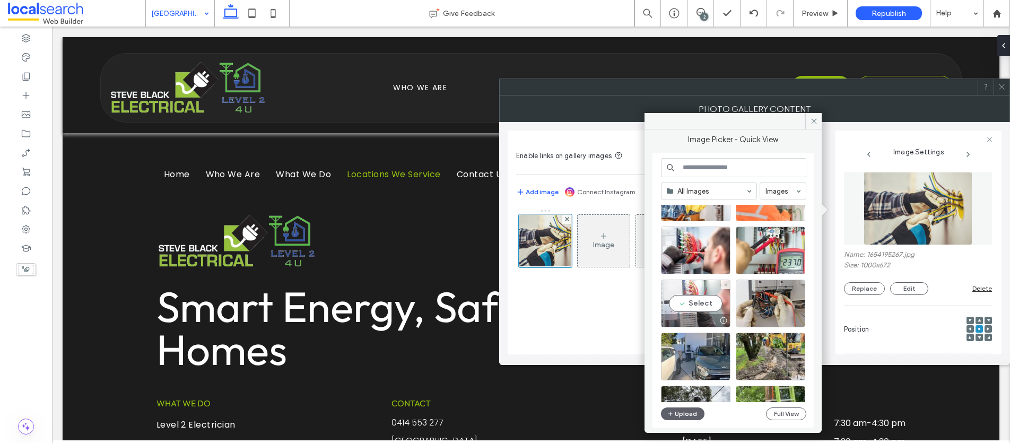
scroll to position [135, 0]
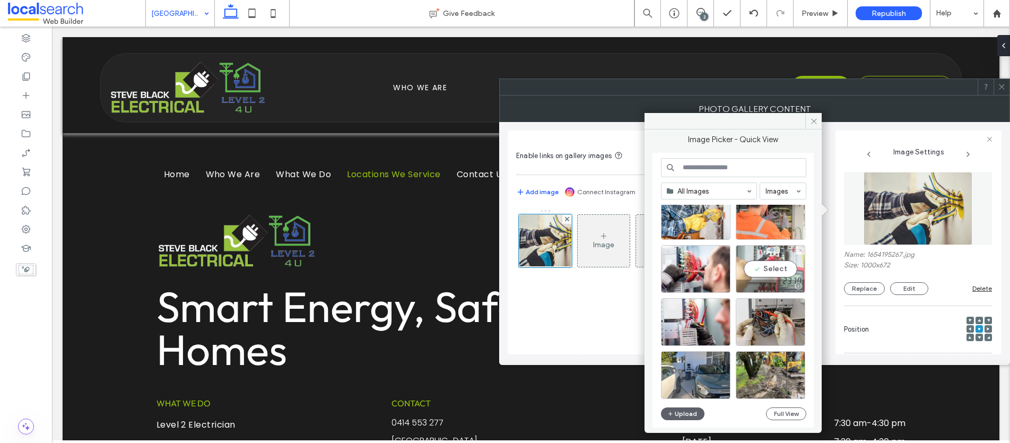
click at [770, 279] on div at bounding box center [770, 285] width 68 height 13
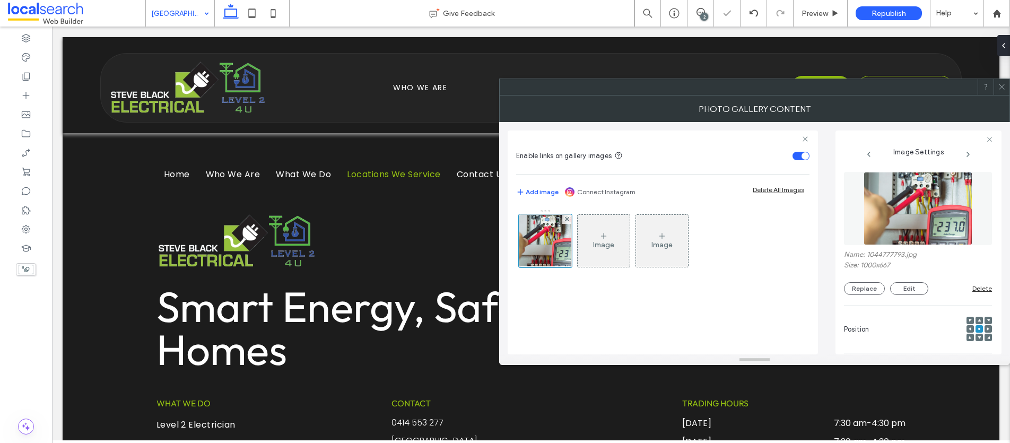
click at [999, 86] on icon at bounding box center [1001, 87] width 8 height 8
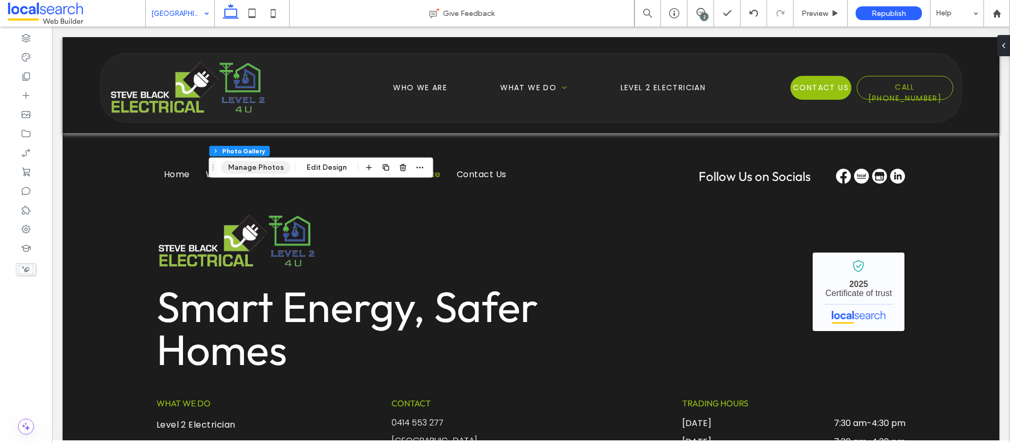
click at [240, 163] on button "Manage Photos" at bounding box center [255, 167] width 69 height 13
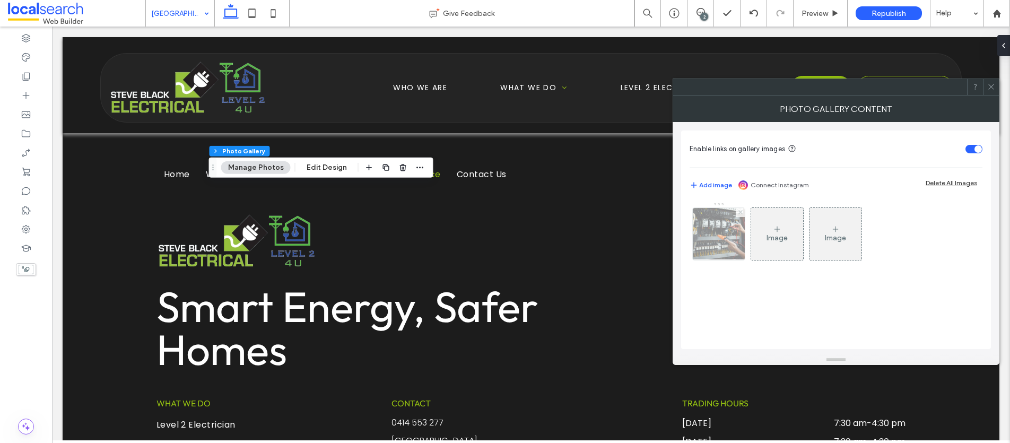
click at [741, 218] on img at bounding box center [719, 234] width 78 height 52
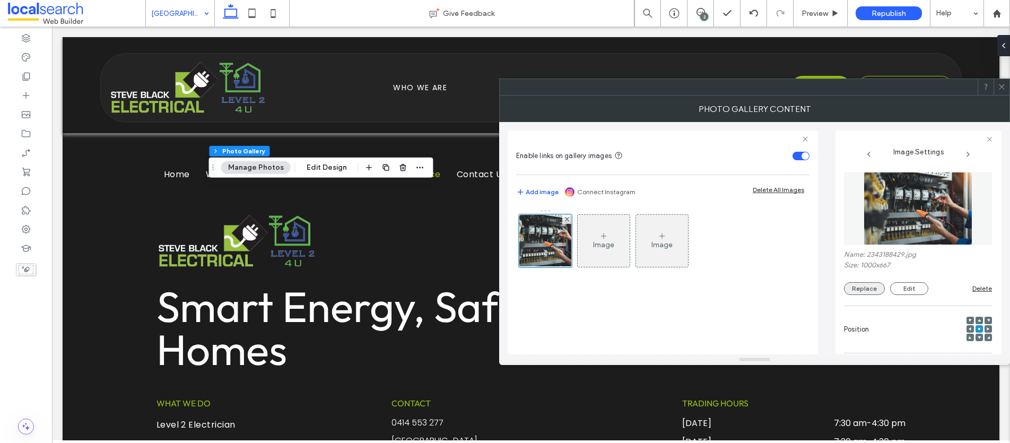
click at [872, 286] on button "Replace" at bounding box center [864, 288] width 41 height 13
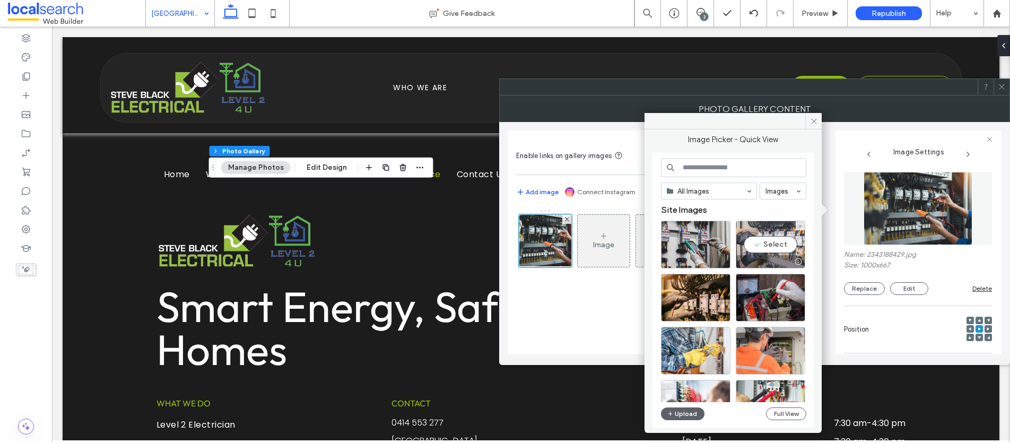
click at [752, 255] on div at bounding box center [770, 261] width 68 height 13
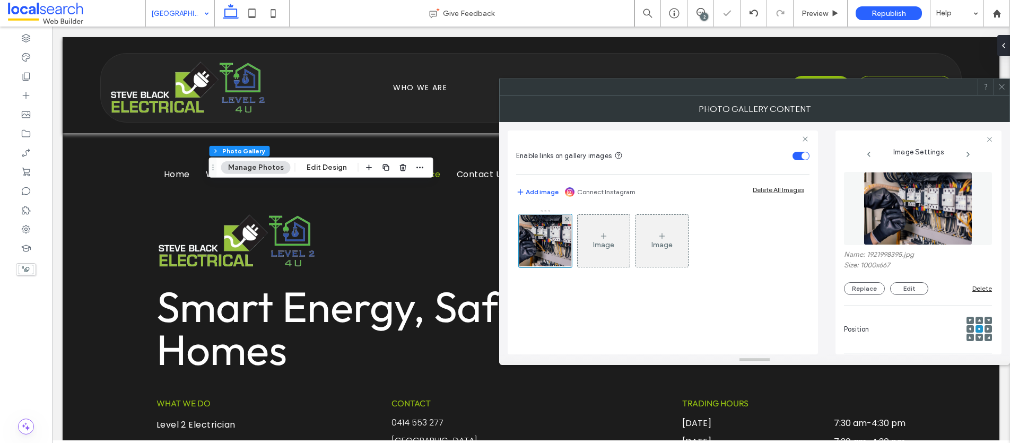
click at [998, 86] on icon at bounding box center [1001, 87] width 8 height 8
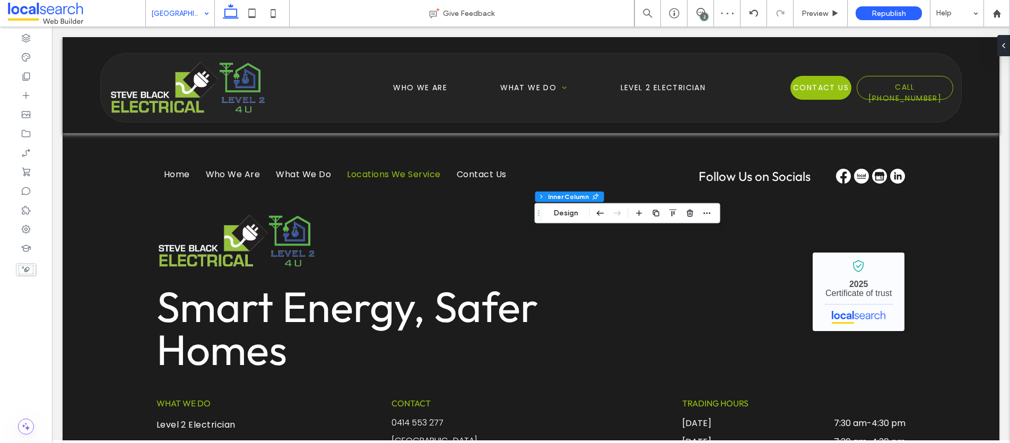
type input "**"
click at [565, 210] on button "Design" at bounding box center [566, 213] width 38 height 13
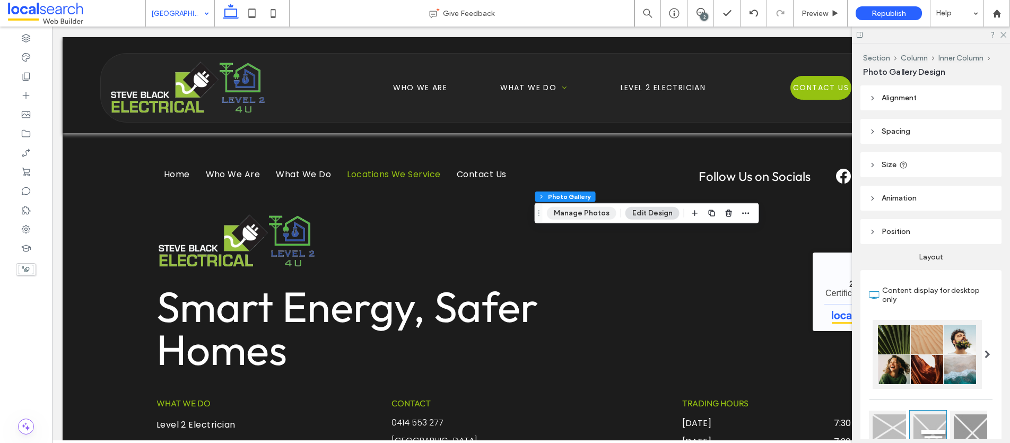
click at [558, 210] on button "Manage Photos" at bounding box center [581, 213] width 69 height 13
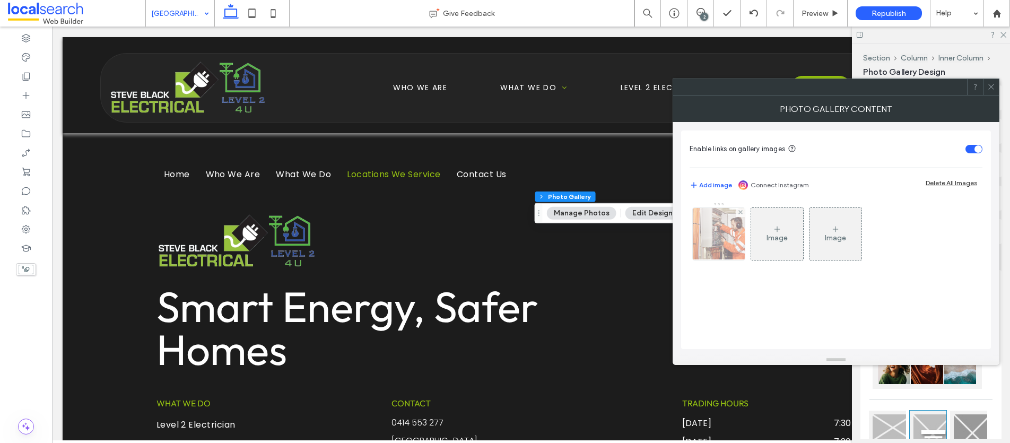
click at [726, 245] on img at bounding box center [719, 234] width 78 height 52
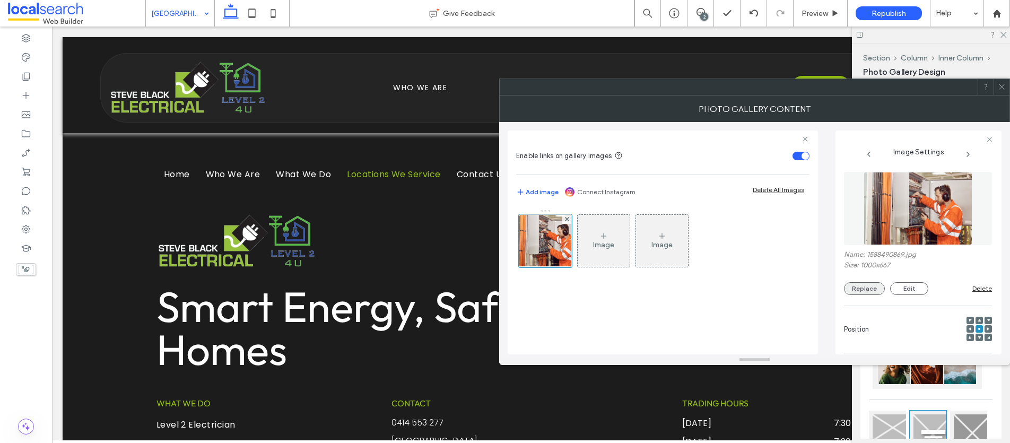
click at [869, 286] on button "Replace" at bounding box center [864, 288] width 41 height 13
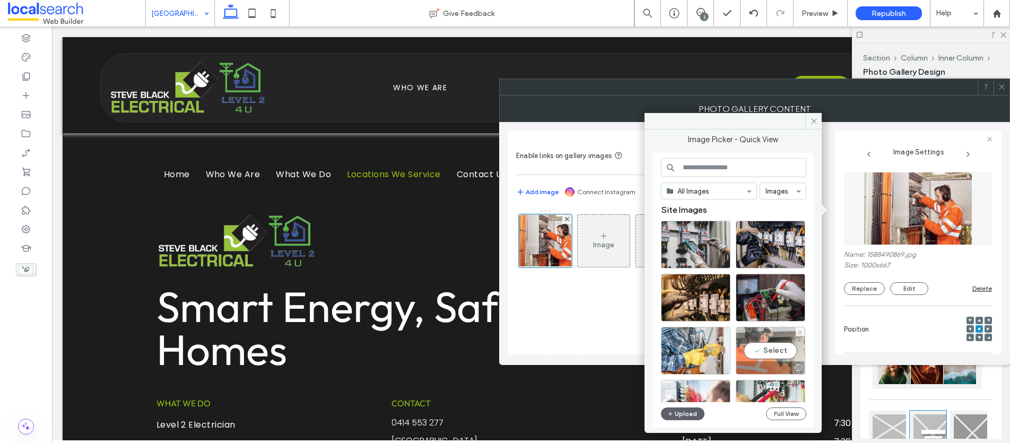
click at [771, 346] on div "Select" at bounding box center [769, 351] width 69 height 48
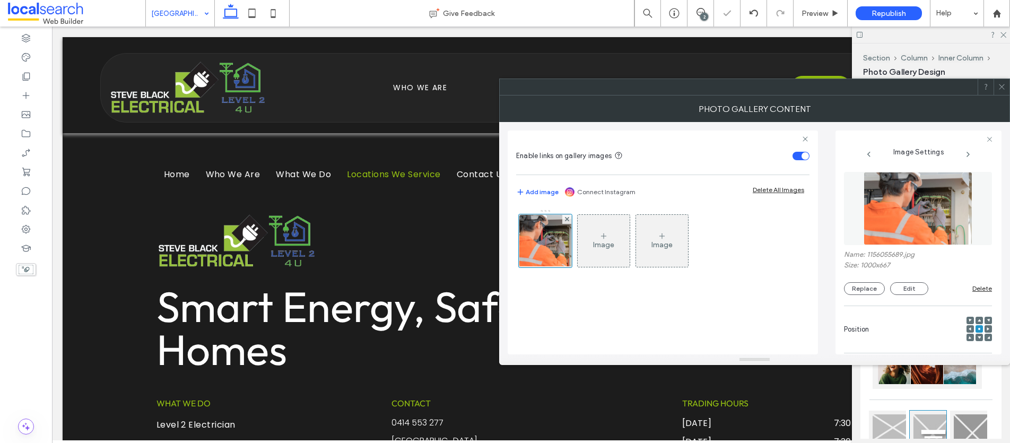
drag, startPoint x: 1003, startPoint y: 85, endPoint x: 961, endPoint y: 79, distance: 42.3
click at [1003, 85] on use at bounding box center [1000, 86] width 5 height 5
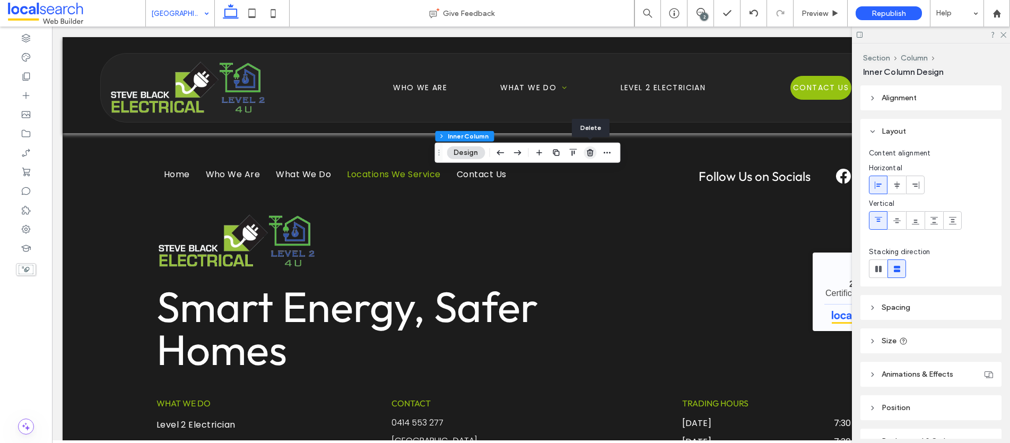
click at [591, 152] on icon "button" at bounding box center [589, 152] width 8 height 8
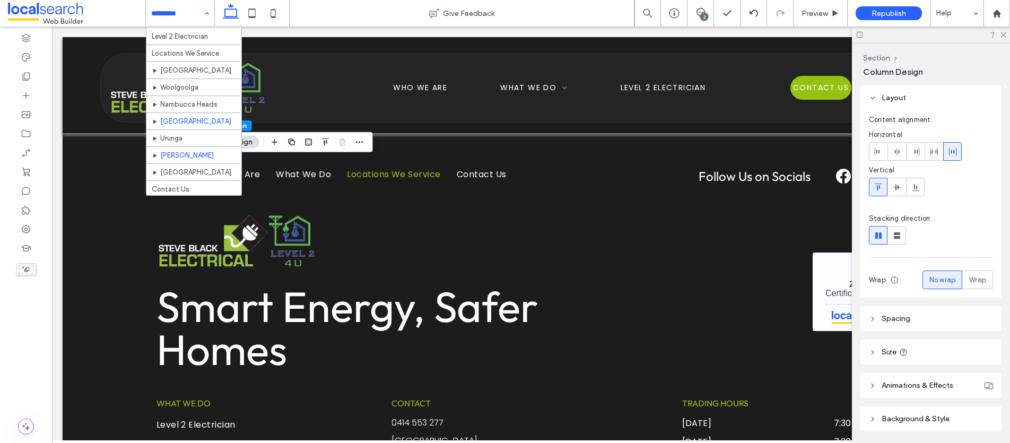
scroll to position [118, 0]
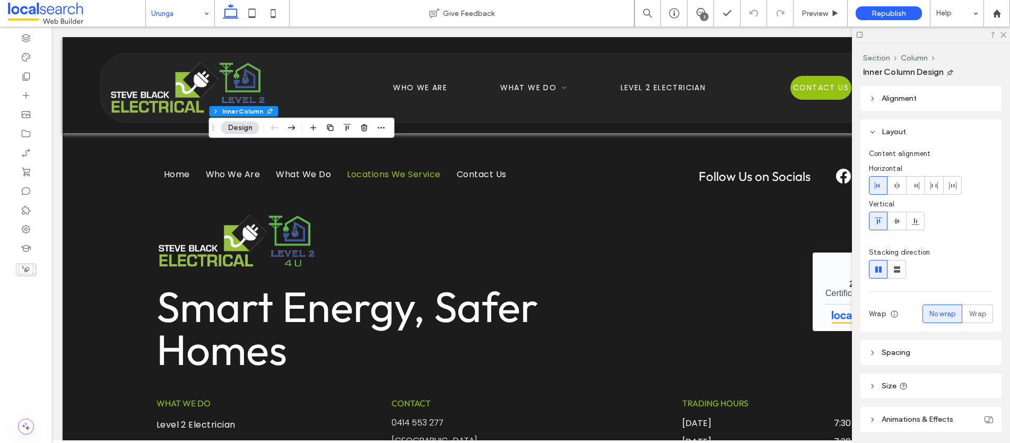
type input "**"
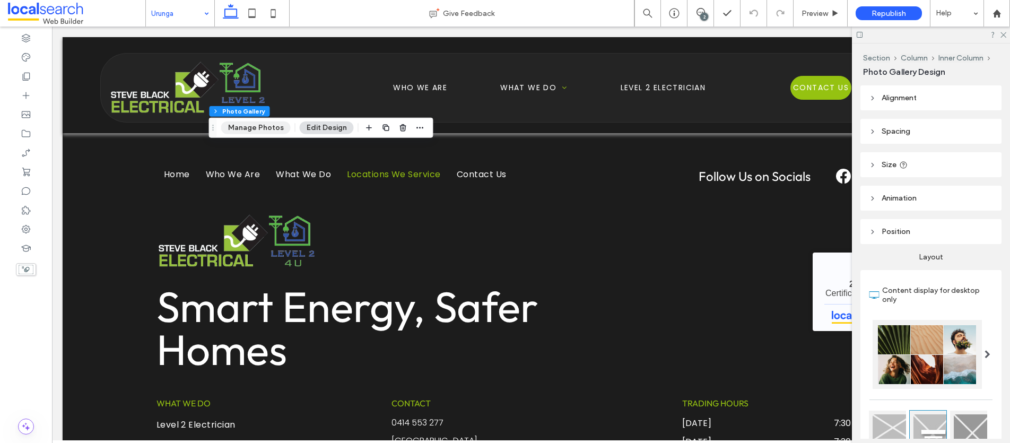
click at [247, 124] on button "Manage Photos" at bounding box center [255, 127] width 69 height 13
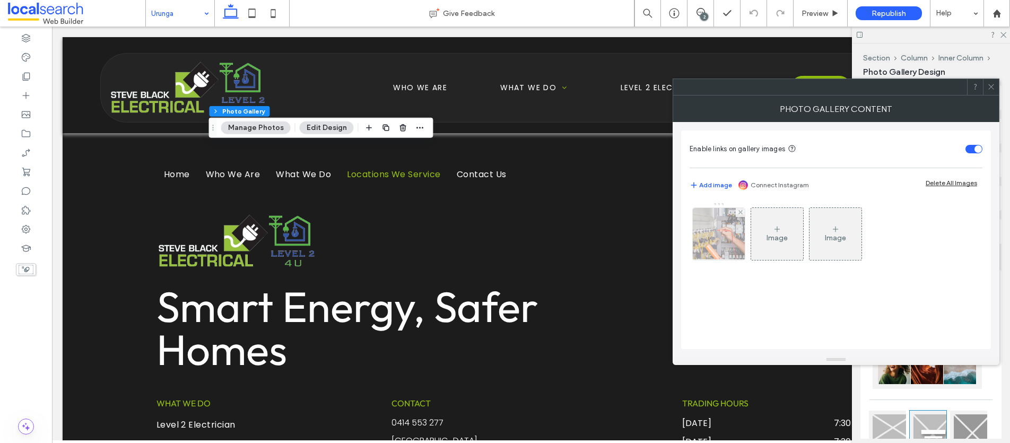
click at [701, 241] on img at bounding box center [719, 234] width 78 height 52
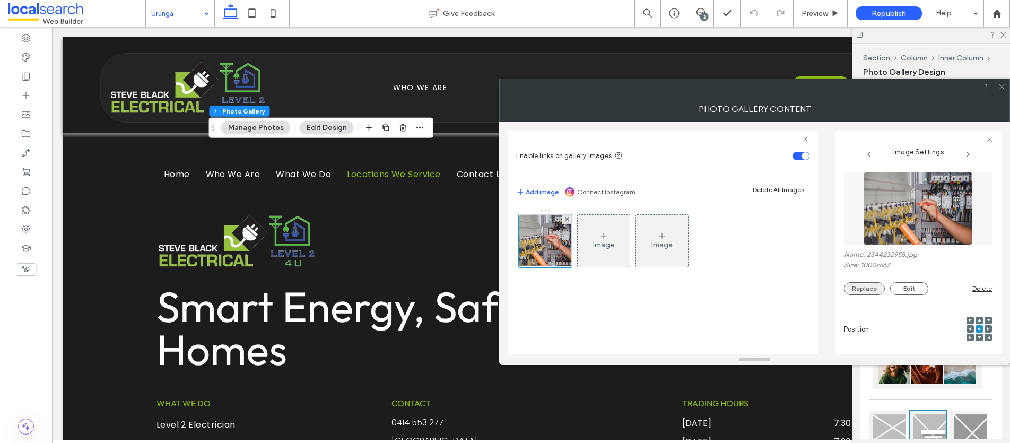
click at [879, 288] on button "Replace" at bounding box center [864, 288] width 41 height 13
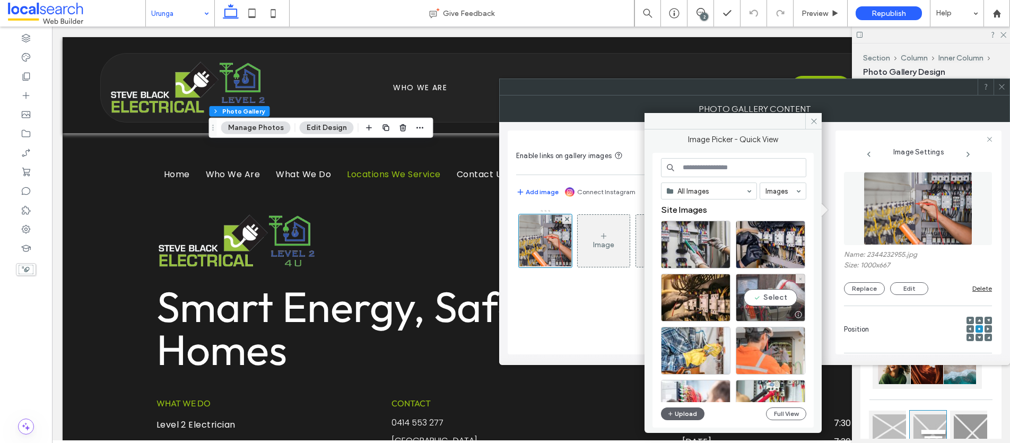
click at [768, 296] on div "Select" at bounding box center [769, 298] width 69 height 48
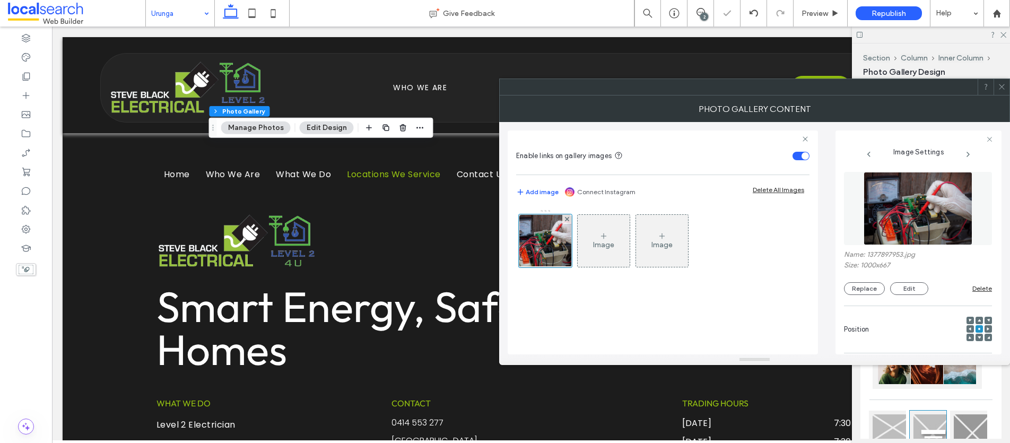
click at [997, 83] on icon at bounding box center [1001, 87] width 8 height 8
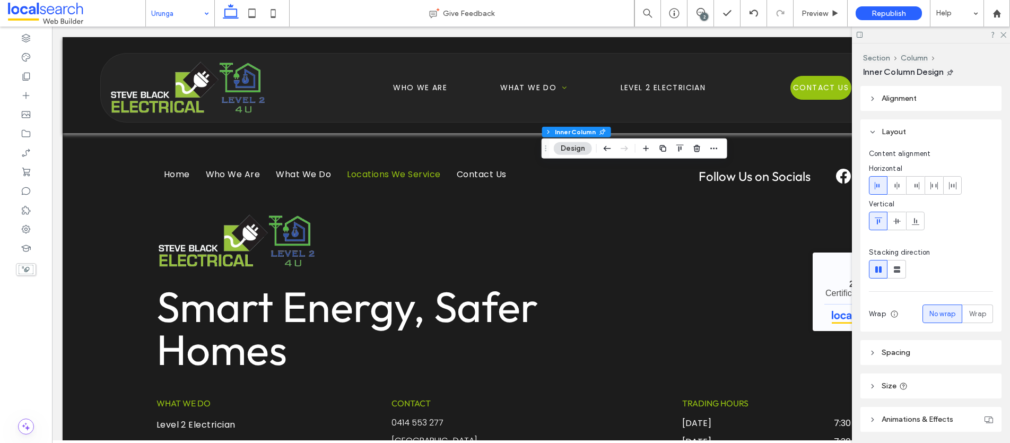
click at [582, 147] on button "Design" at bounding box center [573, 148] width 38 height 13
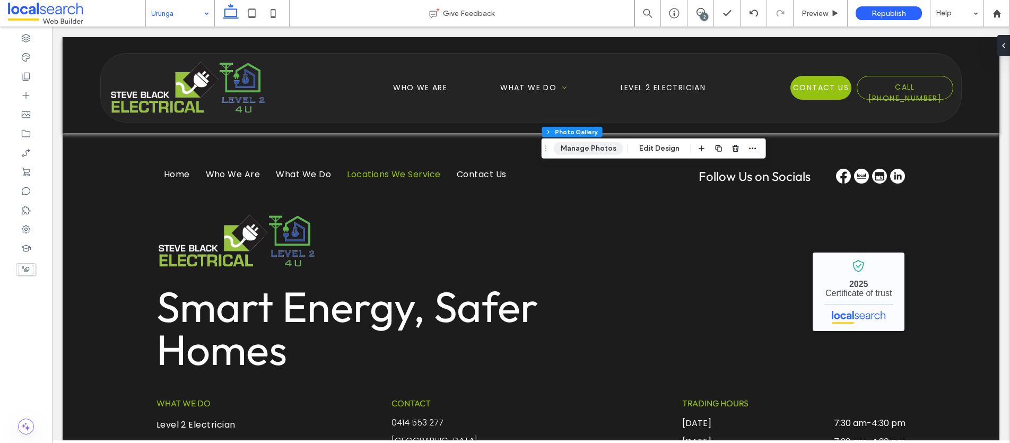
click at [569, 149] on button "Manage Photos" at bounding box center [588, 148] width 69 height 13
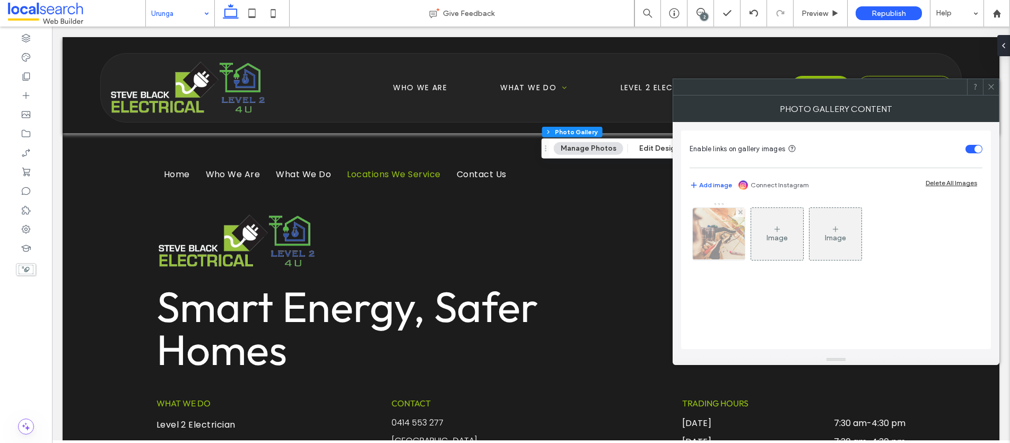
click at [712, 234] on img at bounding box center [719, 234] width 78 height 52
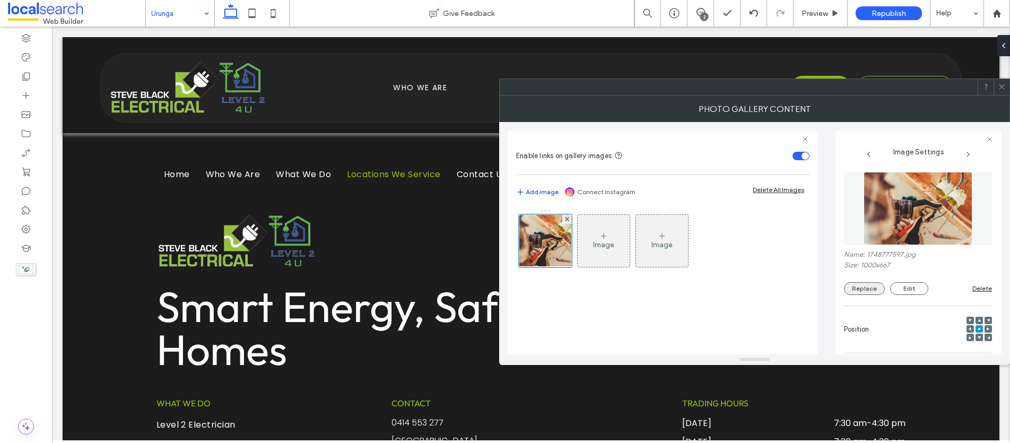
click at [863, 289] on button "Replace" at bounding box center [864, 288] width 41 height 13
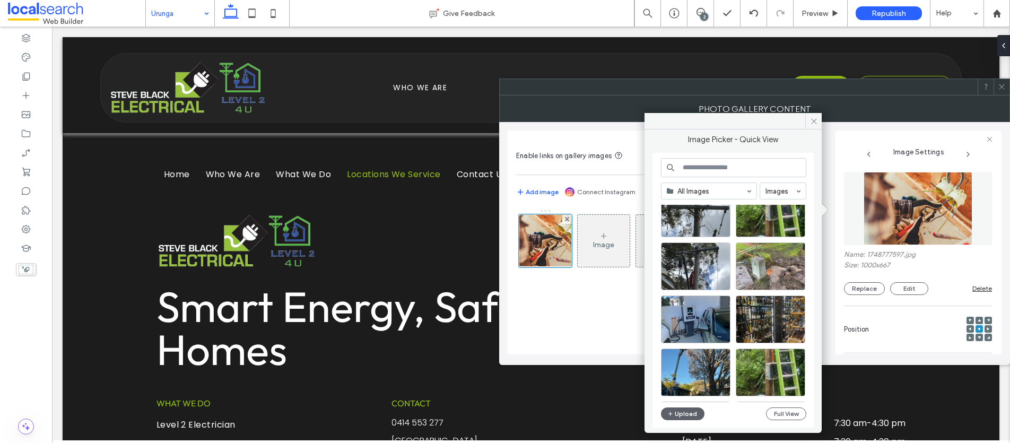
scroll to position [455, 0]
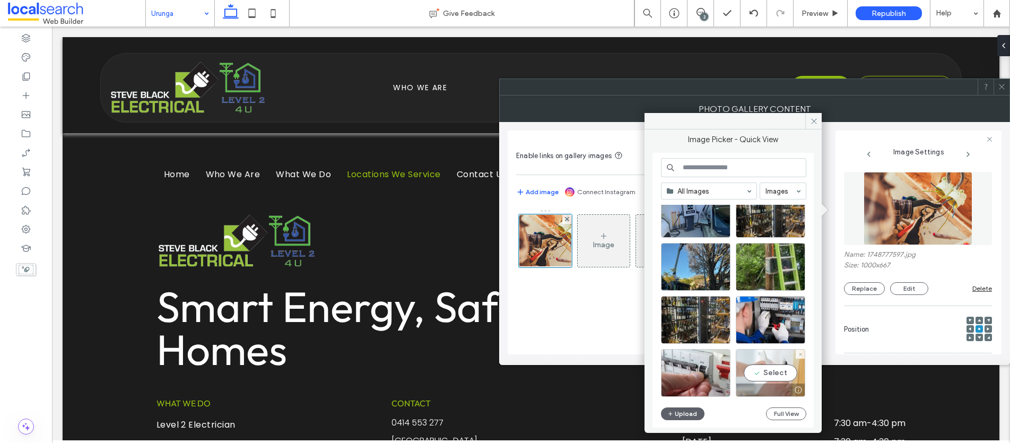
click at [774, 374] on div "Select" at bounding box center [769, 373] width 69 height 48
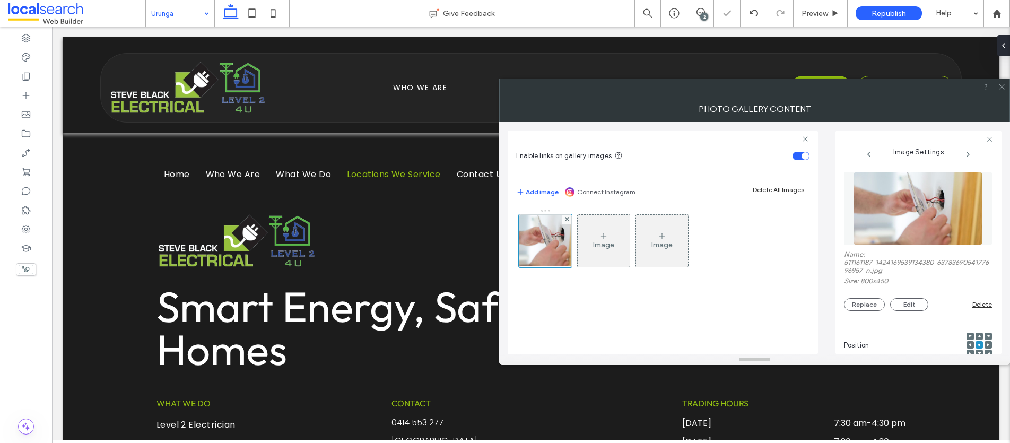
click at [997, 82] on span at bounding box center [1001, 87] width 8 height 16
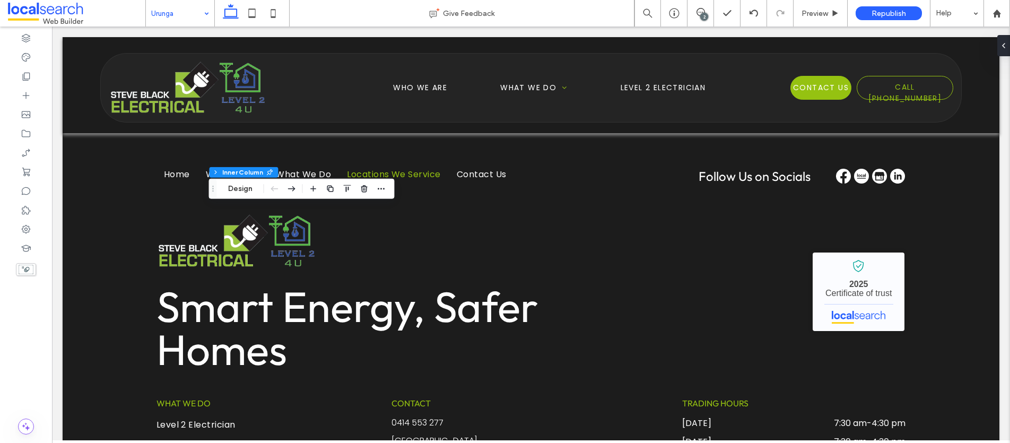
type input "**"
click at [264, 190] on button "Manage Photos" at bounding box center [255, 188] width 69 height 13
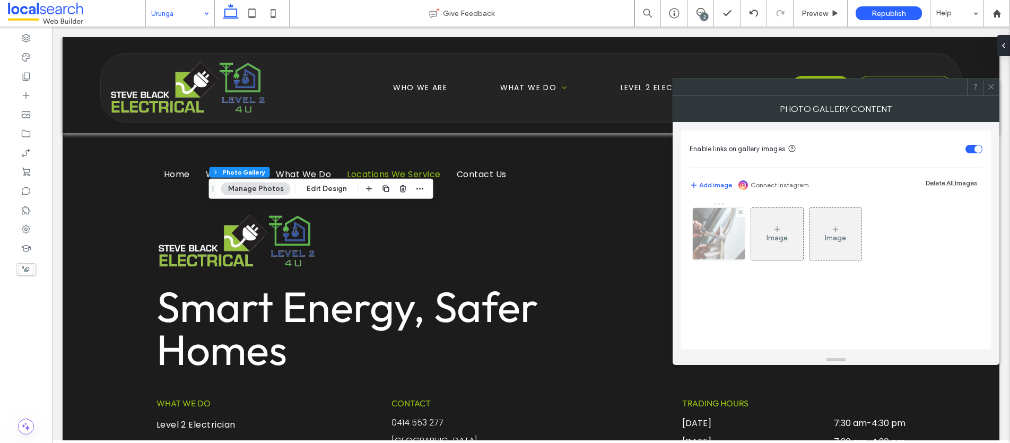
click at [717, 233] on img at bounding box center [719, 234] width 78 height 52
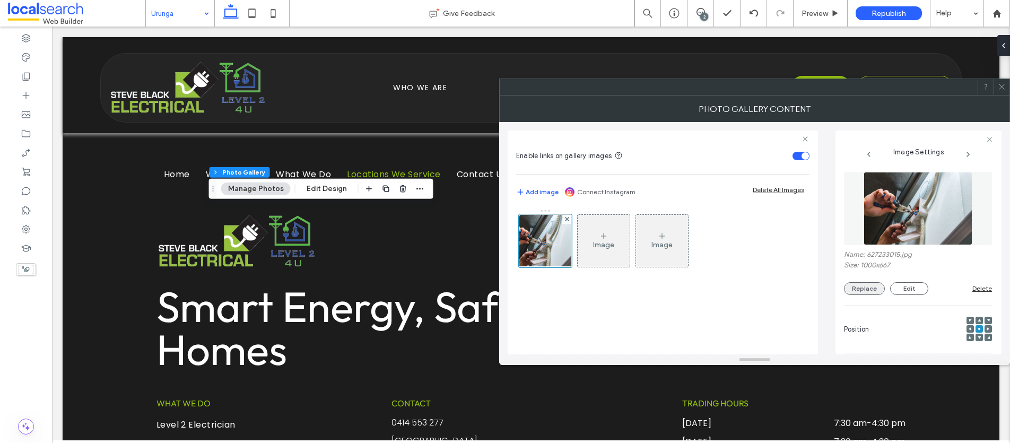
click at [863, 288] on button "Replace" at bounding box center [864, 288] width 41 height 13
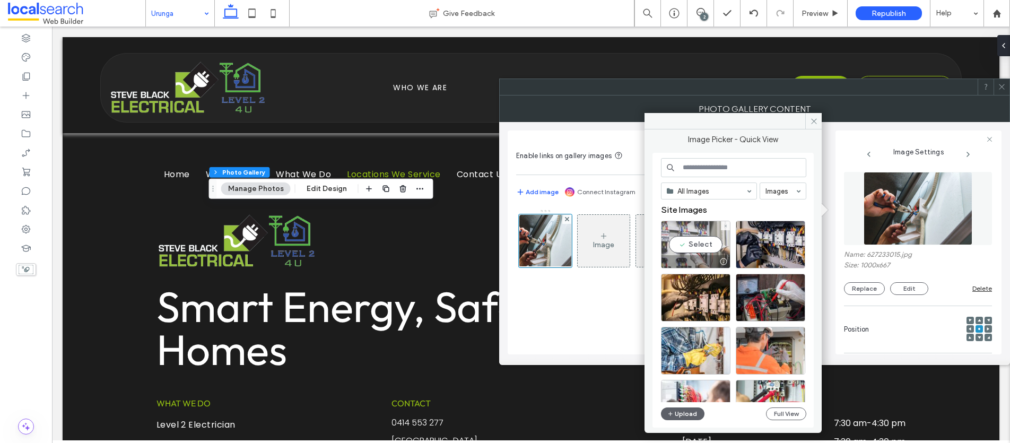
click at [693, 242] on div "Select" at bounding box center [695, 245] width 69 height 48
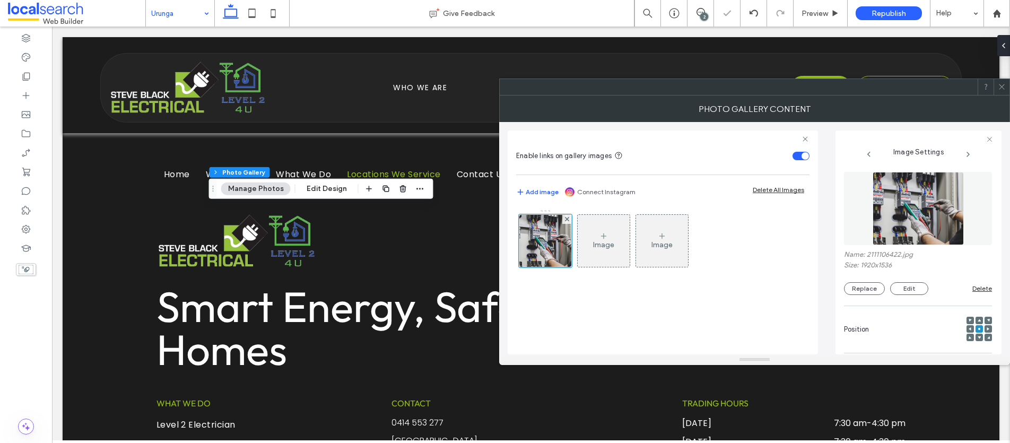
click at [1004, 87] on icon at bounding box center [1001, 87] width 8 height 8
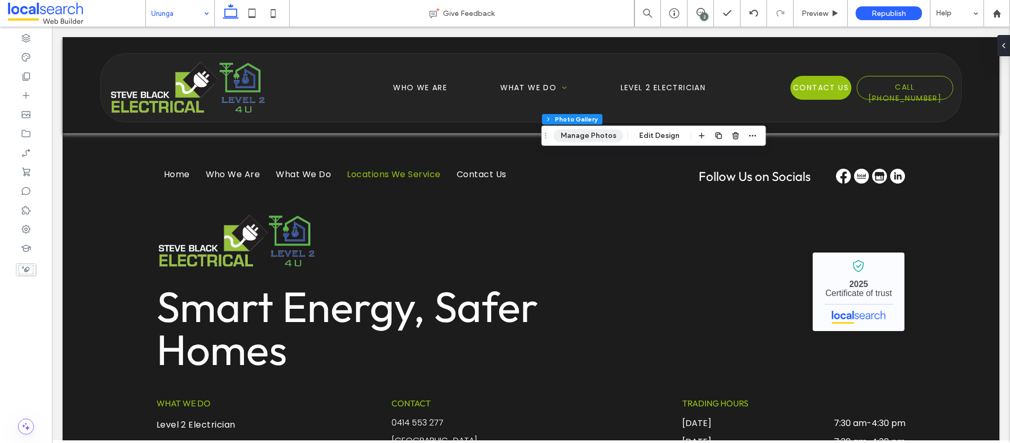
click at [580, 131] on button "Manage Photos" at bounding box center [588, 135] width 69 height 13
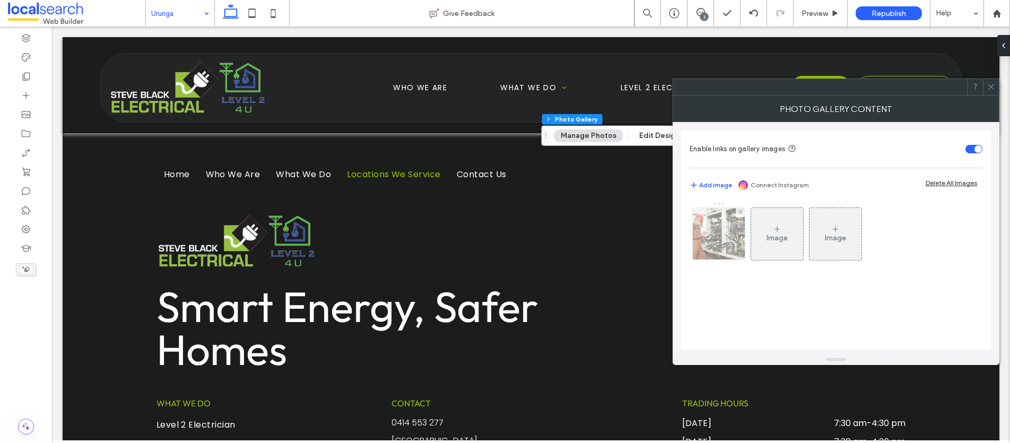
click at [718, 229] on img at bounding box center [718, 234] width 77 height 52
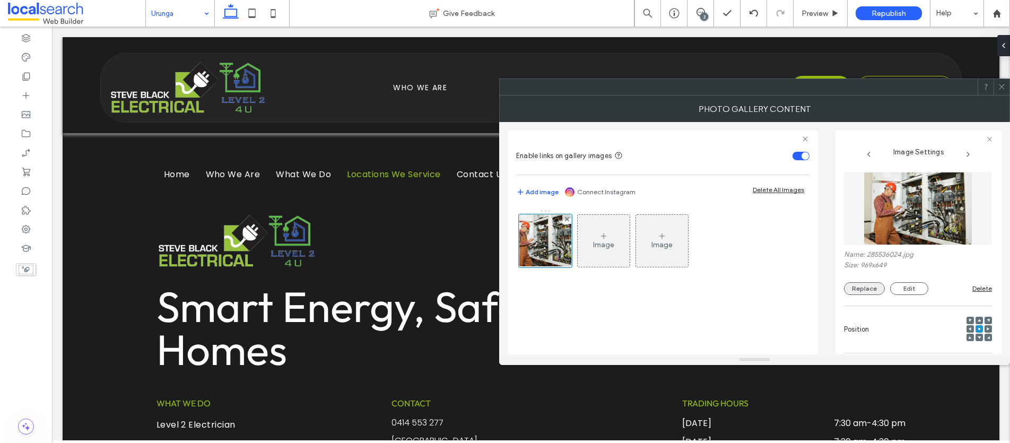
click at [875, 284] on button "Replace" at bounding box center [864, 288] width 41 height 13
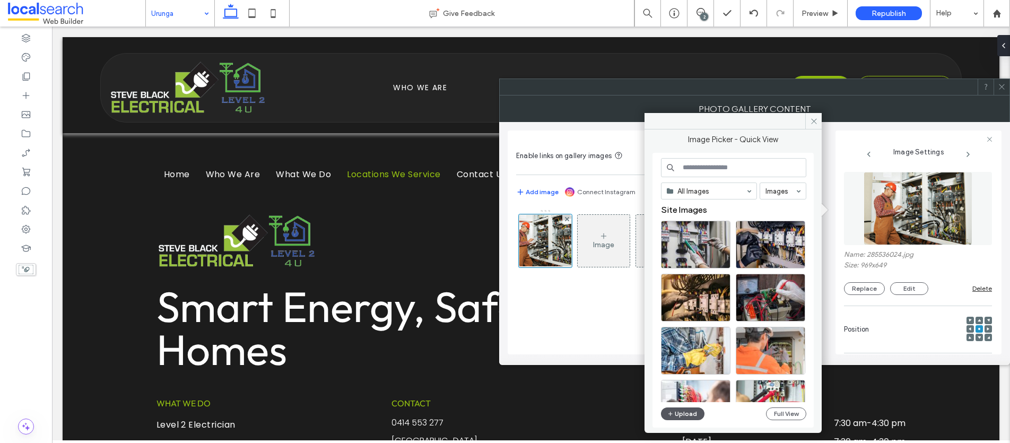
click at [689, 413] on button "Upload" at bounding box center [682, 413] width 43 height 13
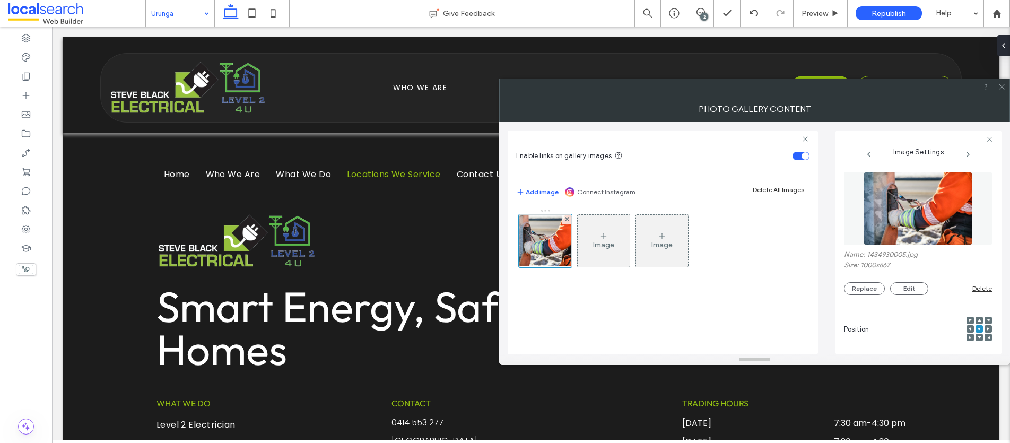
click at [1003, 87] on icon at bounding box center [1001, 87] width 8 height 8
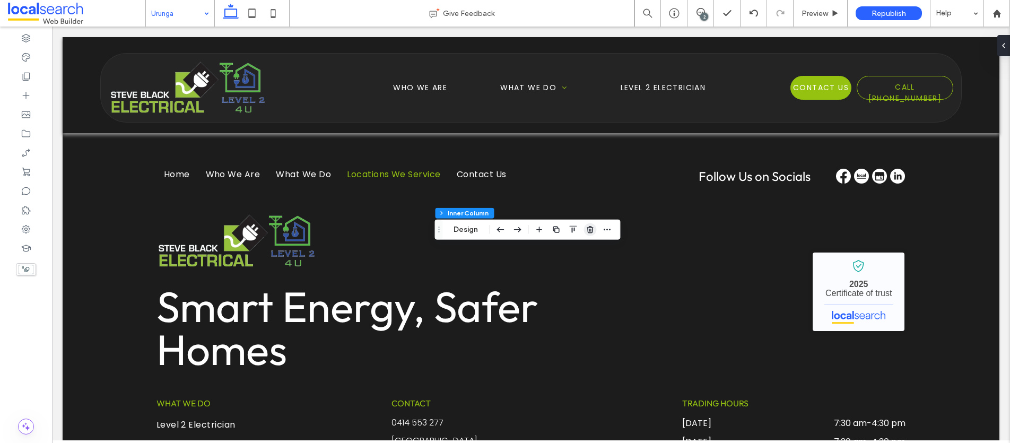
click at [587, 230] on use "button" at bounding box center [589, 229] width 6 height 7
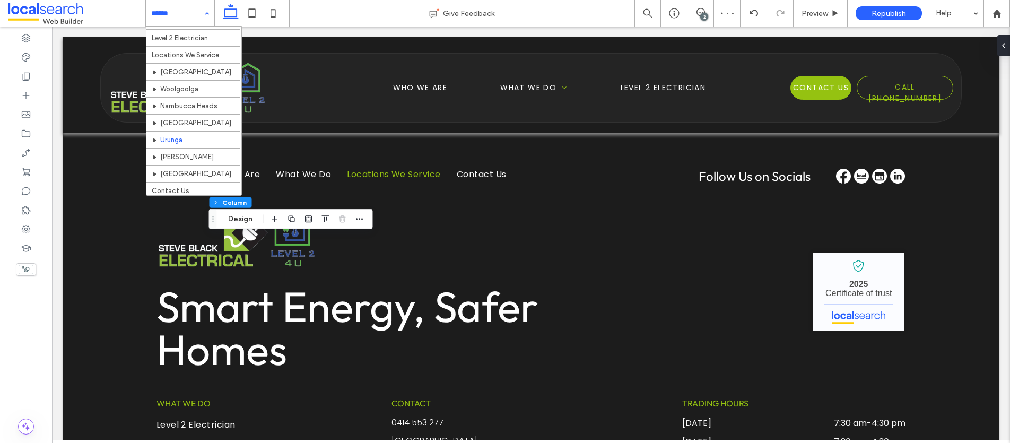
scroll to position [118, 0]
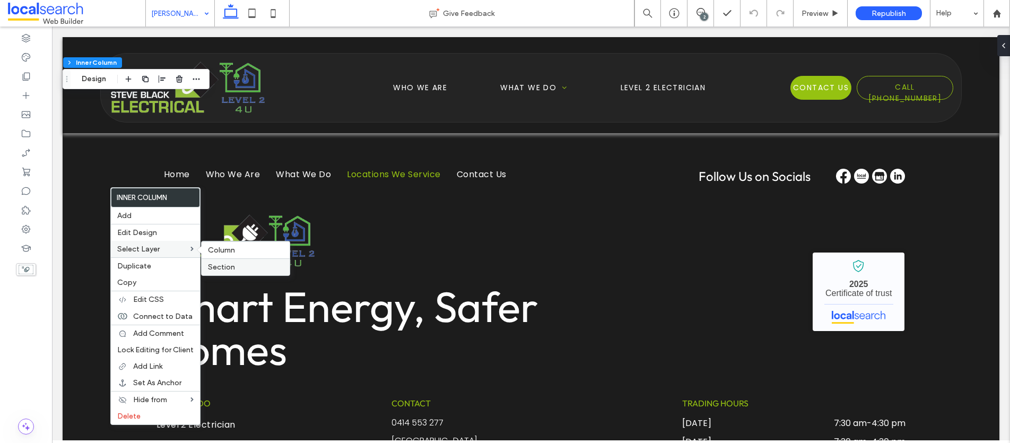
click at [229, 268] on span "Section" at bounding box center [221, 266] width 27 height 9
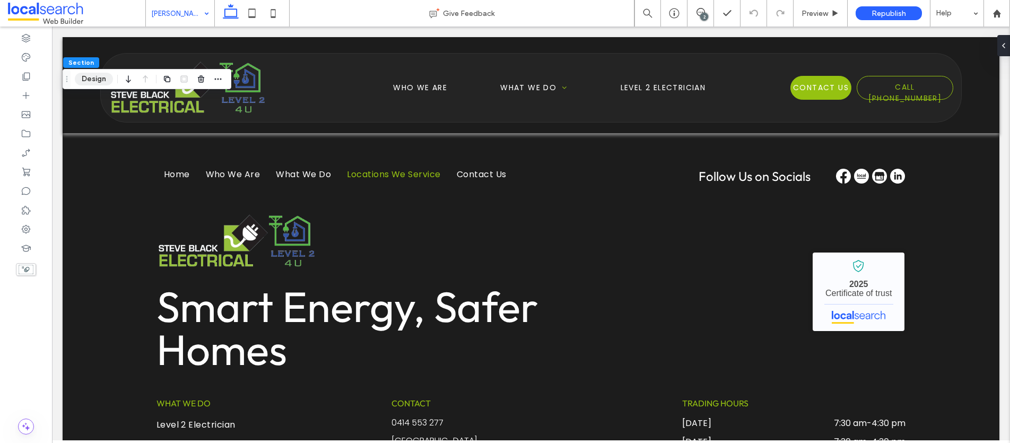
click at [86, 76] on button "Design" at bounding box center [94, 79] width 38 height 13
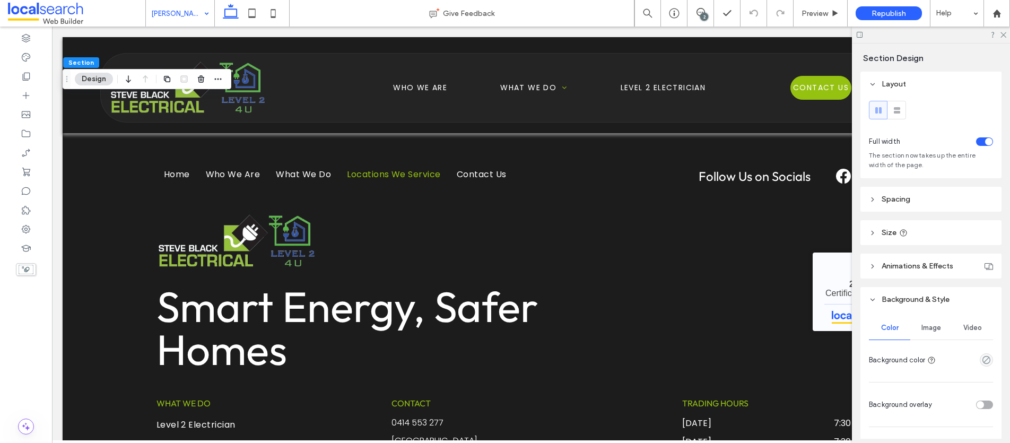
click at [928, 323] on span "Image" at bounding box center [931, 327] width 20 height 8
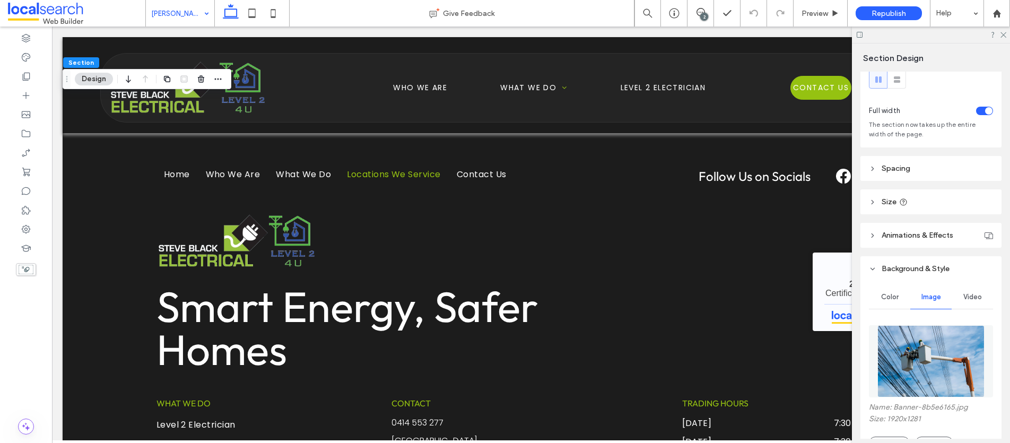
scroll to position [285, 0]
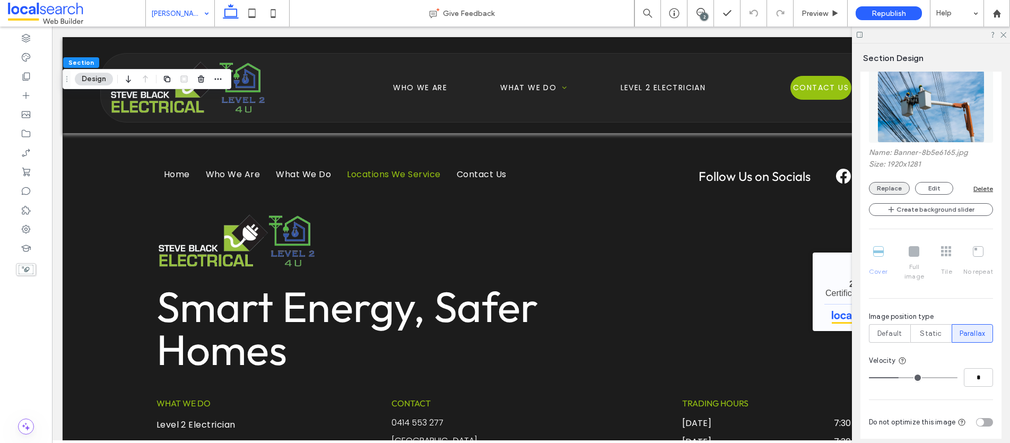
click at [890, 187] on button "Replace" at bounding box center [888, 188] width 41 height 13
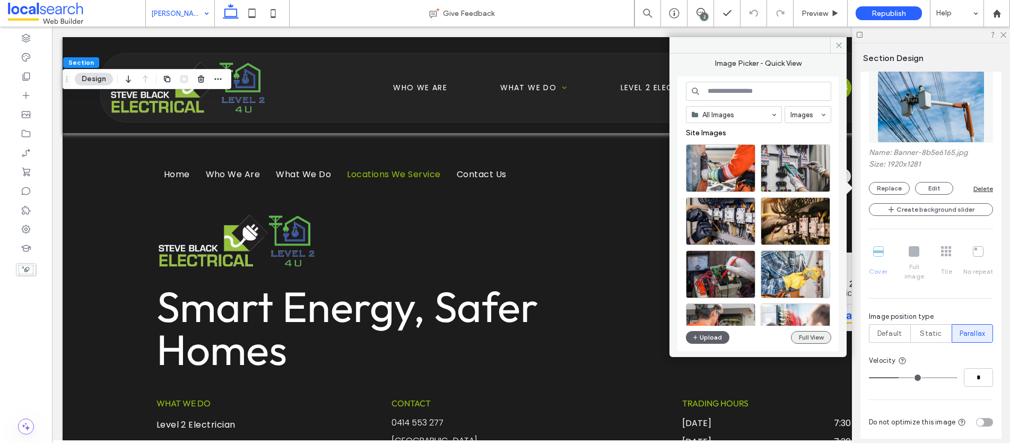
click at [809, 340] on button "Full View" at bounding box center [811, 337] width 40 height 13
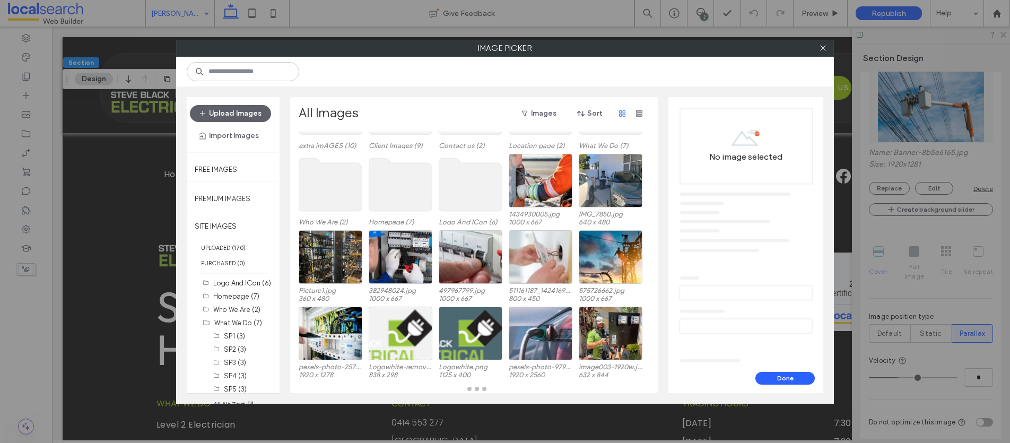
scroll to position [75, 0]
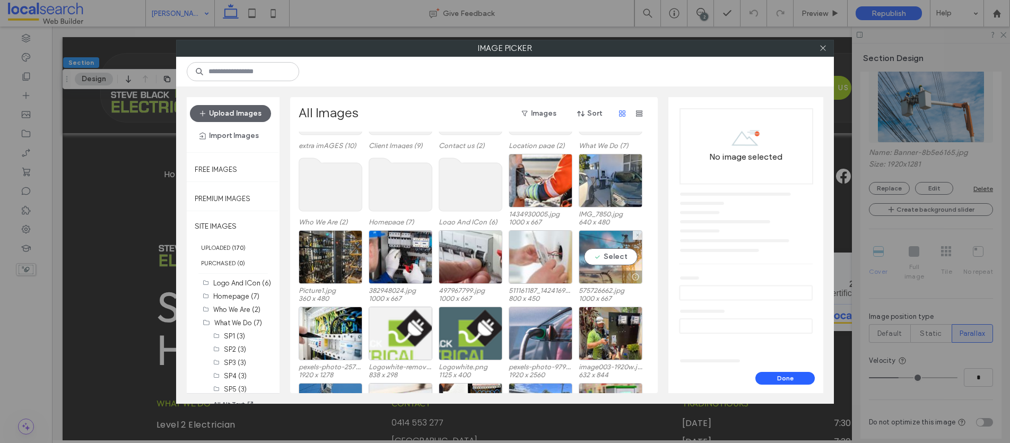
click at [608, 253] on div "Select" at bounding box center [610, 257] width 64 height 54
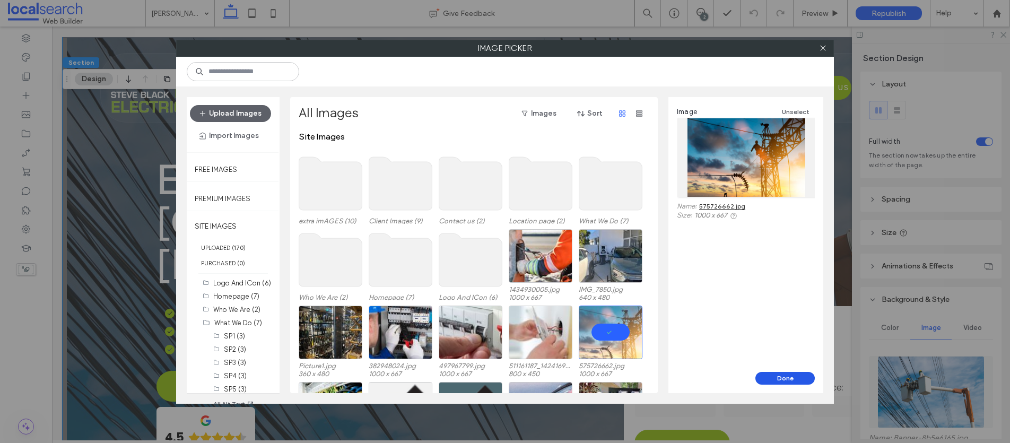
scroll to position [75, 0]
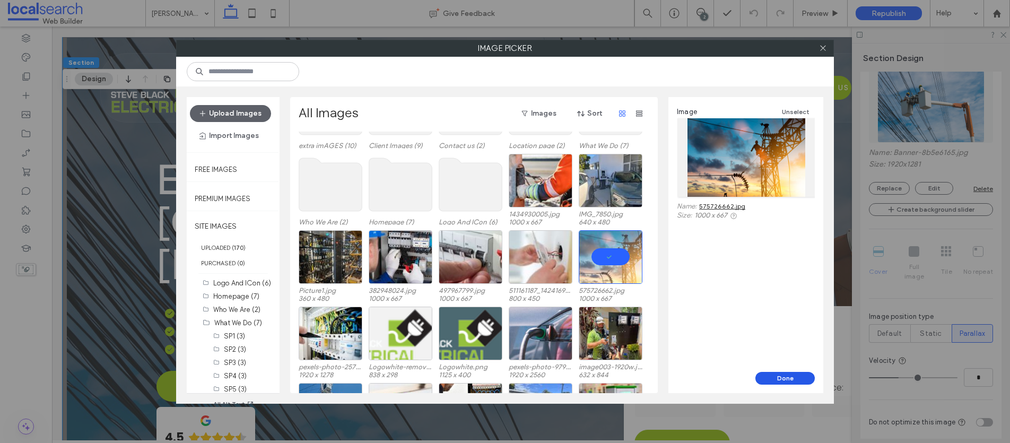
click at [778, 382] on button "Done" at bounding box center [784, 378] width 59 height 13
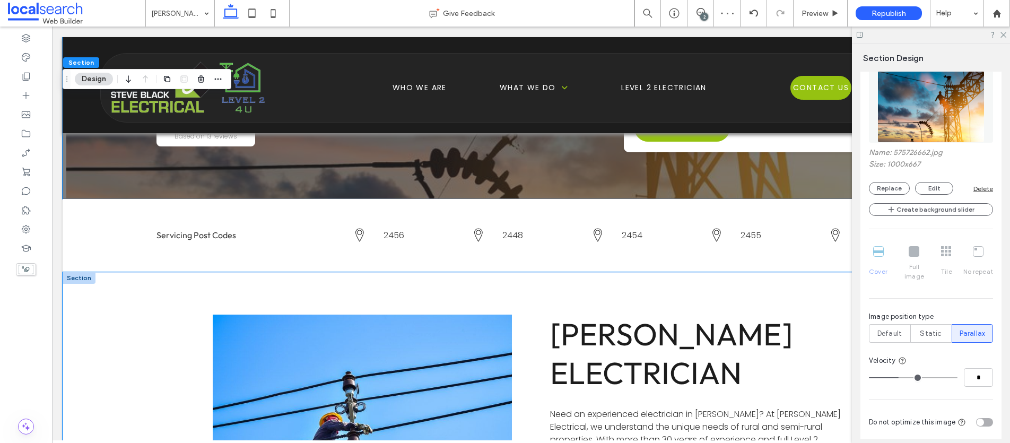
scroll to position [138, 0]
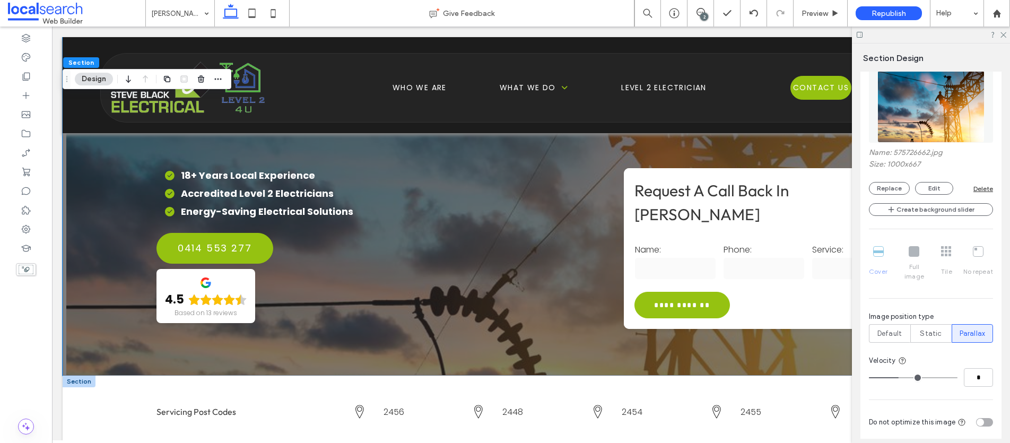
click at [76, 375] on div at bounding box center [79, 381] width 33 height 12
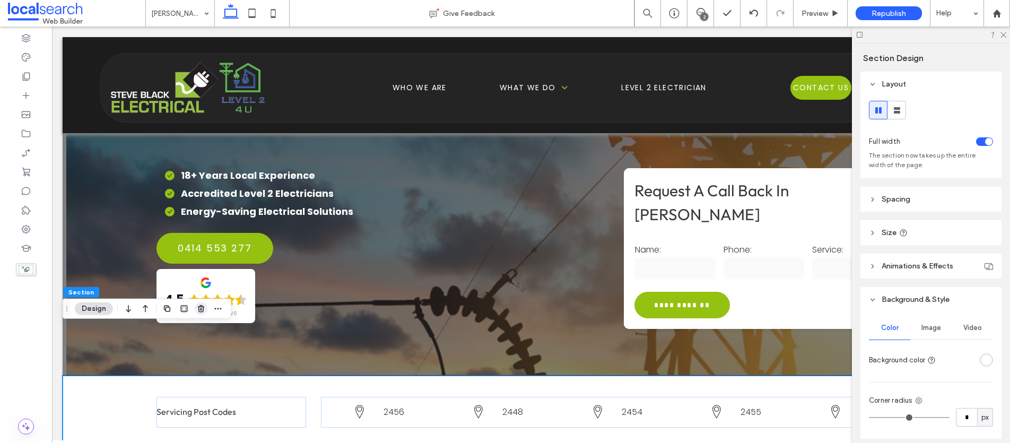
click at [201, 311] on icon "button" at bounding box center [201, 308] width 8 height 8
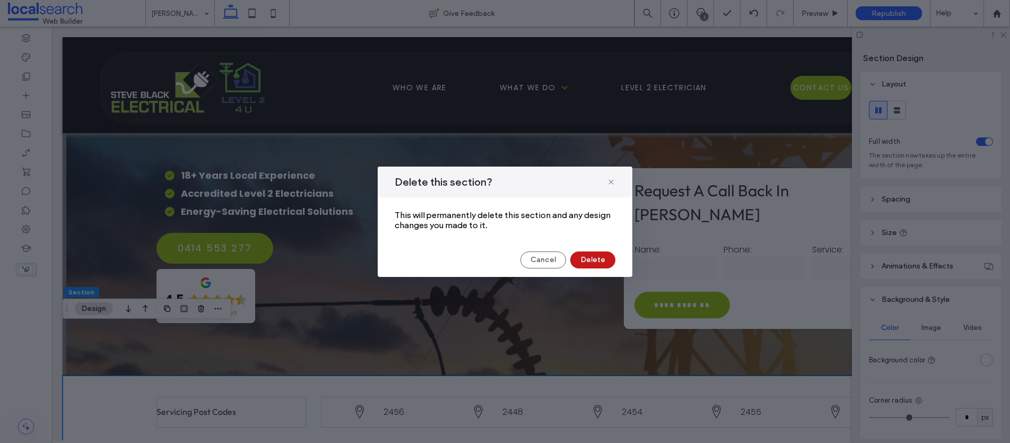
click at [592, 261] on button "Delete" at bounding box center [592, 259] width 45 height 17
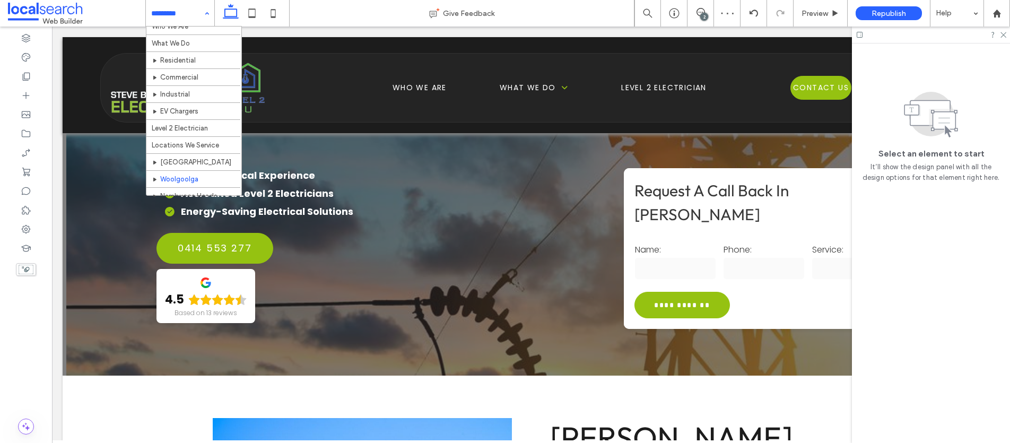
scroll to position [86, 0]
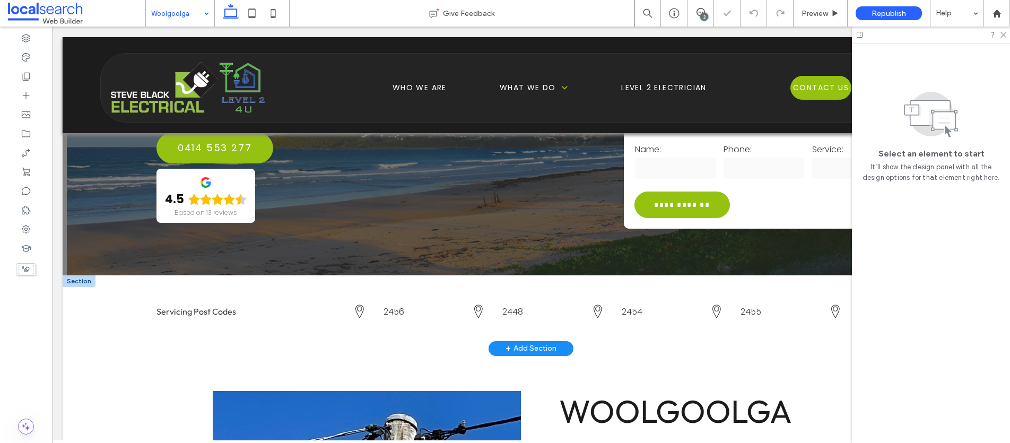
click at [72, 277] on div at bounding box center [79, 281] width 33 height 12
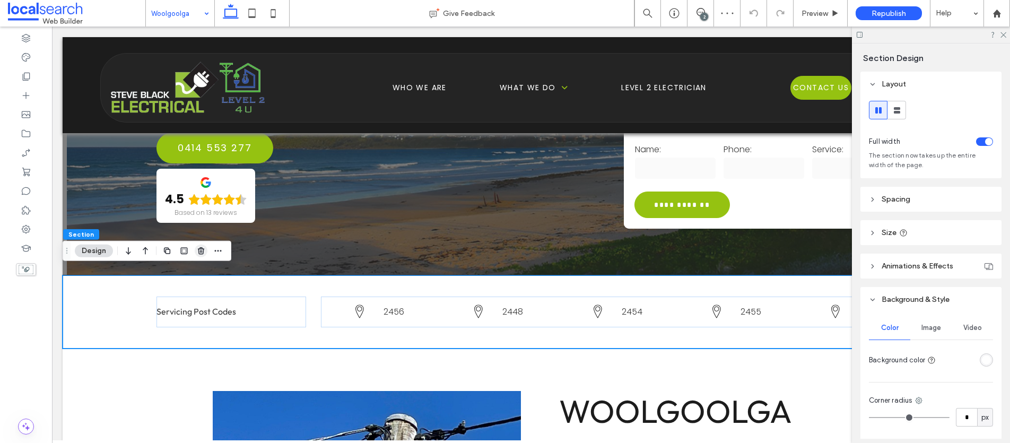
click at [201, 249] on icon "button" at bounding box center [201, 251] width 8 height 8
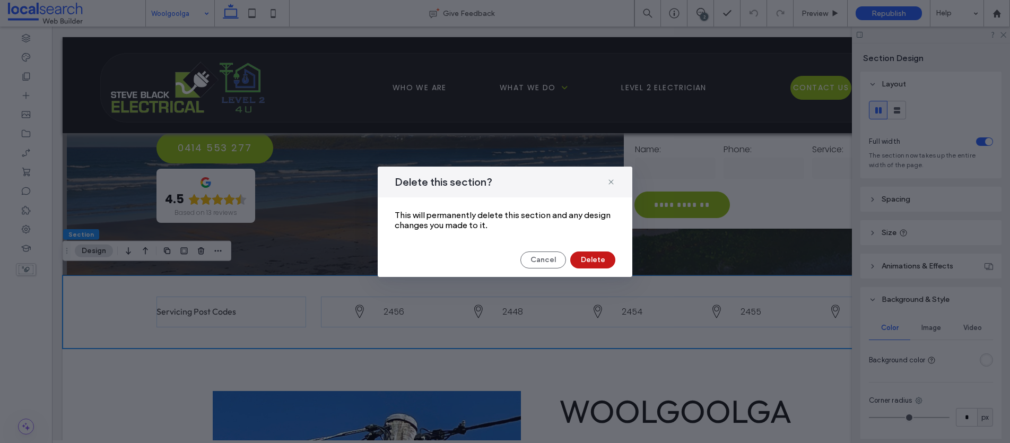
drag, startPoint x: 600, startPoint y: 257, endPoint x: 547, endPoint y: 229, distance: 59.5
click at [600, 257] on button "Delete" at bounding box center [592, 259] width 45 height 17
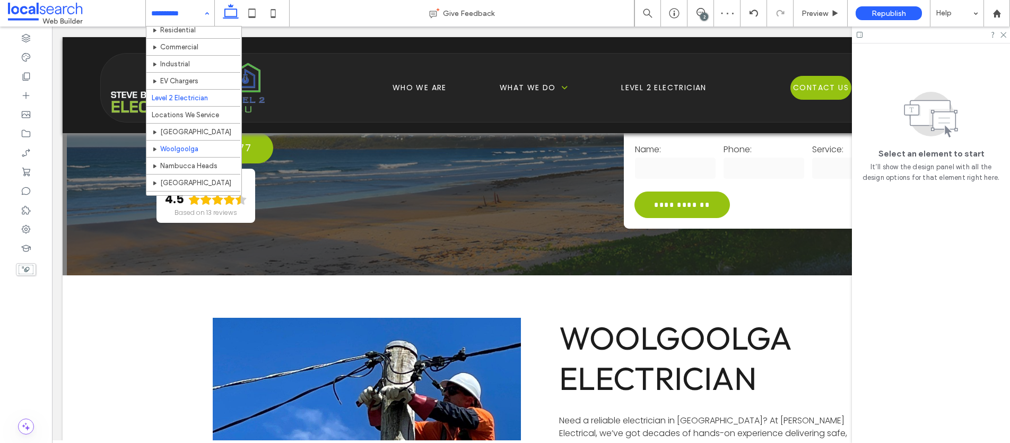
scroll to position [62, 0]
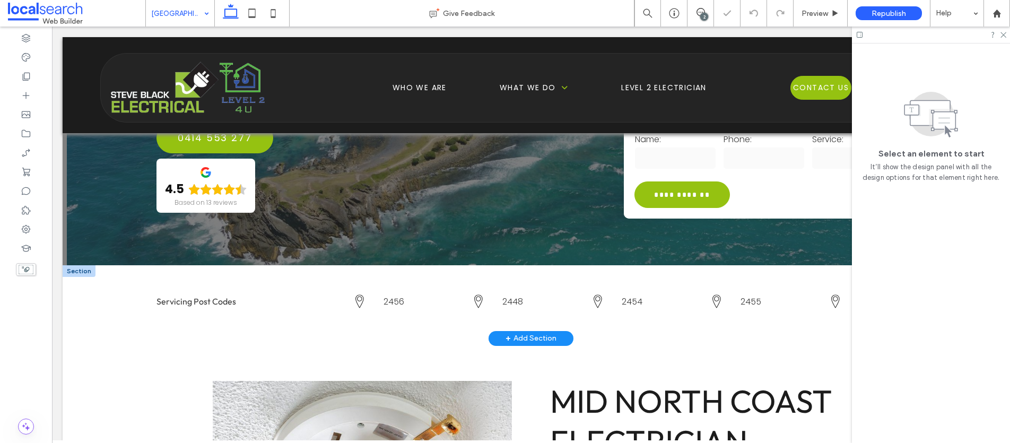
click at [79, 274] on div at bounding box center [79, 271] width 33 height 12
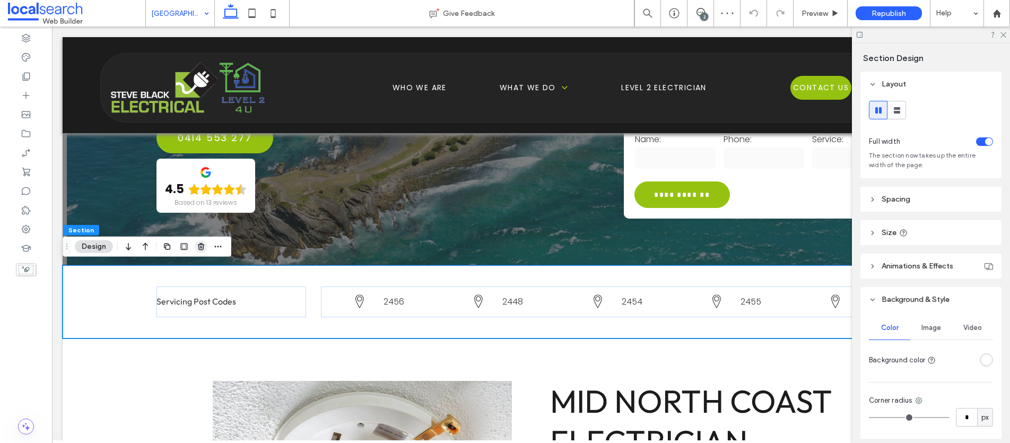
click at [200, 249] on icon "button" at bounding box center [201, 246] width 8 height 8
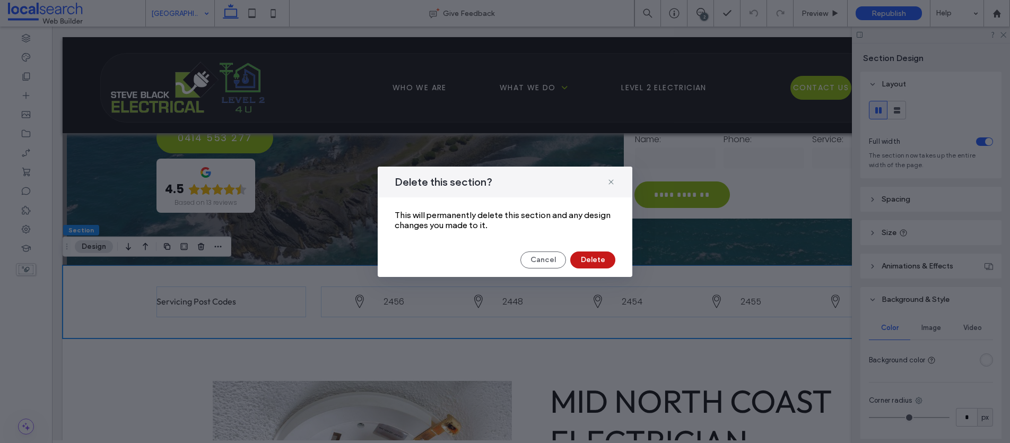
click at [591, 258] on button "Delete" at bounding box center [592, 259] width 45 height 17
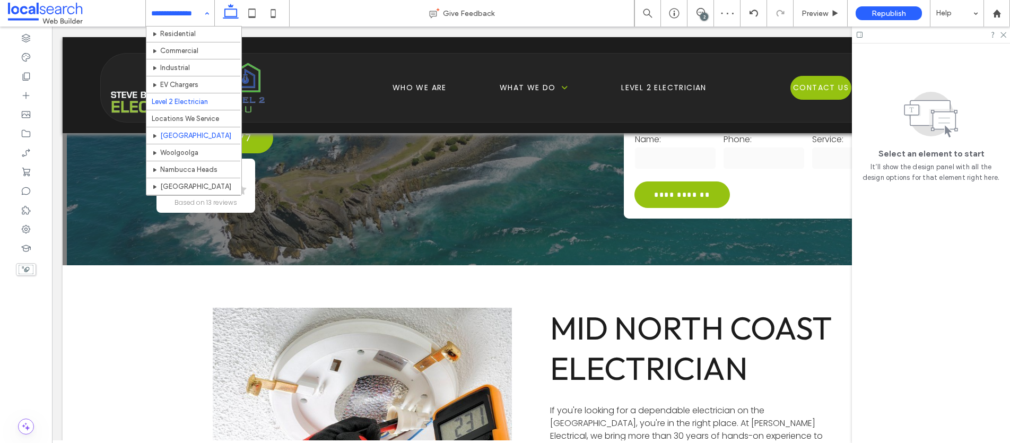
scroll to position [60, 0]
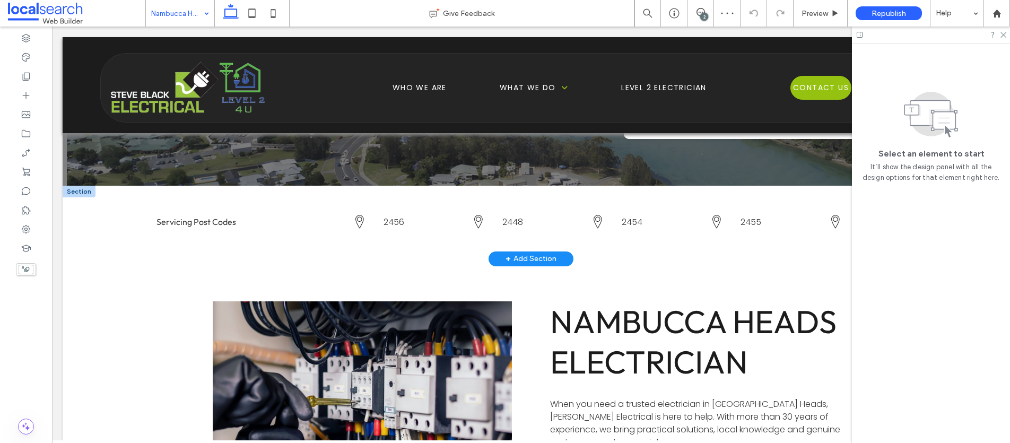
click at [70, 193] on div at bounding box center [79, 192] width 33 height 12
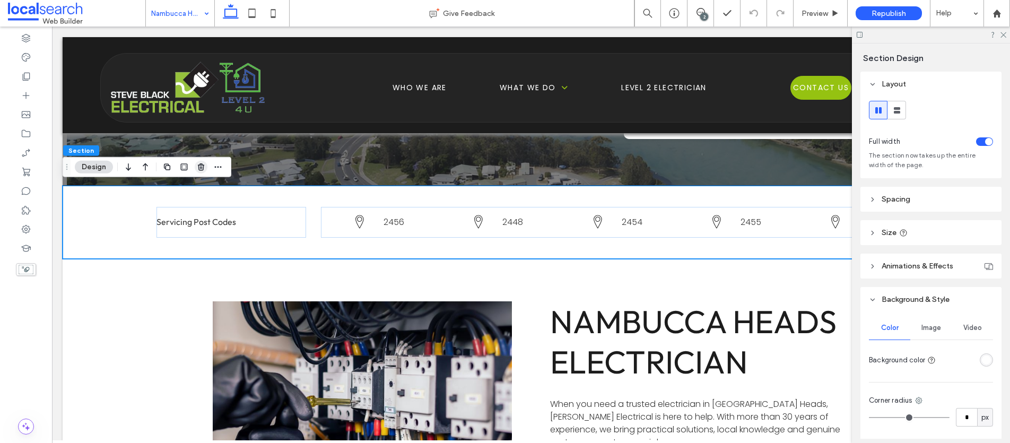
click at [201, 167] on icon "button" at bounding box center [201, 167] width 8 height 8
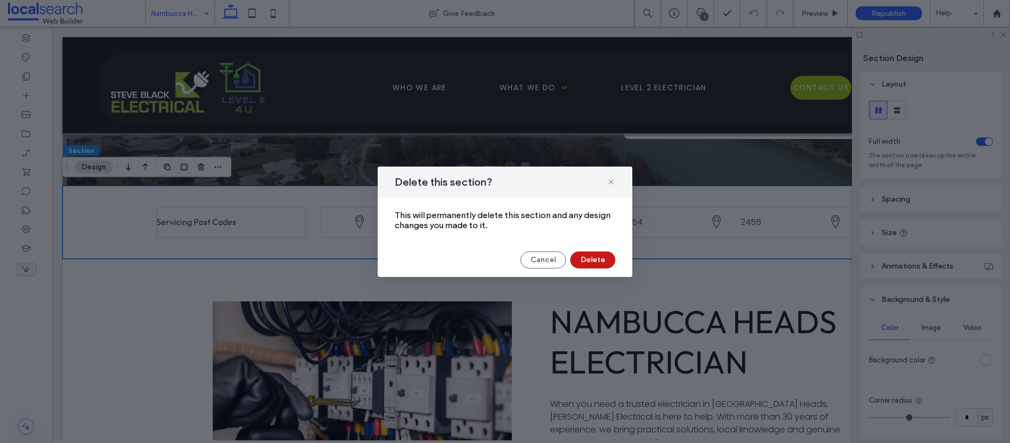
click at [596, 260] on button "Delete" at bounding box center [592, 259] width 45 height 17
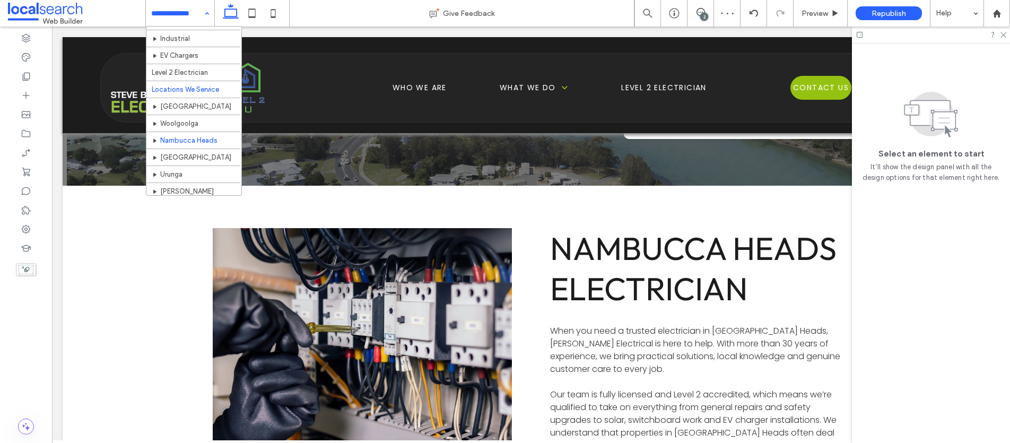
scroll to position [97, 0]
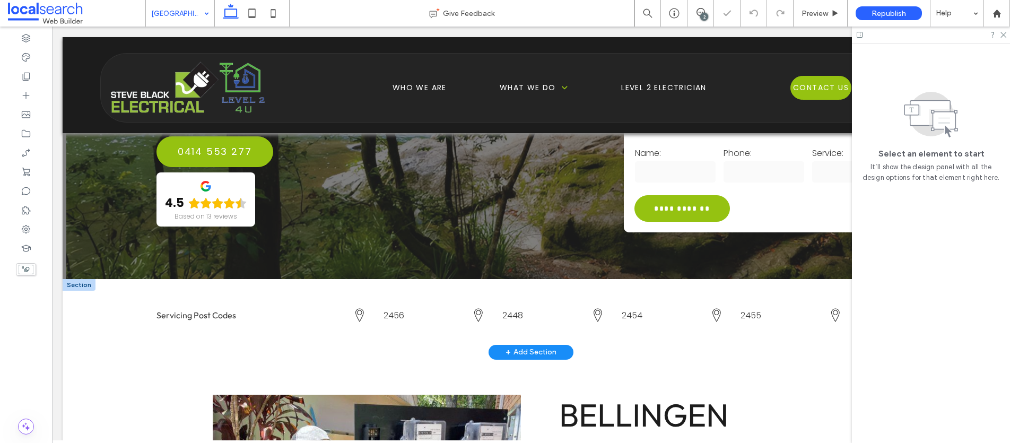
click at [76, 282] on div at bounding box center [79, 285] width 33 height 12
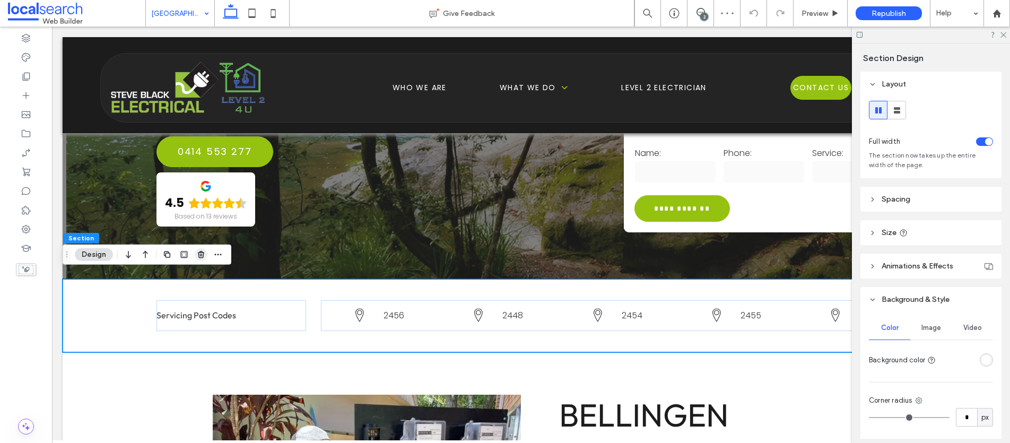
click at [200, 254] on use "button" at bounding box center [201, 254] width 6 height 7
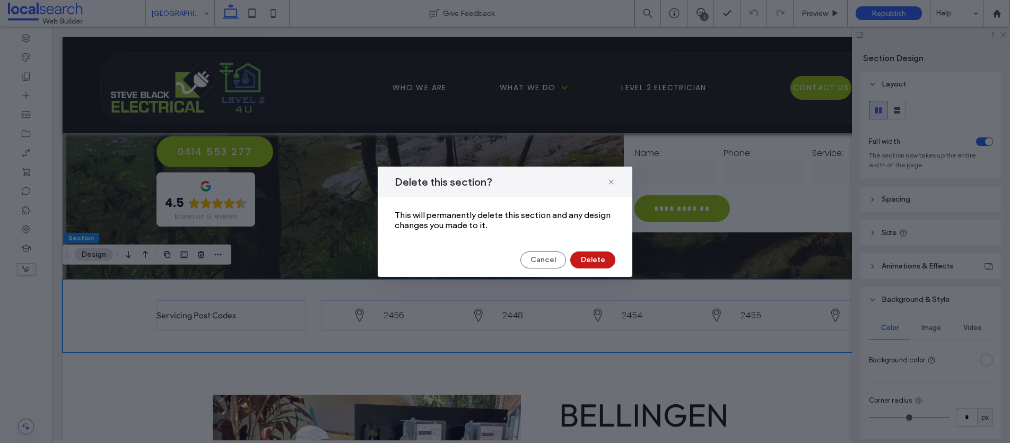
click at [591, 260] on button "Delete" at bounding box center [592, 259] width 45 height 17
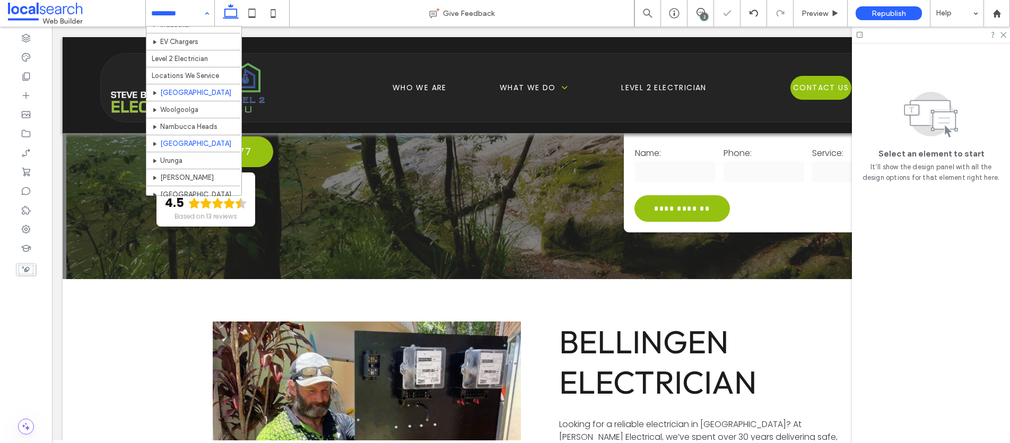
scroll to position [118, 0]
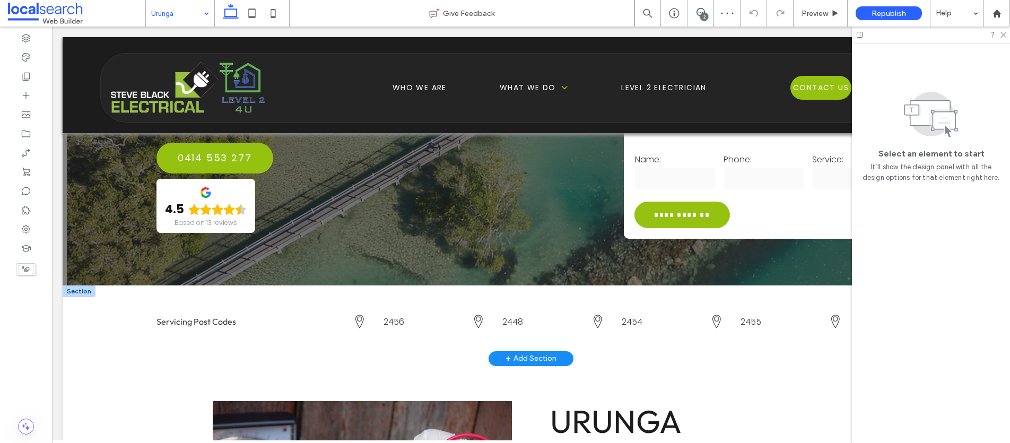
click at [67, 285] on div at bounding box center [79, 291] width 33 height 12
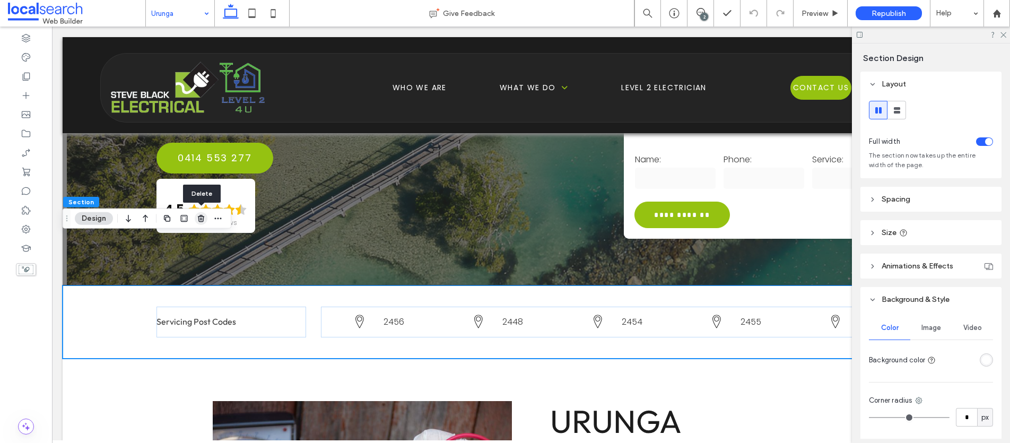
click at [198, 218] on use "button" at bounding box center [201, 218] width 6 height 7
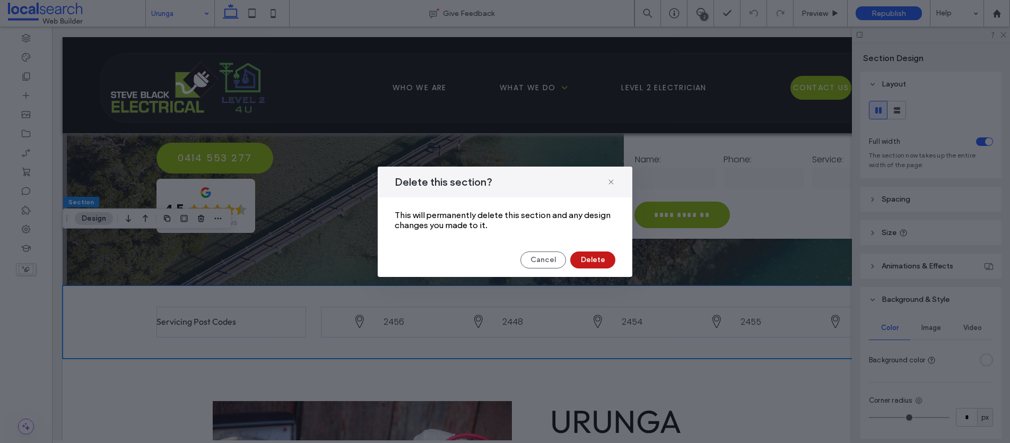
click at [596, 261] on button "Delete" at bounding box center [592, 259] width 45 height 17
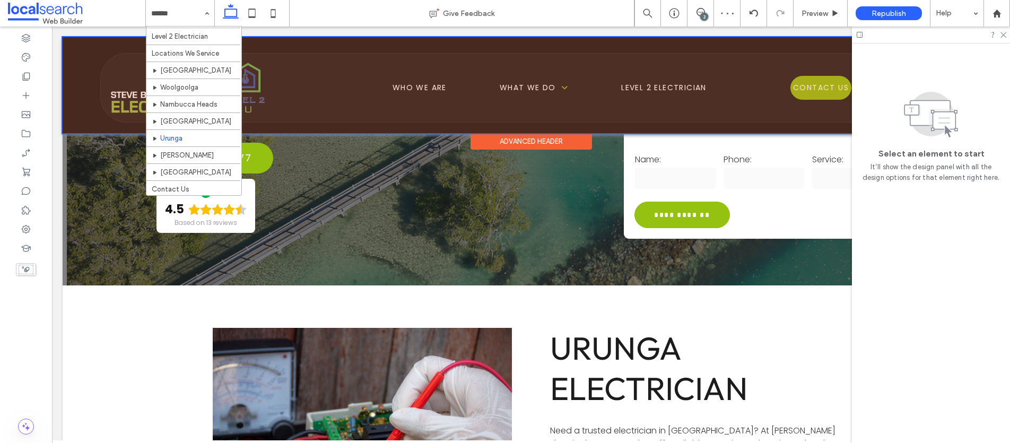
scroll to position [118, 0]
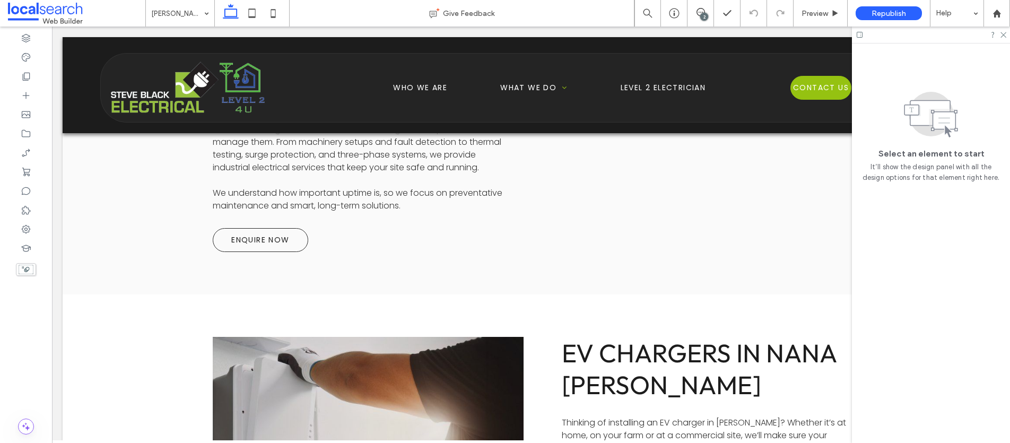
scroll to position [2584, 0]
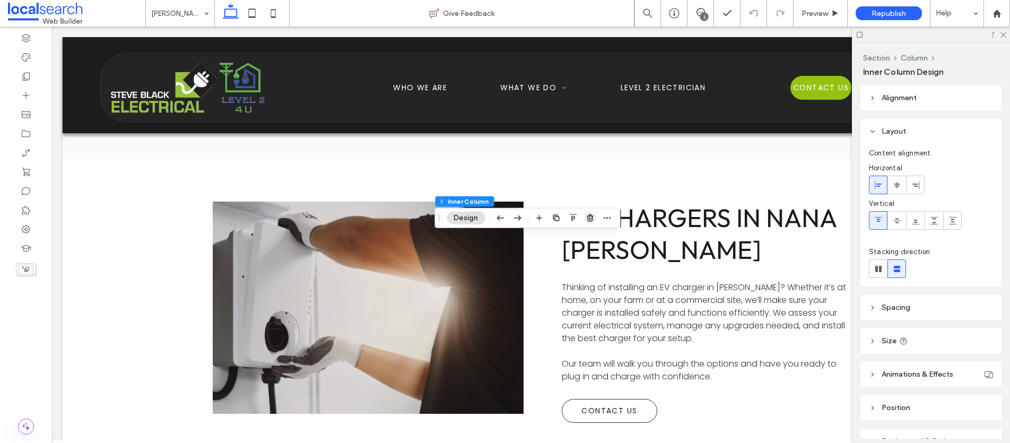
drag, startPoint x: 586, startPoint y: 220, endPoint x: 534, endPoint y: 194, distance: 57.9
click at [586, 220] on icon "button" at bounding box center [589, 218] width 8 height 8
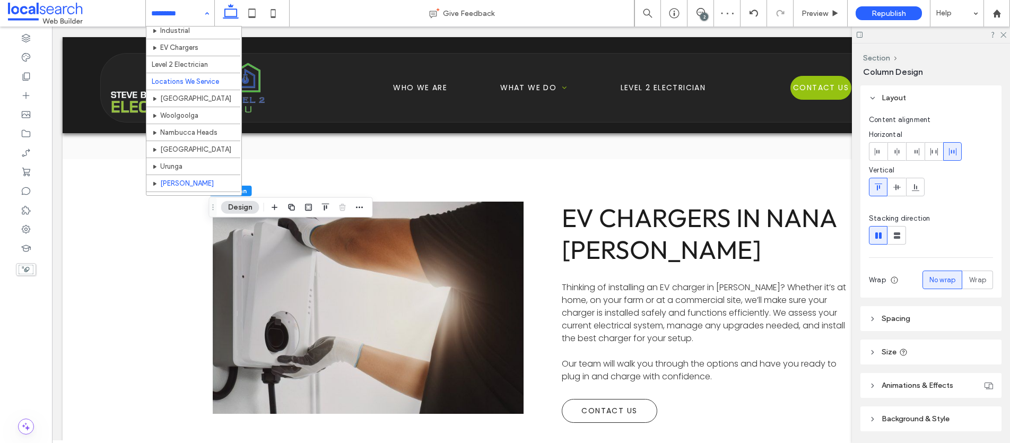
scroll to position [118, 0]
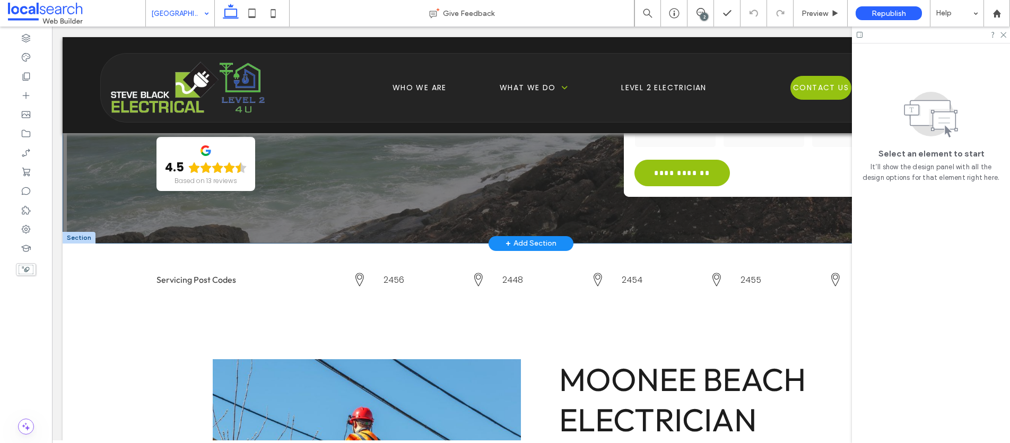
scroll to position [230, 0]
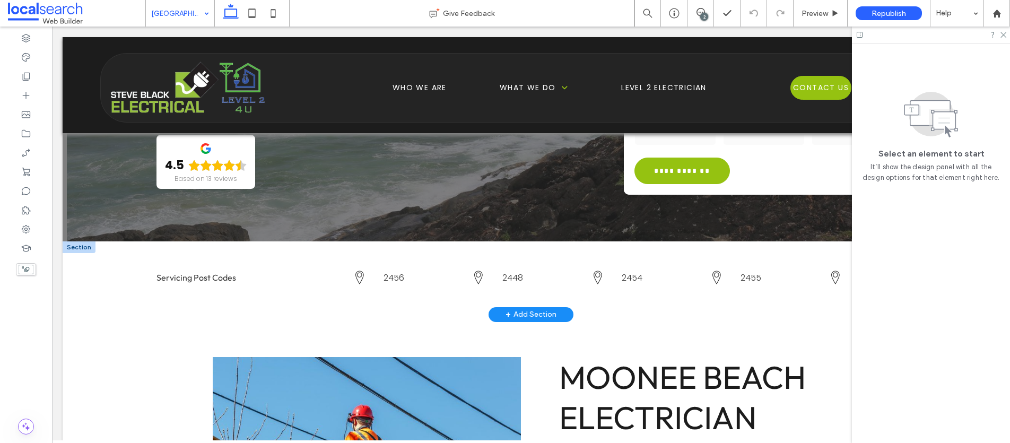
click at [73, 247] on div at bounding box center [79, 247] width 33 height 12
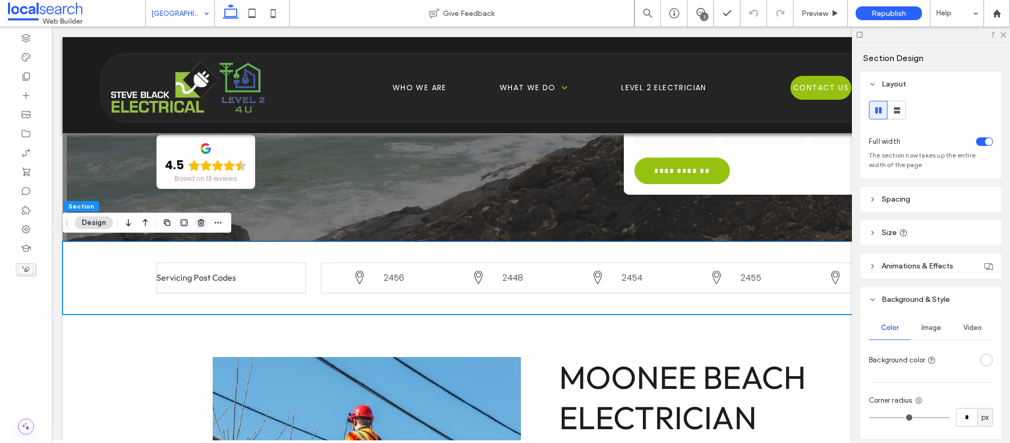
click at [200, 223] on use "button" at bounding box center [201, 222] width 6 height 7
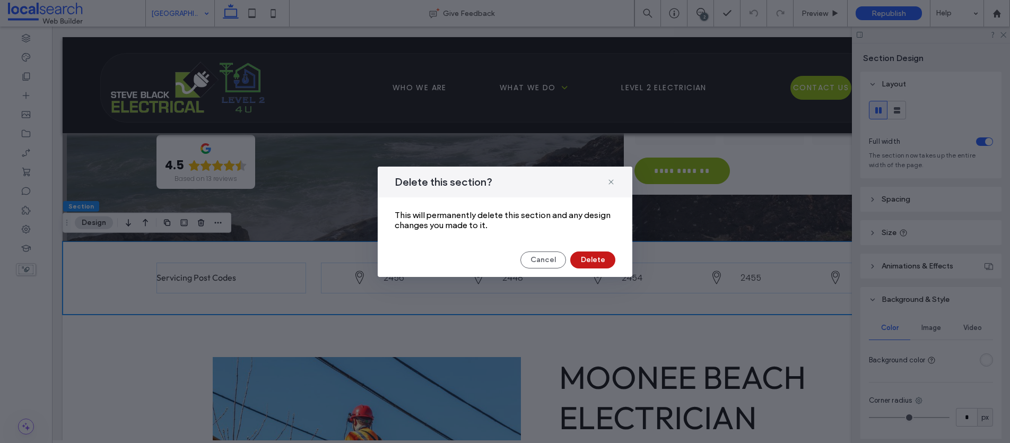
click at [596, 254] on button "Delete" at bounding box center [592, 259] width 45 height 17
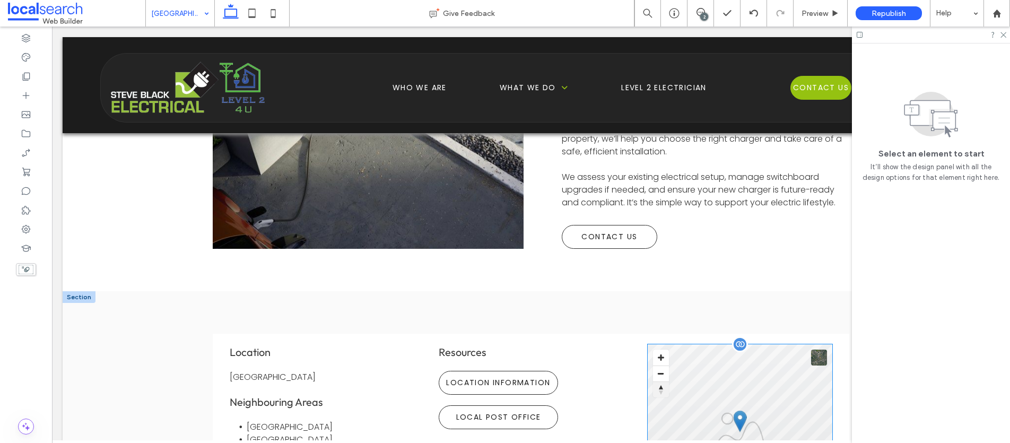
scroll to position [2653, 0]
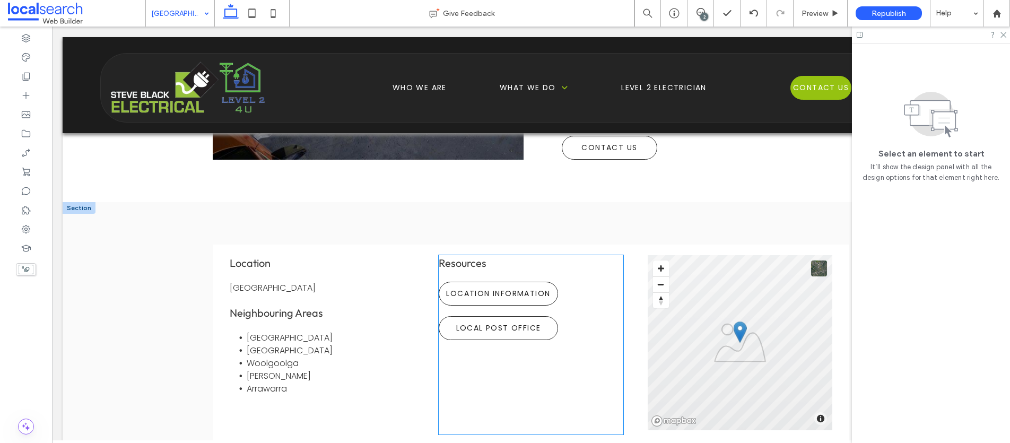
click at [572, 255] on div "Resources Location Information Local Post Office" at bounding box center [530, 344] width 185 height 179
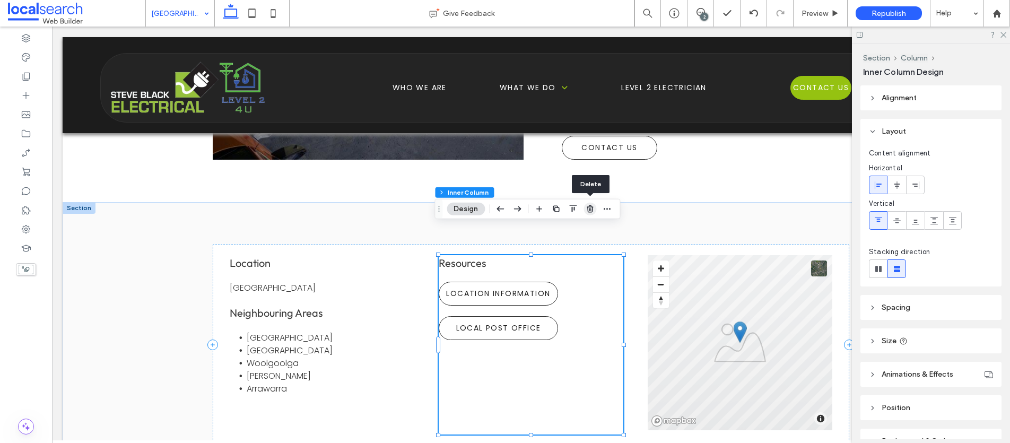
click at [592, 206] on icon "button" at bounding box center [589, 209] width 8 height 8
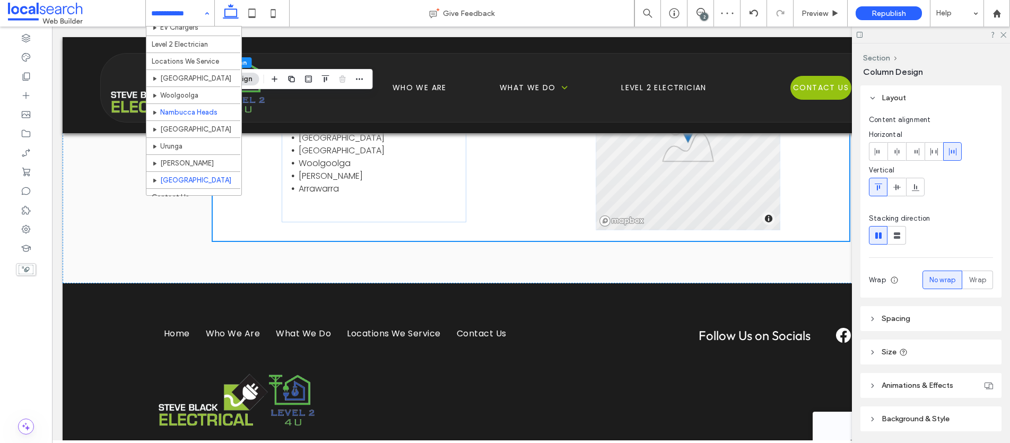
scroll to position [118, 0]
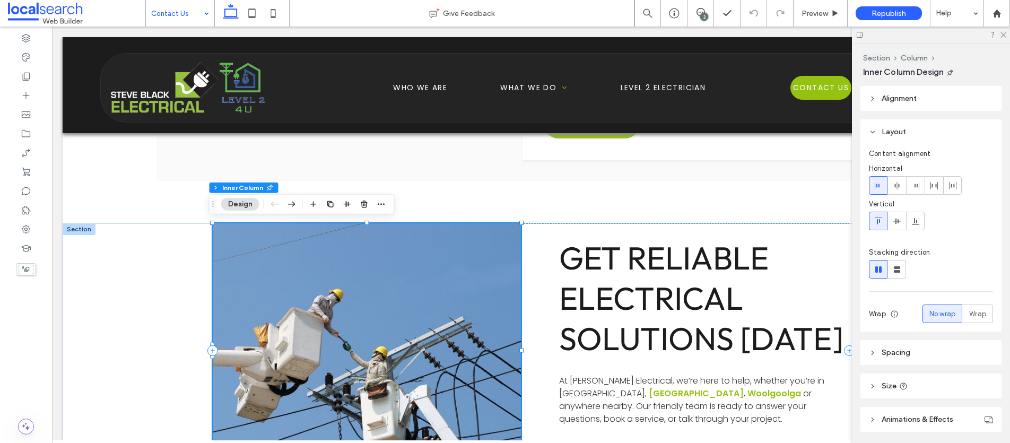
click at [354, 297] on link at bounding box center [367, 350] width 327 height 269
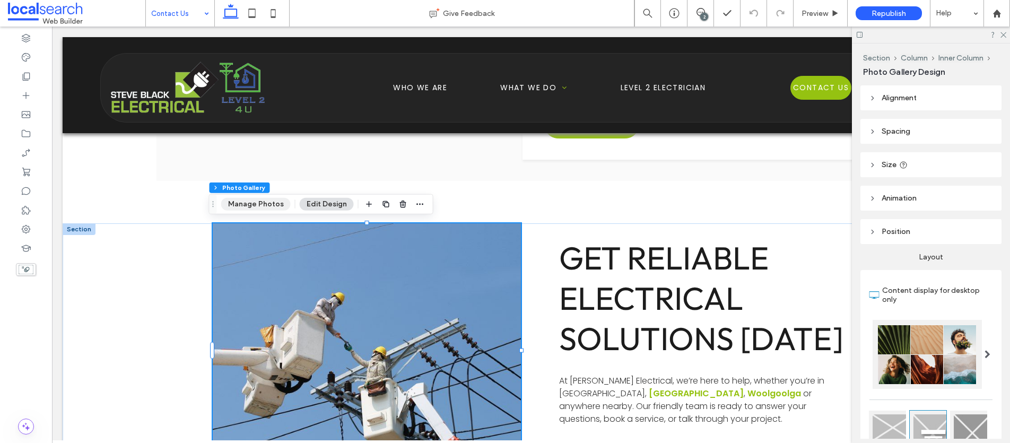
click at [265, 203] on button "Manage Photos" at bounding box center [255, 204] width 69 height 13
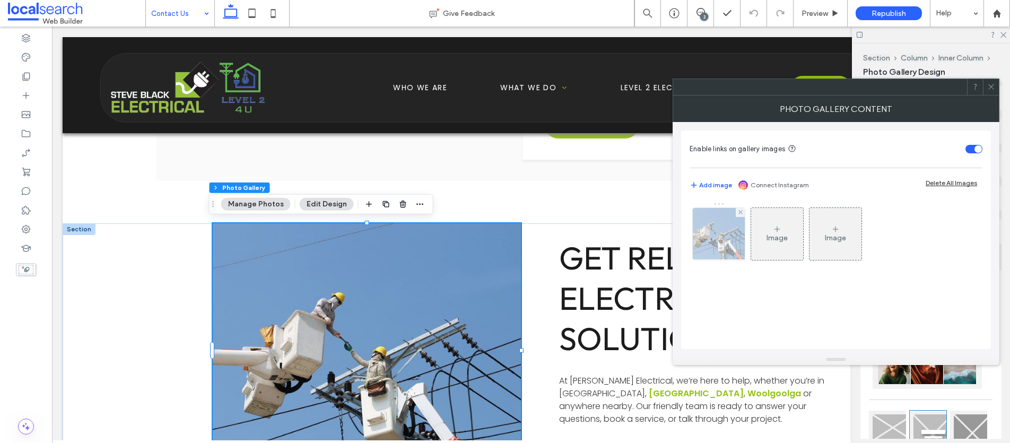
click at [716, 238] on img at bounding box center [718, 234] width 92 height 52
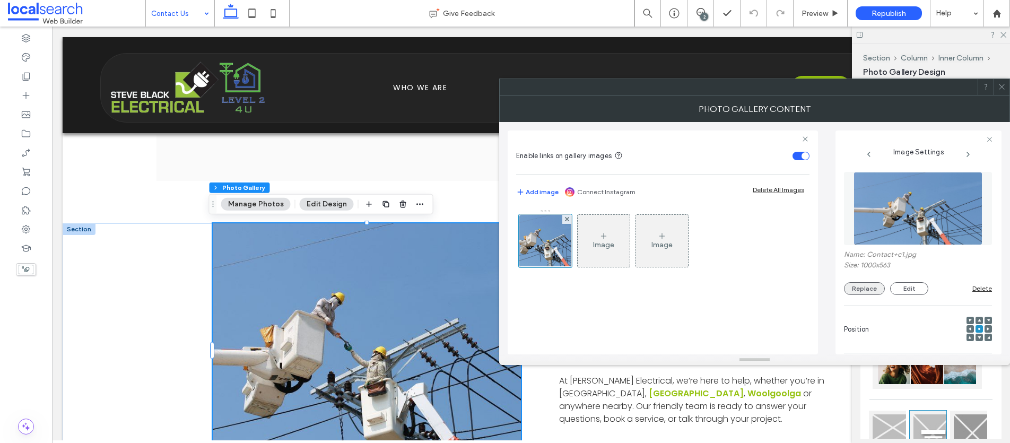
click at [864, 286] on button "Replace" at bounding box center [864, 288] width 41 height 13
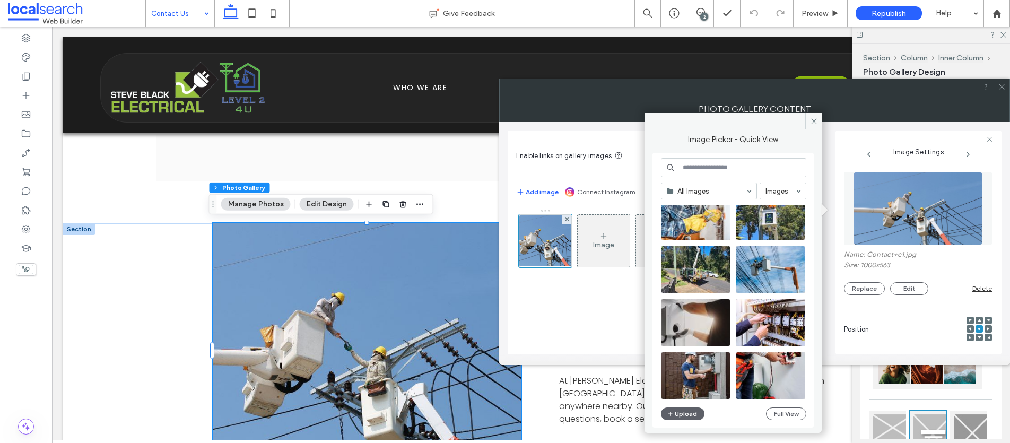
scroll to position [1090, 0]
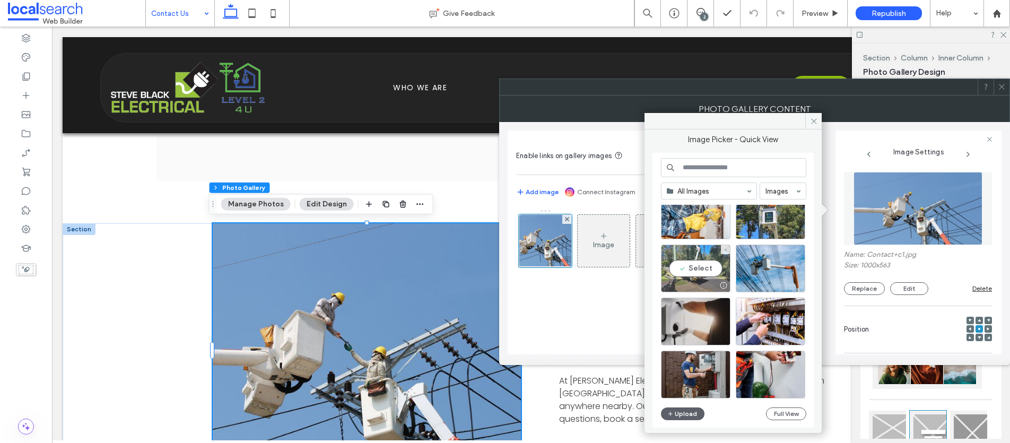
click at [694, 270] on div "Select" at bounding box center [695, 268] width 69 height 48
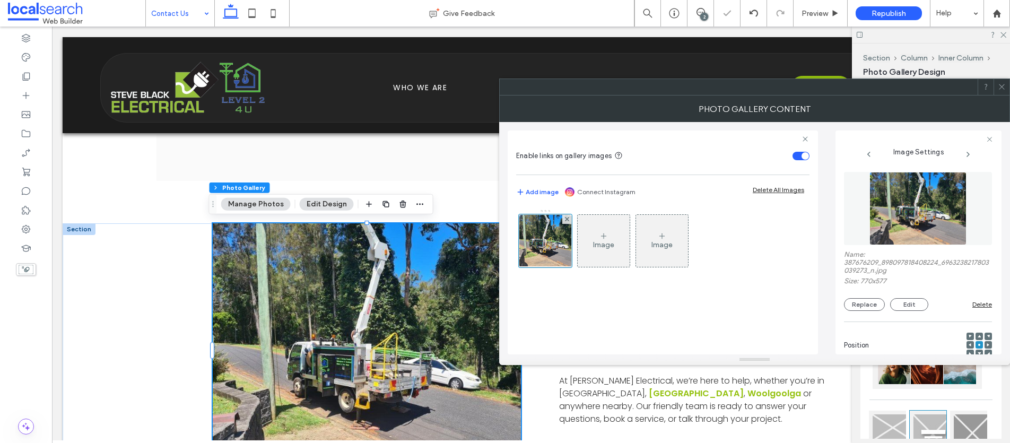
click at [999, 87] on icon at bounding box center [1001, 87] width 8 height 8
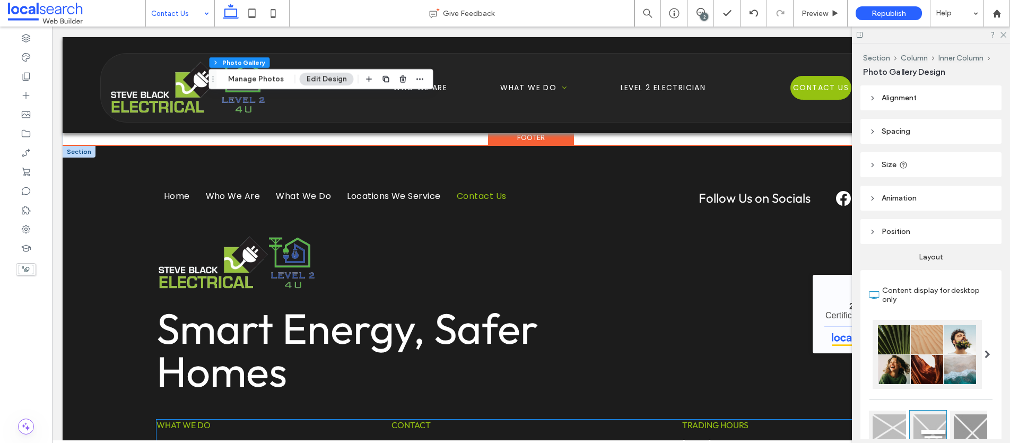
scroll to position [950, 0]
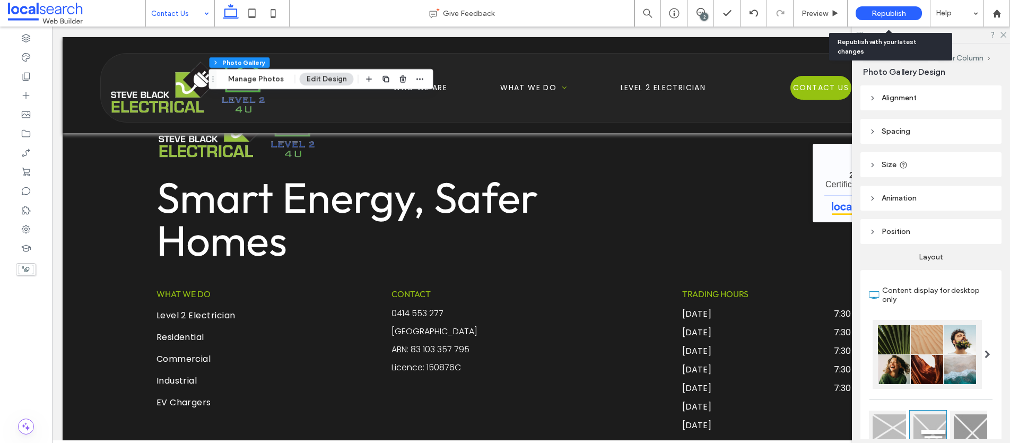
click at [894, 13] on span "Republish" at bounding box center [888, 13] width 34 height 9
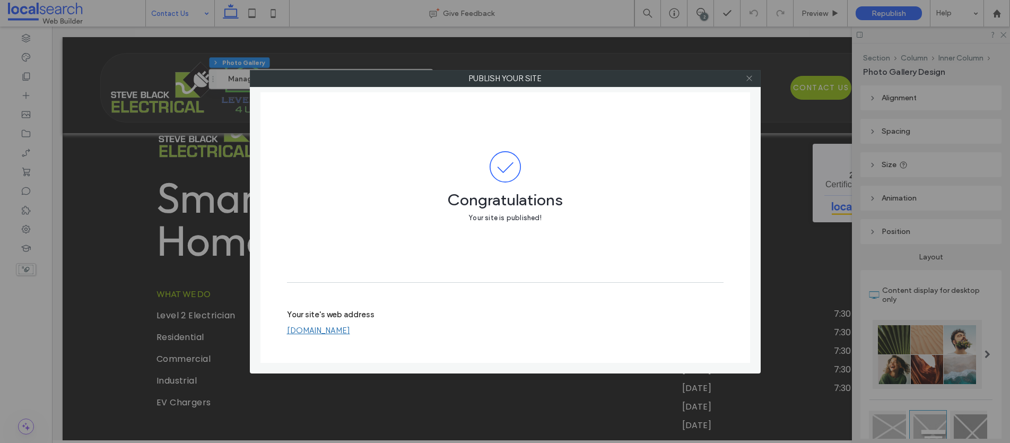
click at [747, 78] on icon at bounding box center [749, 78] width 8 height 8
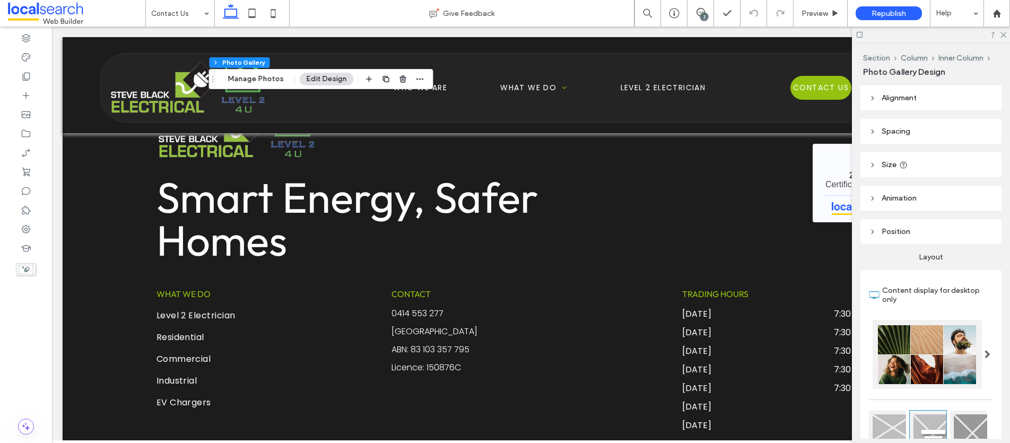
scroll to position [950, 0]
click at [878, 12] on span "Republish" at bounding box center [888, 13] width 34 height 9
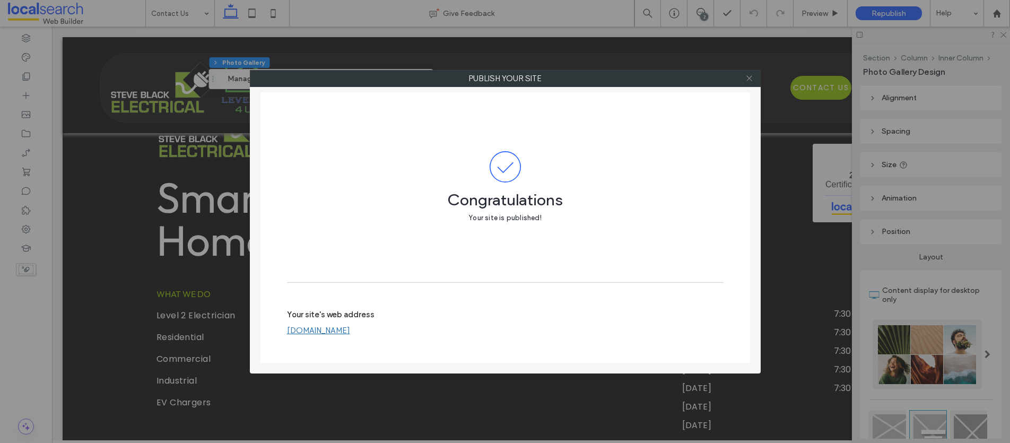
click at [751, 79] on icon at bounding box center [749, 78] width 8 height 8
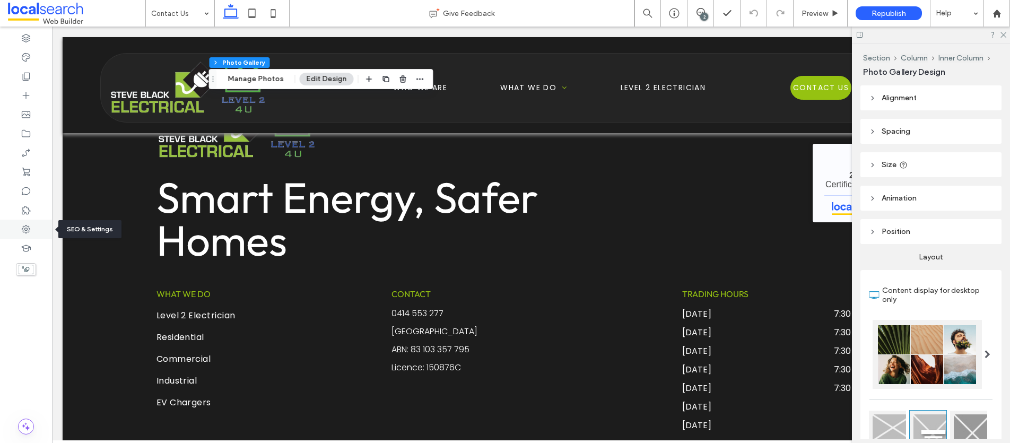
click at [27, 230] on use at bounding box center [26, 229] width 8 height 8
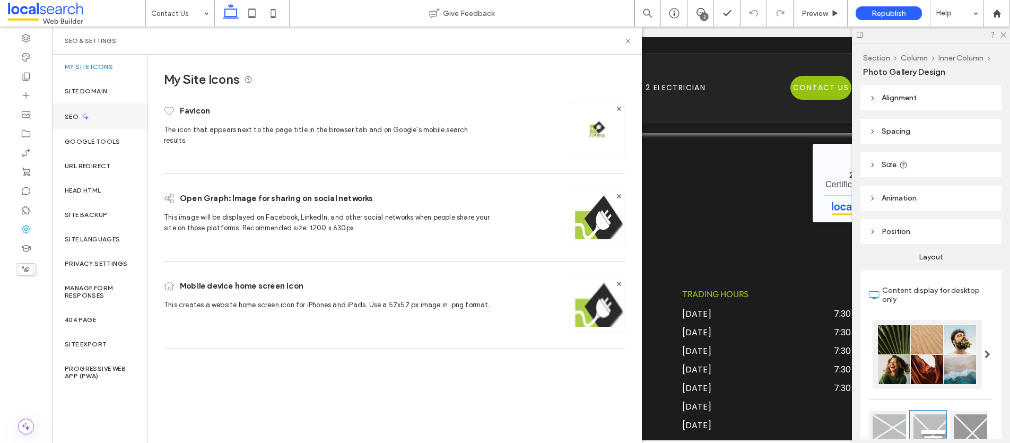
click at [67, 115] on label "SEO" at bounding box center [73, 116] width 16 height 7
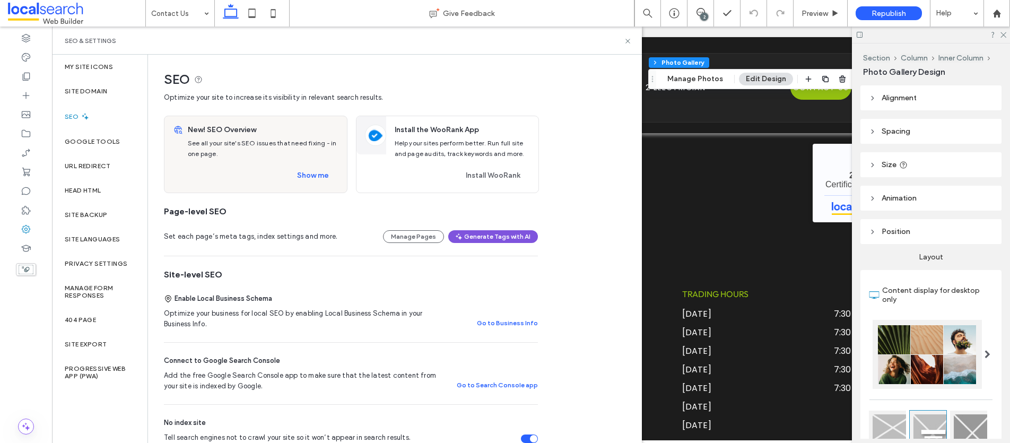
click at [482, 236] on button "Generate Tags with AI" at bounding box center [493, 236] width 90 height 13
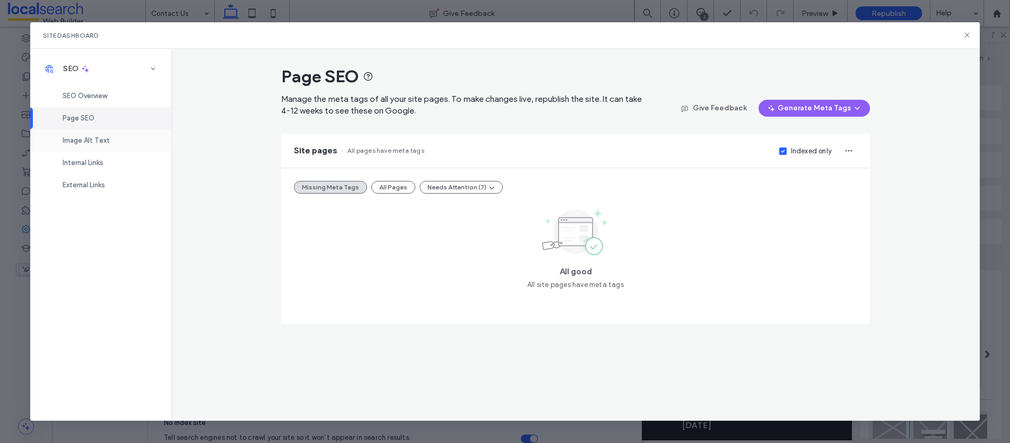
click at [110, 141] on div "Image Alt Text" at bounding box center [100, 140] width 141 height 22
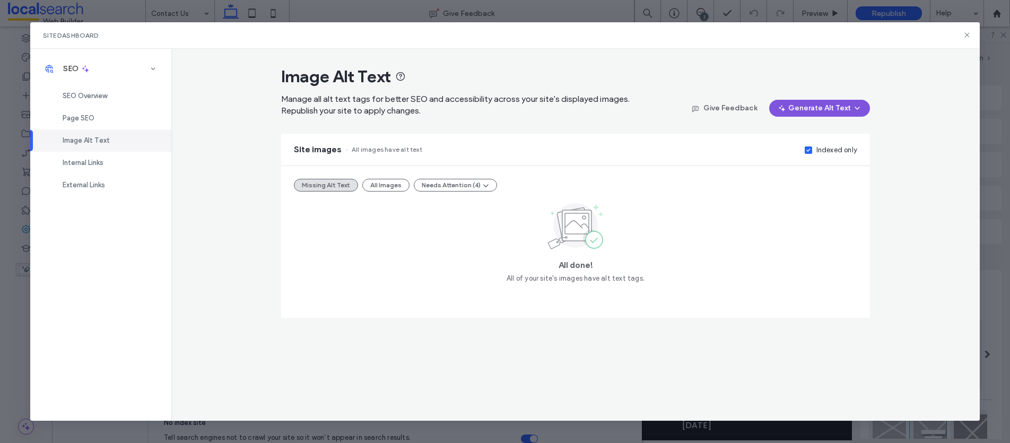
click at [822, 103] on button "Generate Alt Text" at bounding box center [819, 108] width 101 height 17
click at [818, 135] on span "Generate Alt Text for All Images" at bounding box center [808, 135] width 103 height 11
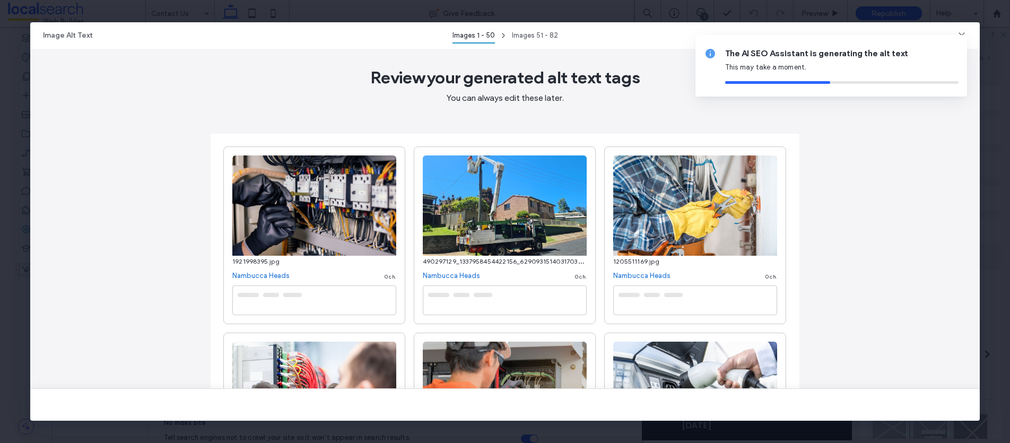
type textarea "**********"
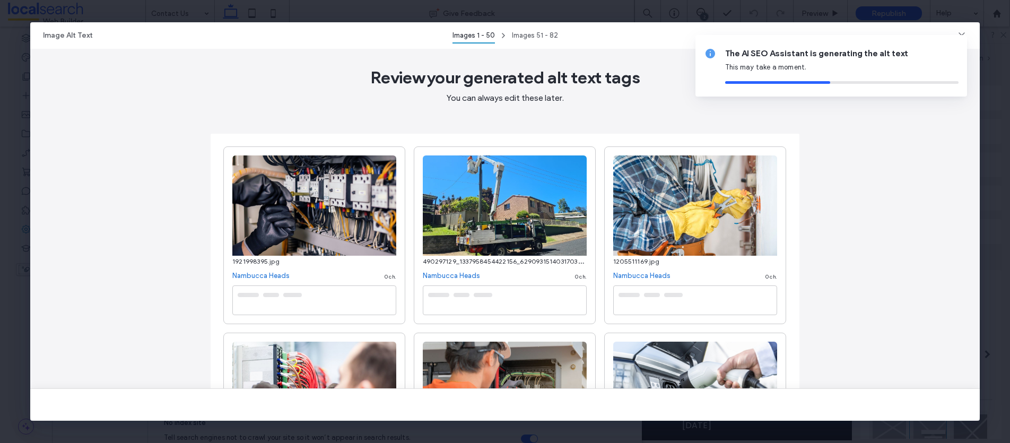
type textarea "**********"
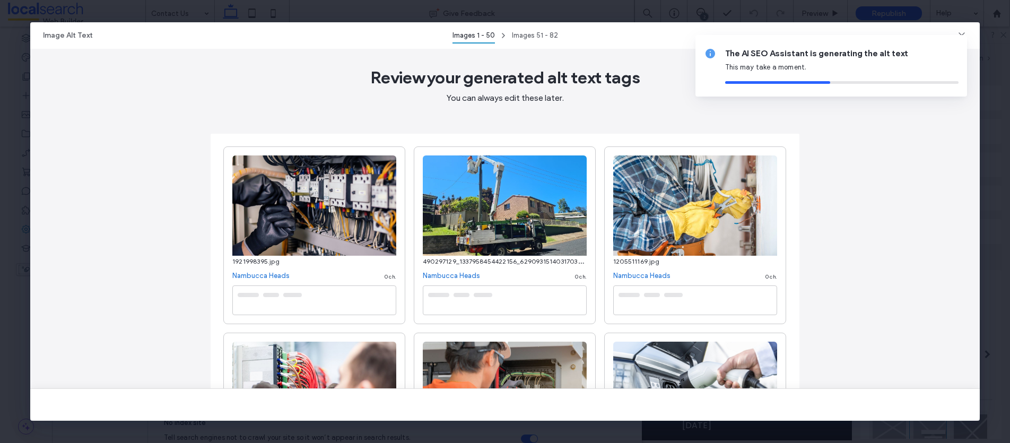
type textarea "**********"
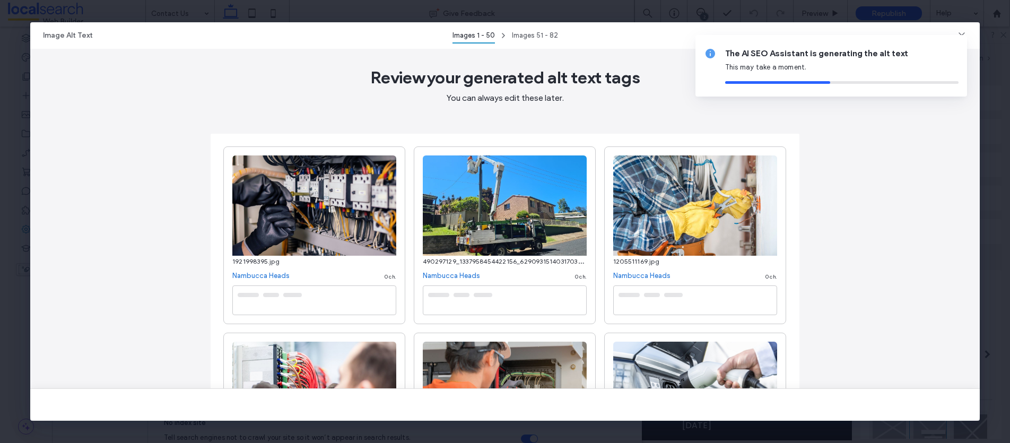
type textarea "**********"
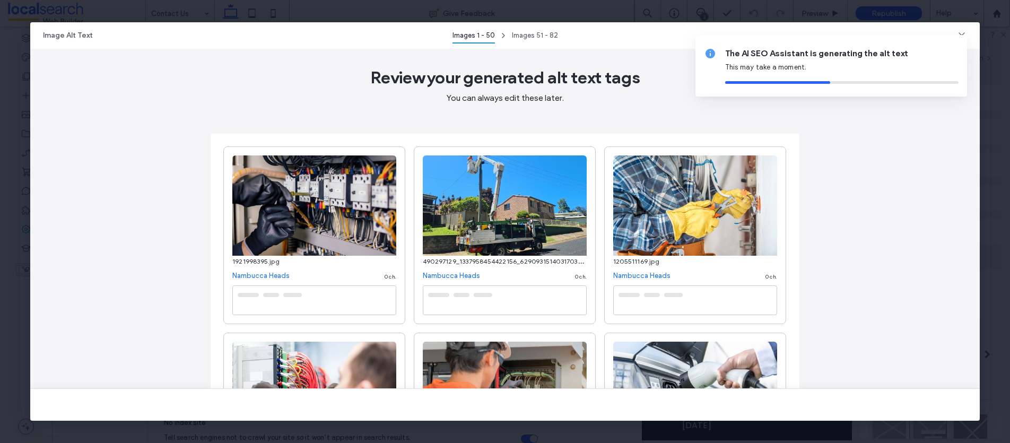
type textarea "**********"
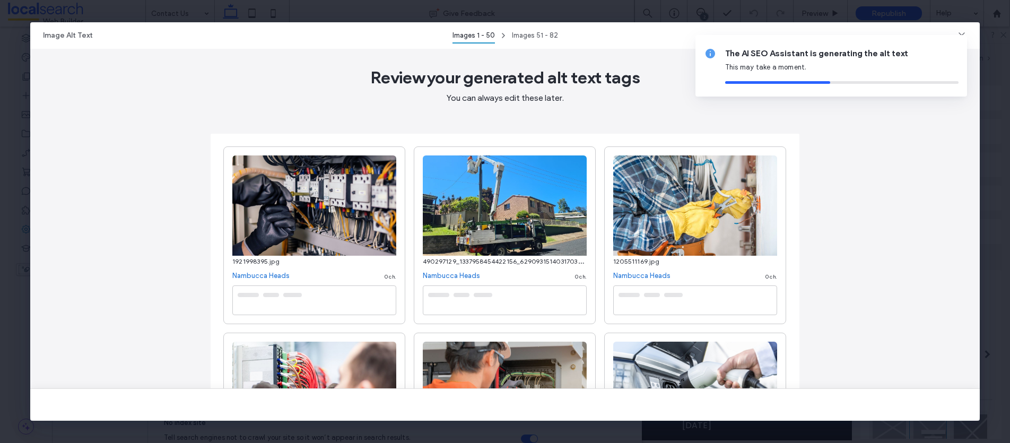
type textarea "**********"
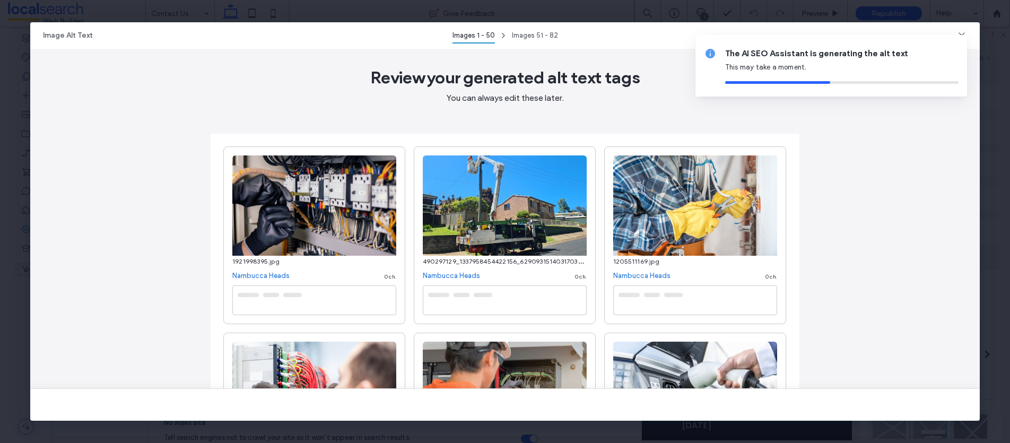
type textarea "**********"
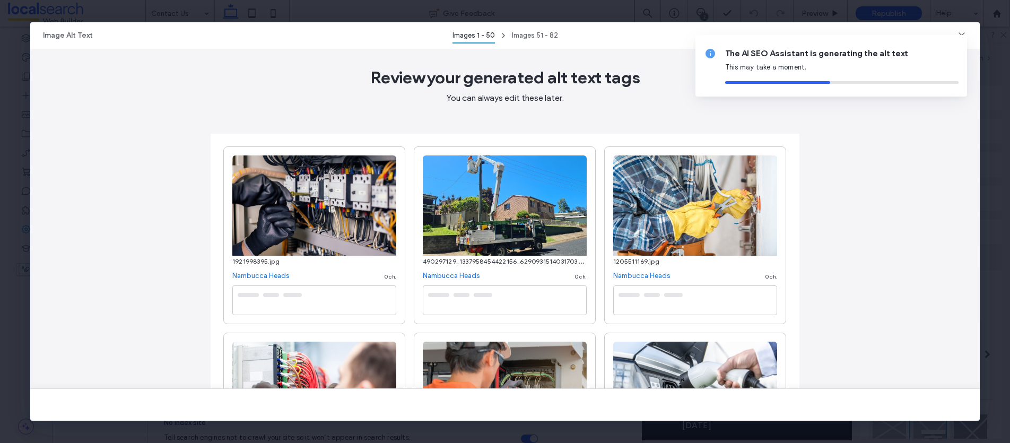
type textarea "**********"
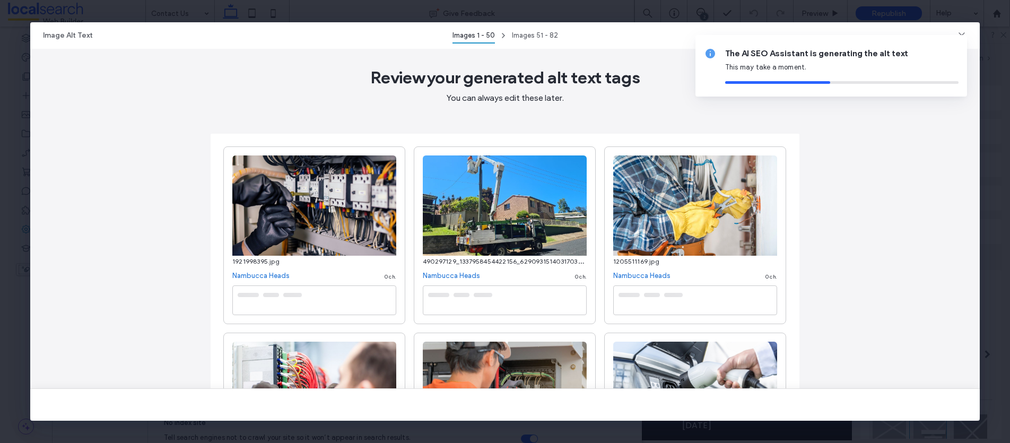
type textarea "**********"
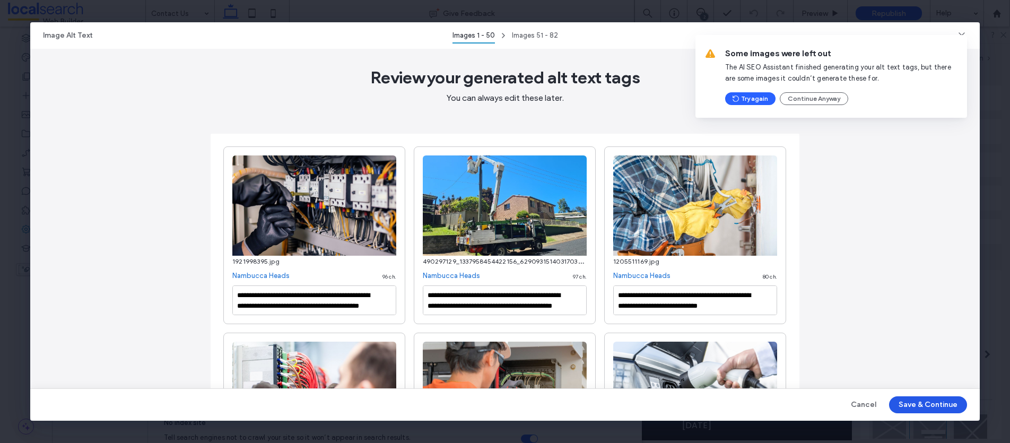
click at [916, 405] on button "Save & Continue" at bounding box center [928, 404] width 78 height 17
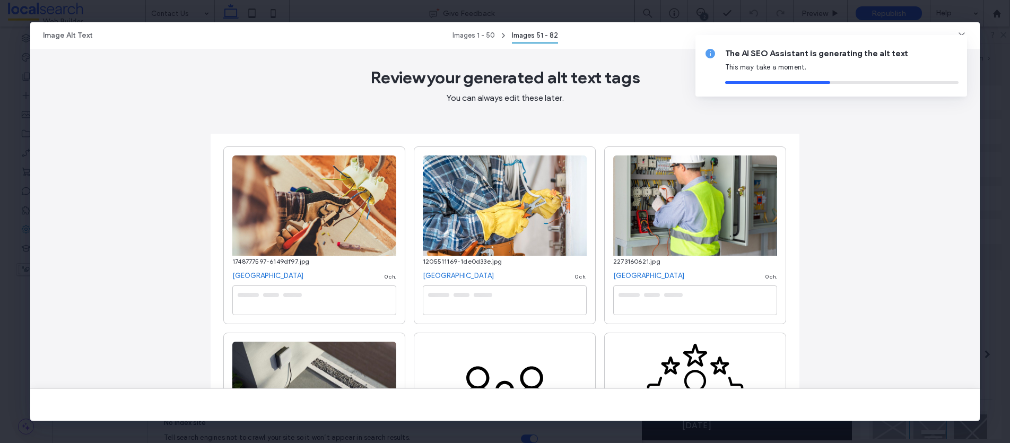
type textarea "**********"
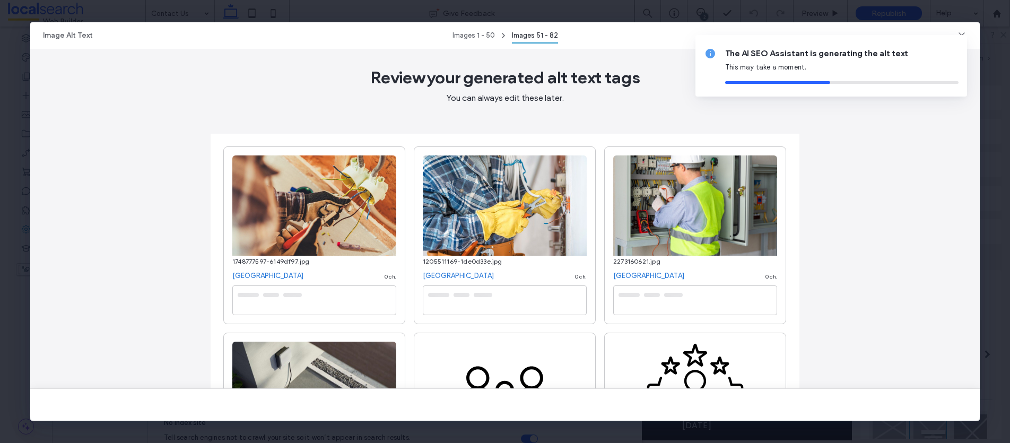
type textarea "**********"
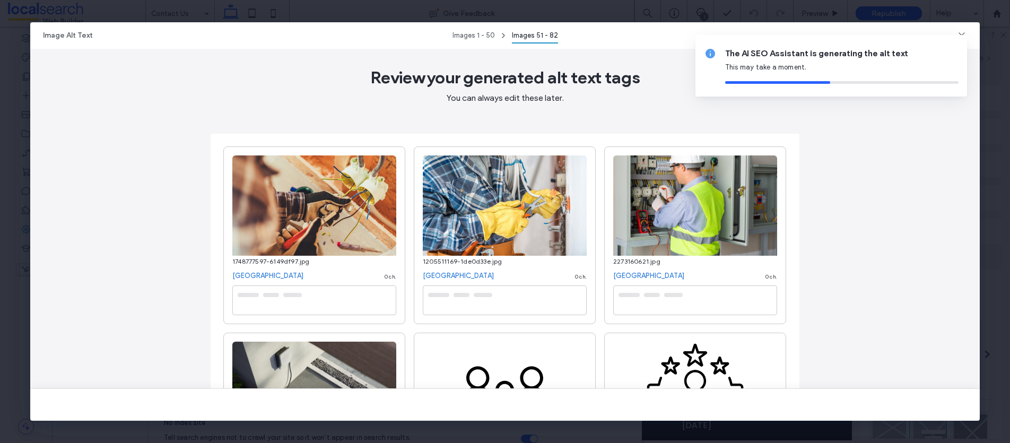
type textarea "**********"
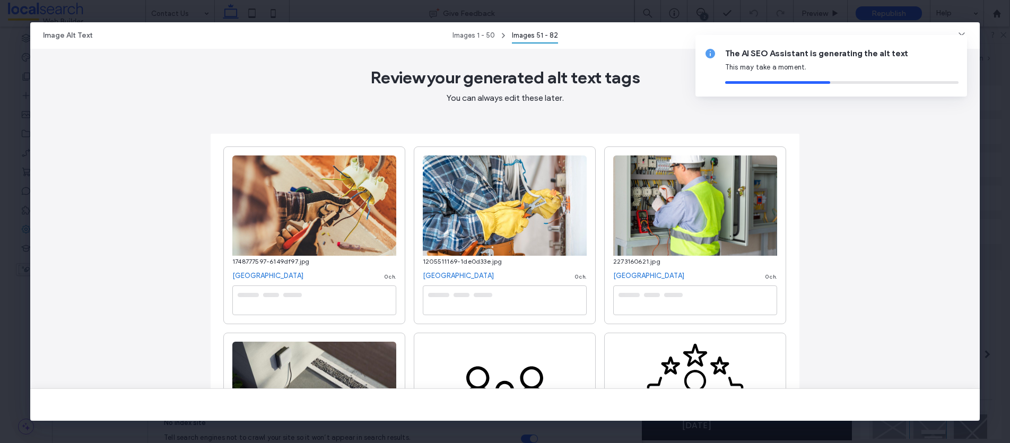
type textarea "**********"
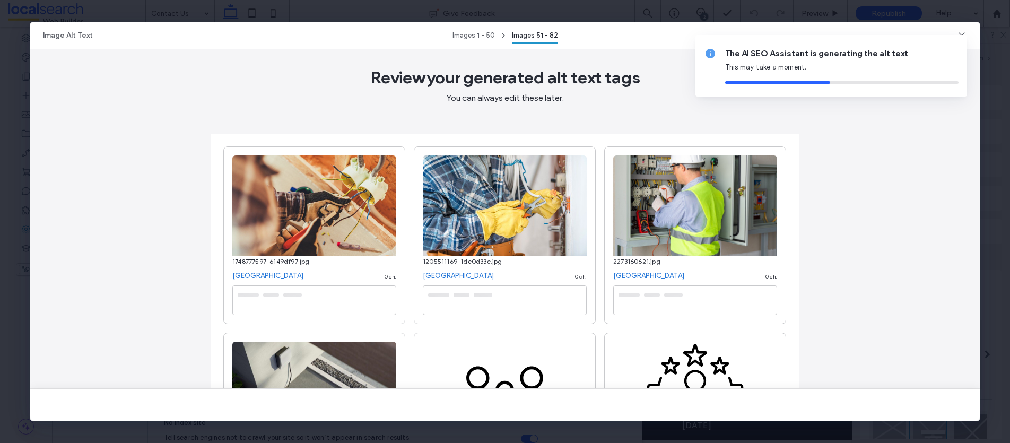
type textarea "**********"
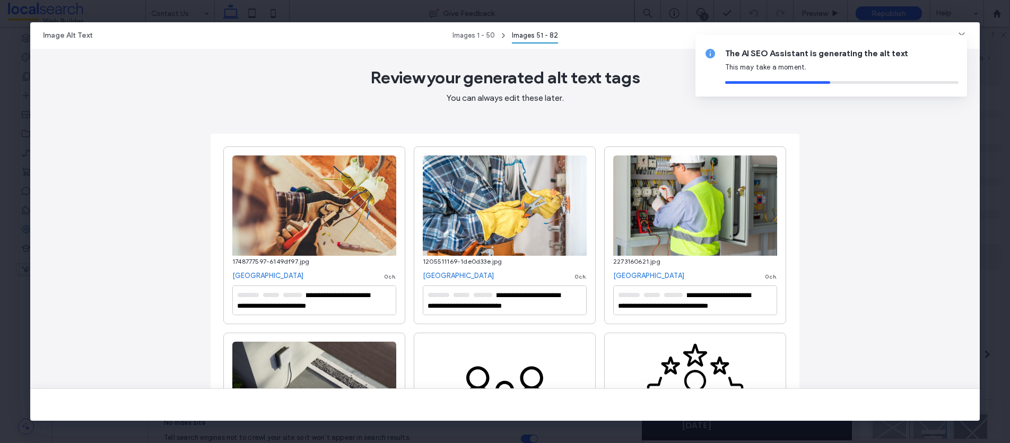
type textarea "**********"
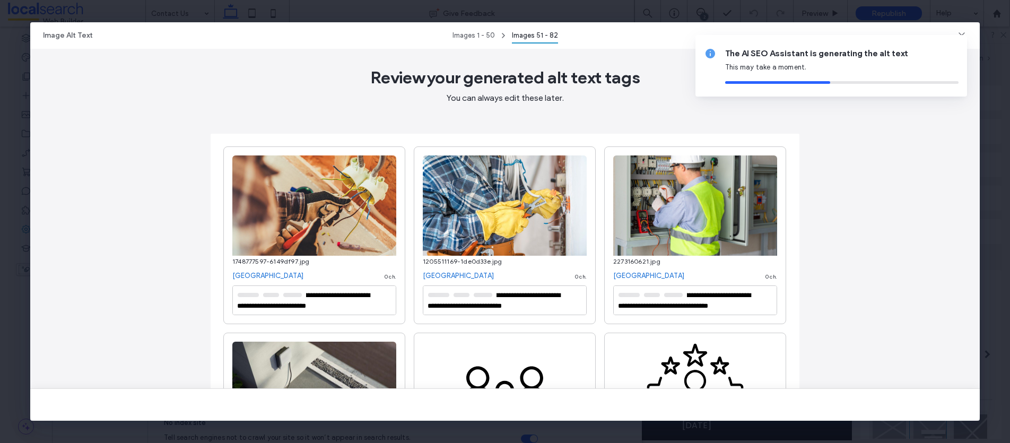
type textarea "**********"
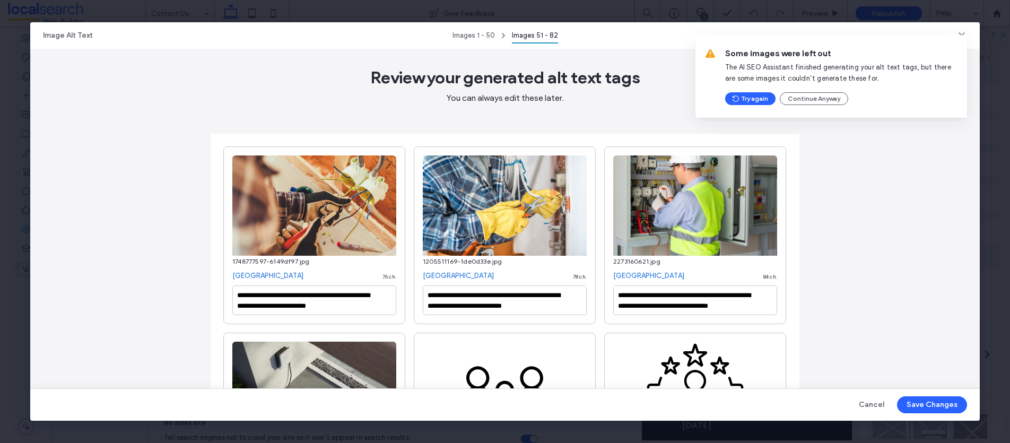
click at [962, 33] on icon at bounding box center [961, 35] width 11 height 11
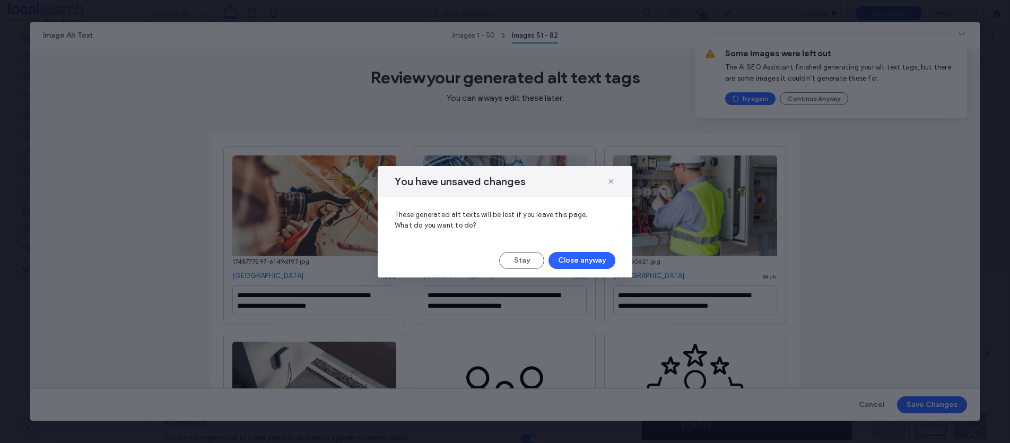
click at [826, 96] on div "You have unsaved changes These generated alt texts will be lost if you leave th…" at bounding box center [505, 221] width 1010 height 443
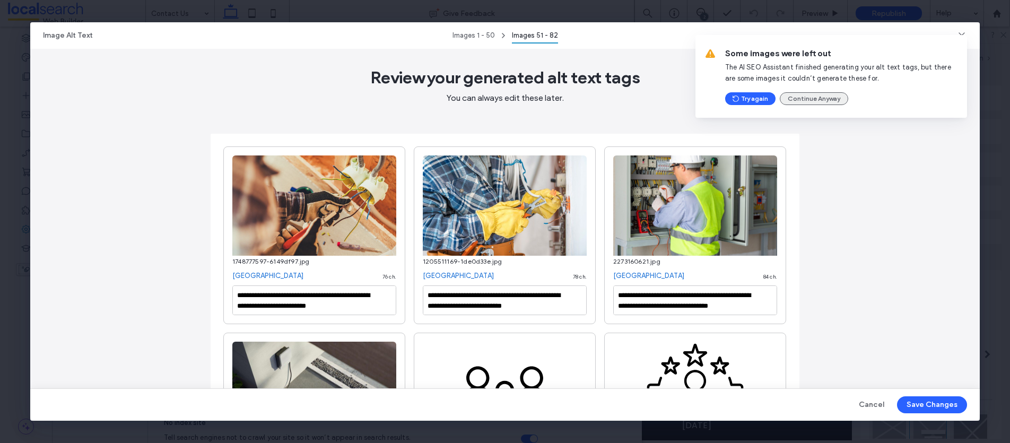
click at [822, 98] on button "Continue Anyway" at bounding box center [813, 98] width 68 height 13
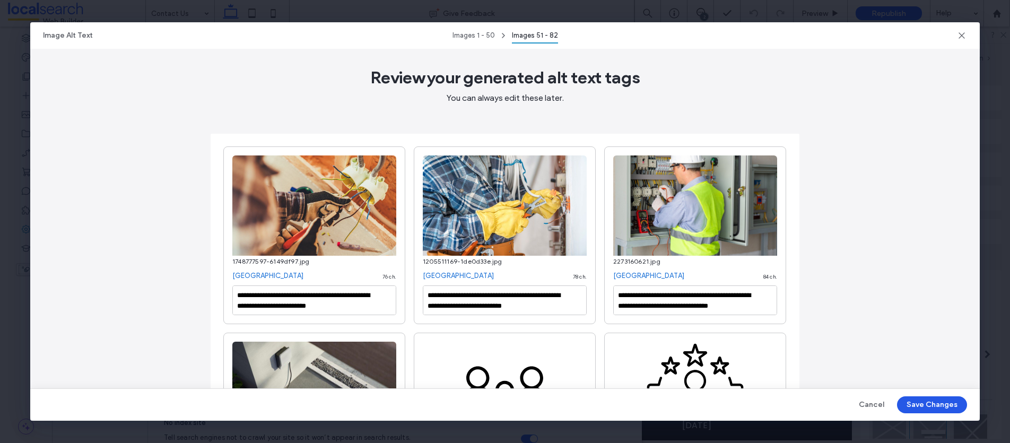
click at [928, 403] on button "Save Changes" at bounding box center [932, 404] width 70 height 17
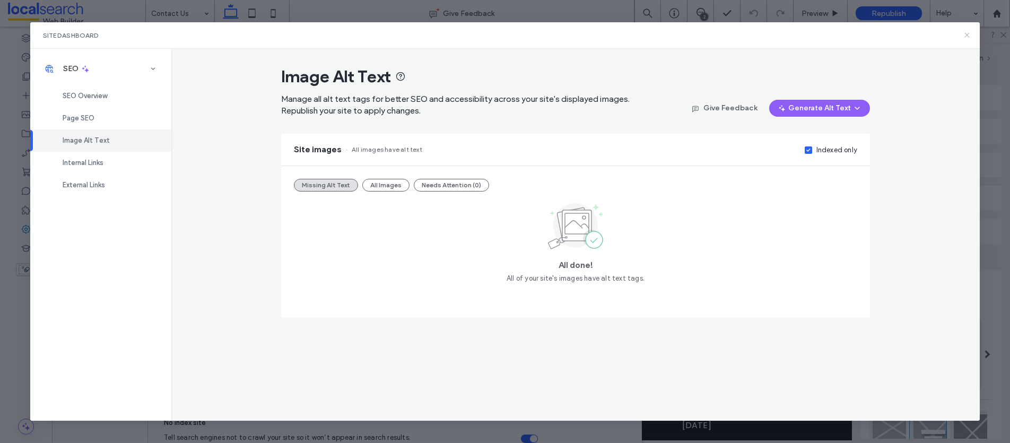
click at [966, 36] on icon at bounding box center [966, 35] width 8 height 8
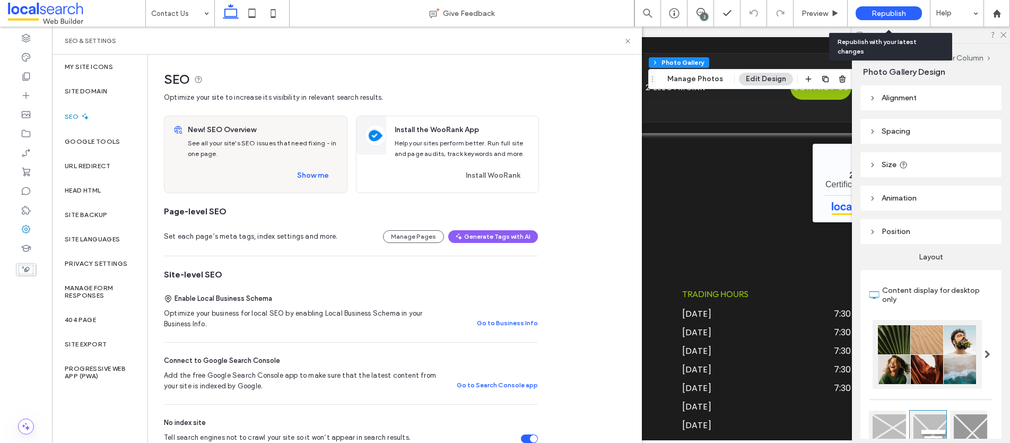
click at [885, 13] on span "Republish" at bounding box center [888, 13] width 34 height 9
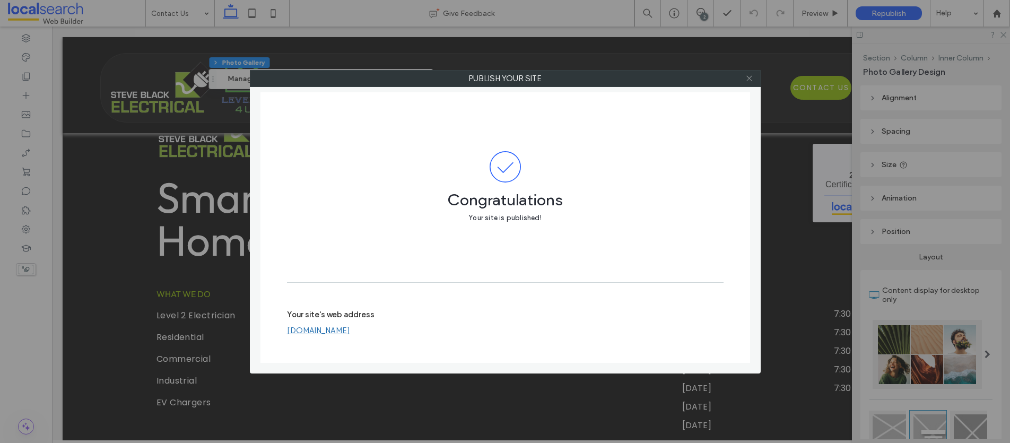
click at [746, 78] on icon at bounding box center [749, 78] width 8 height 8
